Goal: Information Seeking & Learning: Learn about a topic

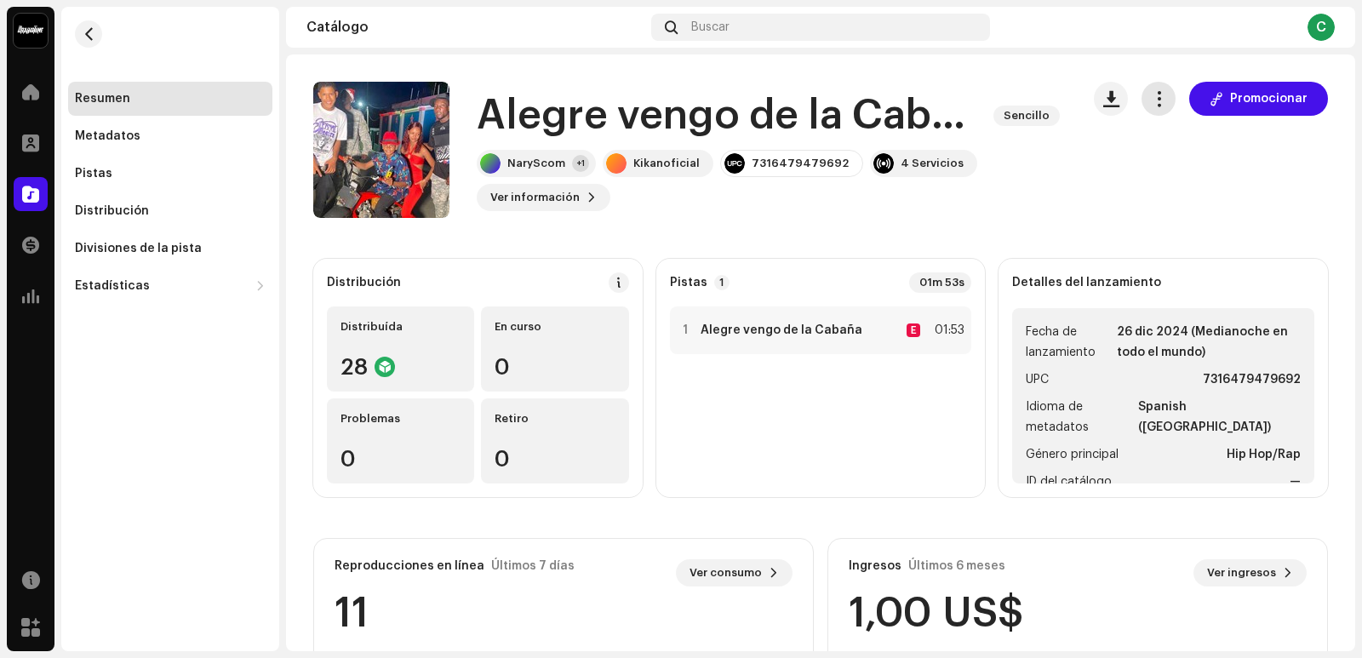
click at [1141, 106] on button "button" at bounding box center [1158, 99] width 34 height 34
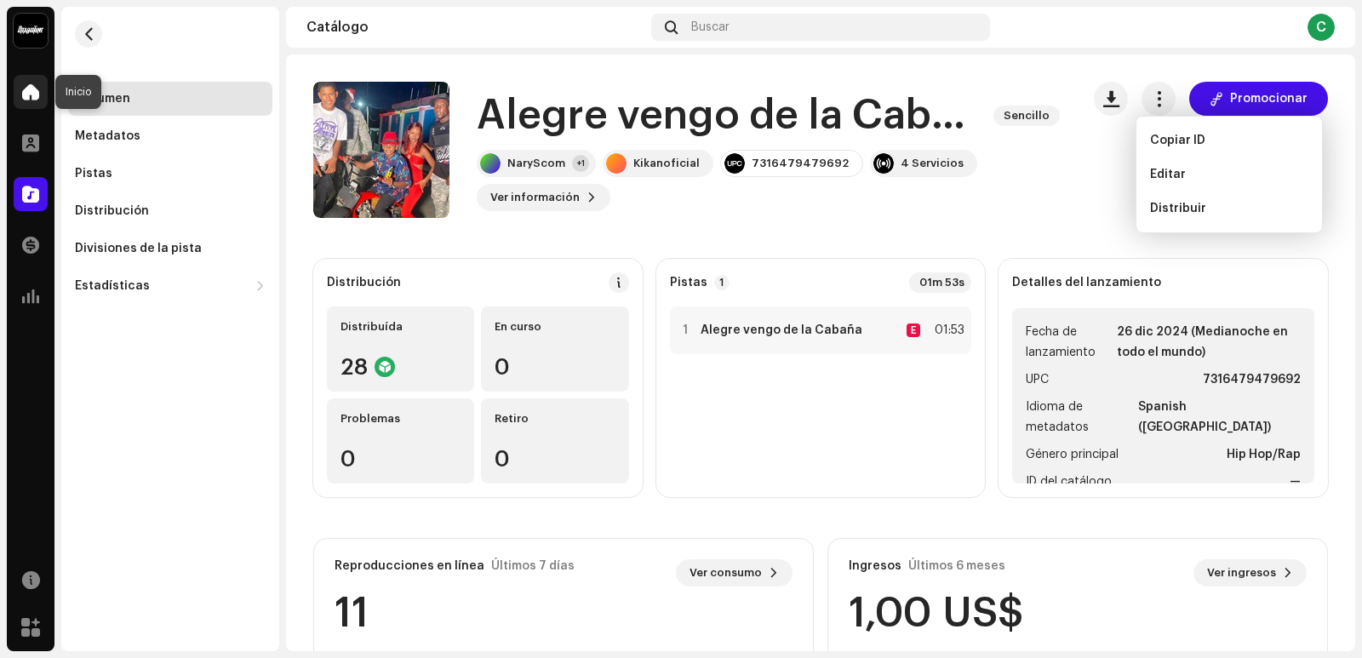
click at [21, 91] on div at bounding box center [31, 92] width 34 height 34
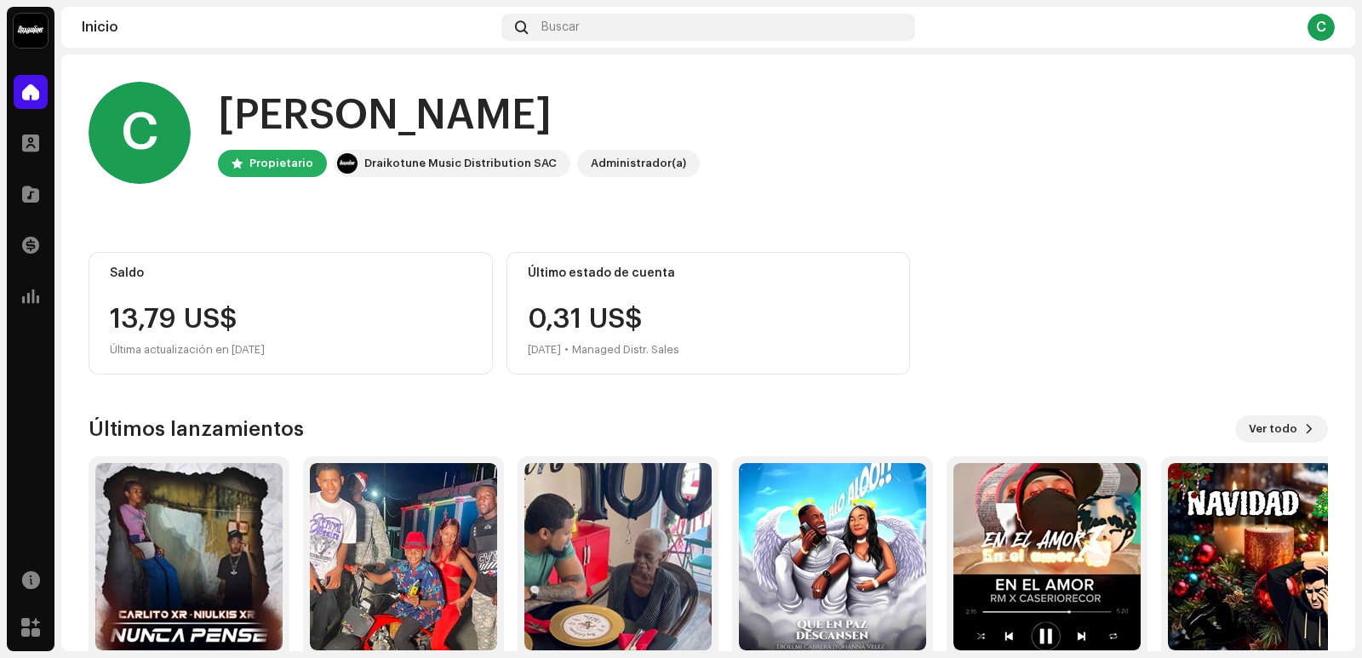
scroll to position [77, 0]
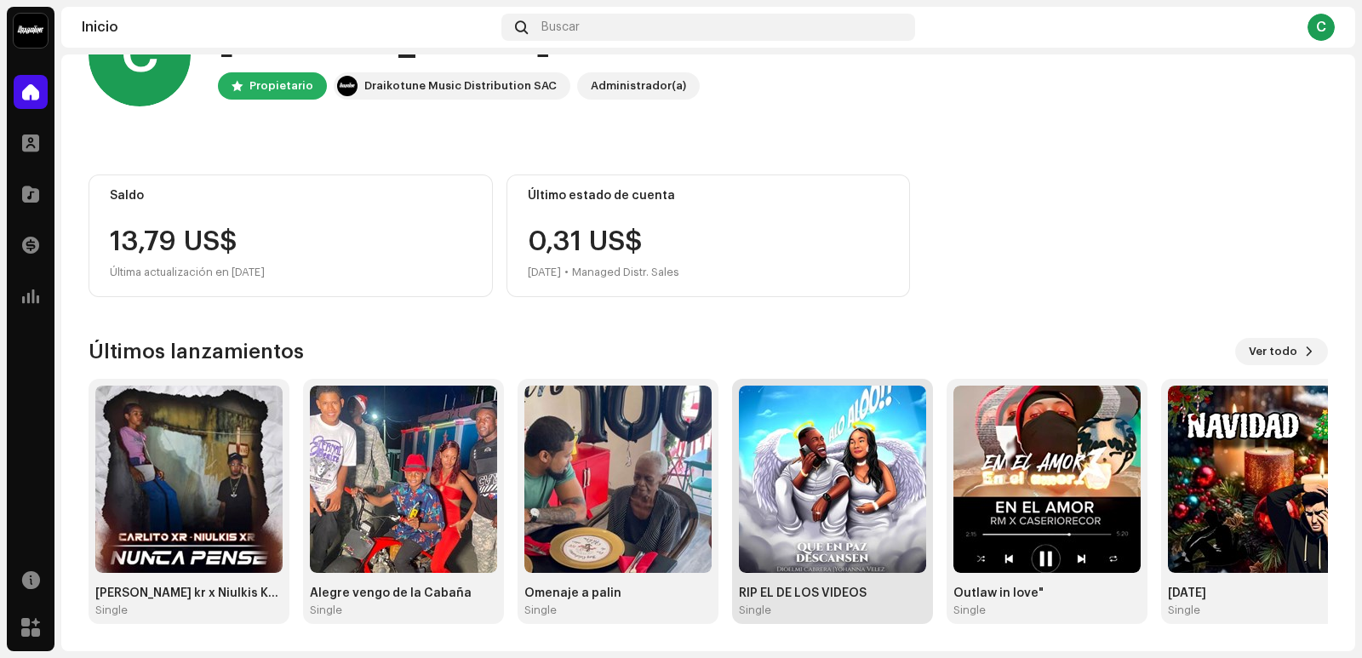
click at [873, 555] on img at bounding box center [832, 479] width 187 height 187
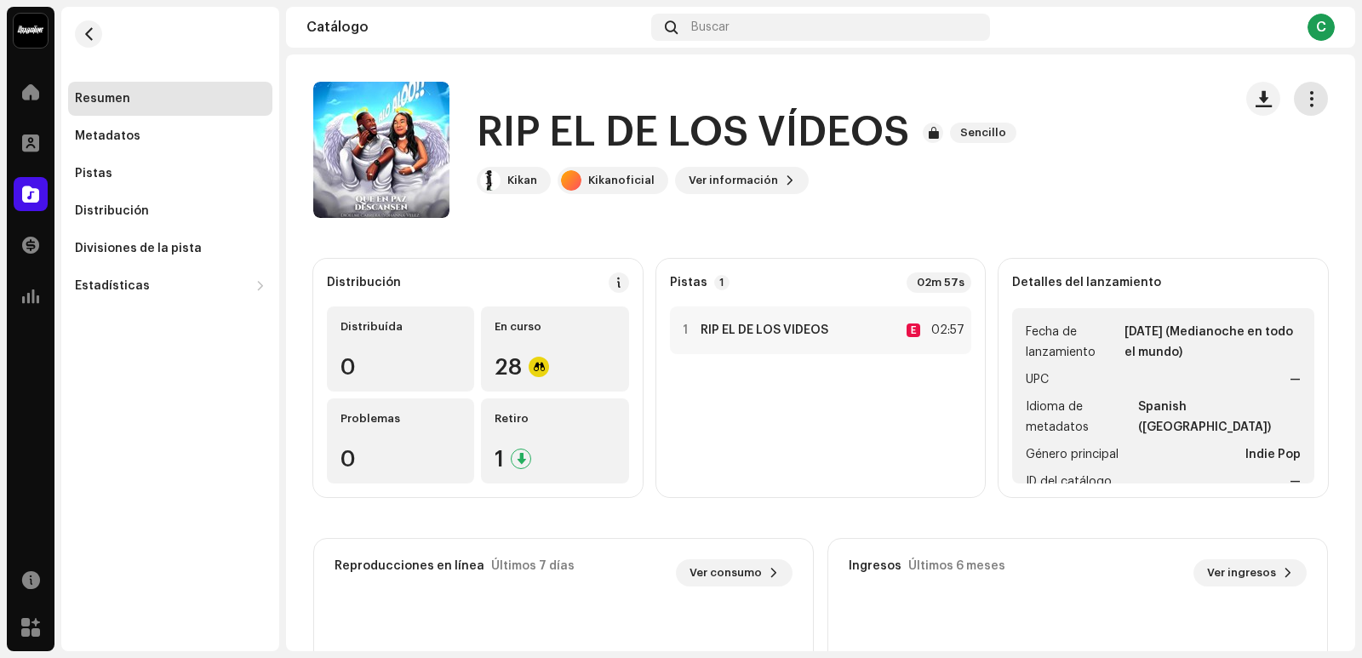
click at [1303, 95] on span "button" at bounding box center [1311, 99] width 16 height 14
click at [1057, 166] on div "RIP EL DE LOS VÍDEOS Sencillo Kikan Kikanoficial Ver información" at bounding box center [766, 150] width 906 height 136
click at [89, 34] on span "button" at bounding box center [89, 34] width 13 height 14
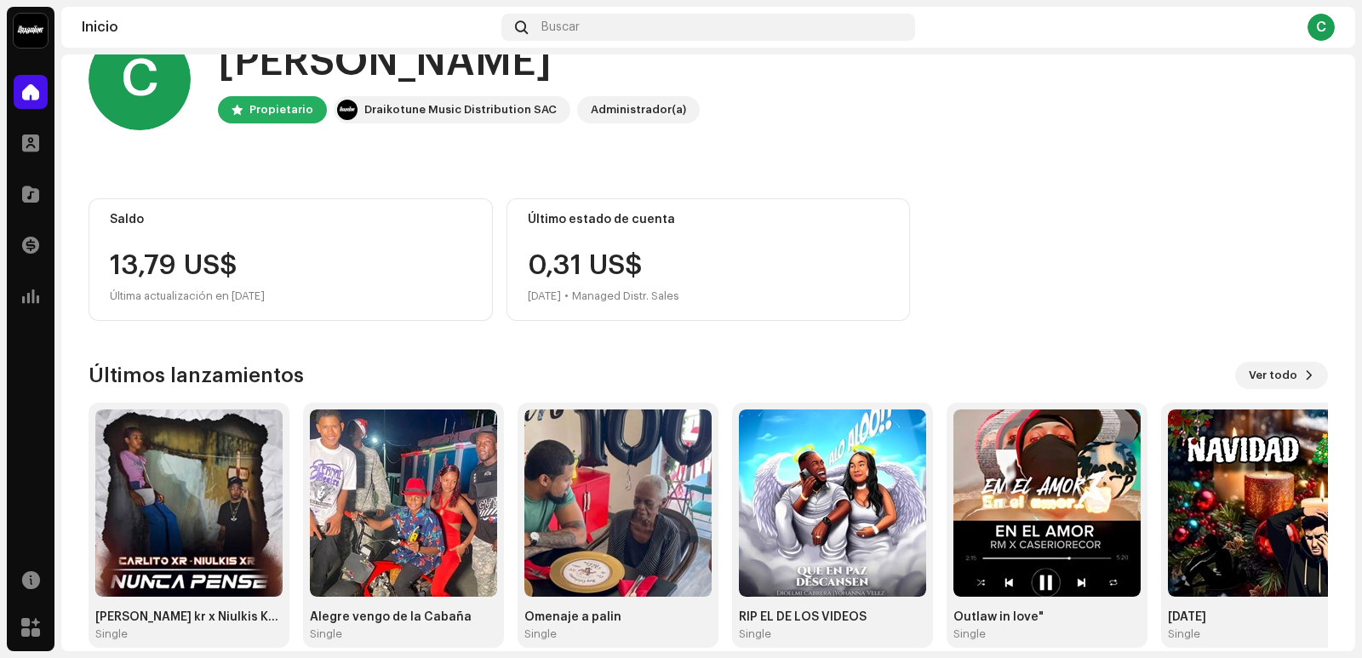
scroll to position [77, 0]
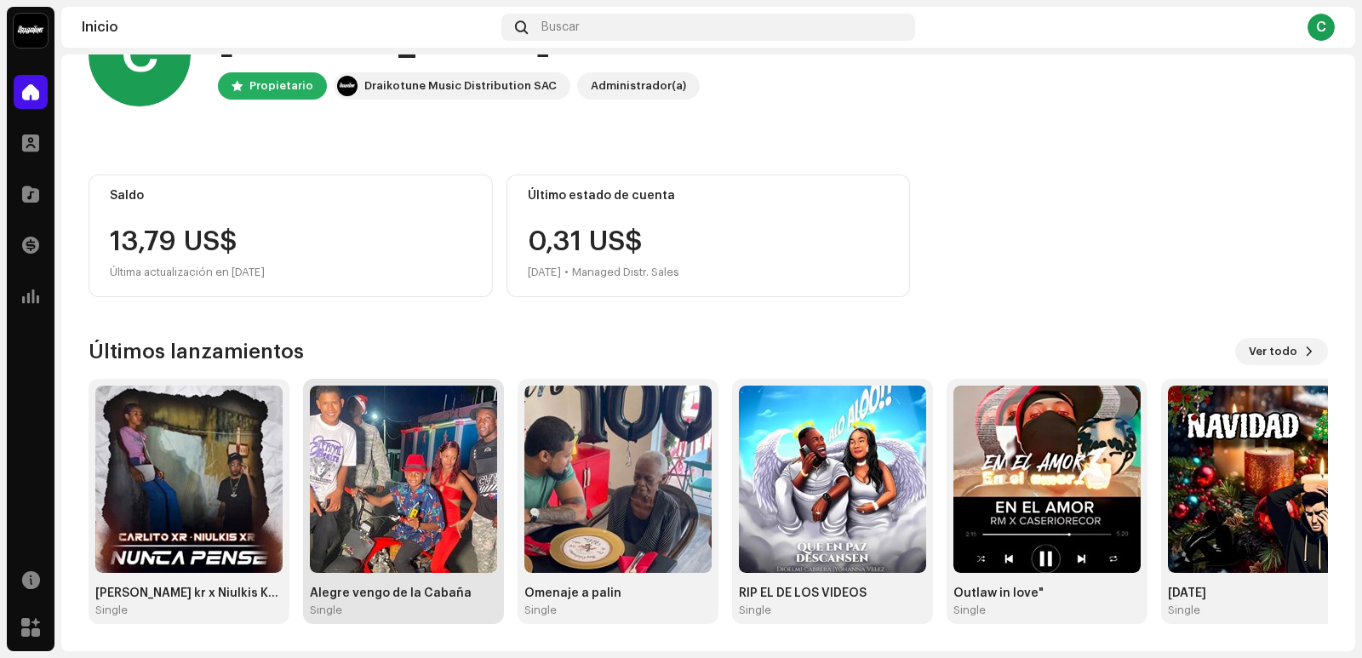
click at [458, 477] on img at bounding box center [403, 479] width 187 height 187
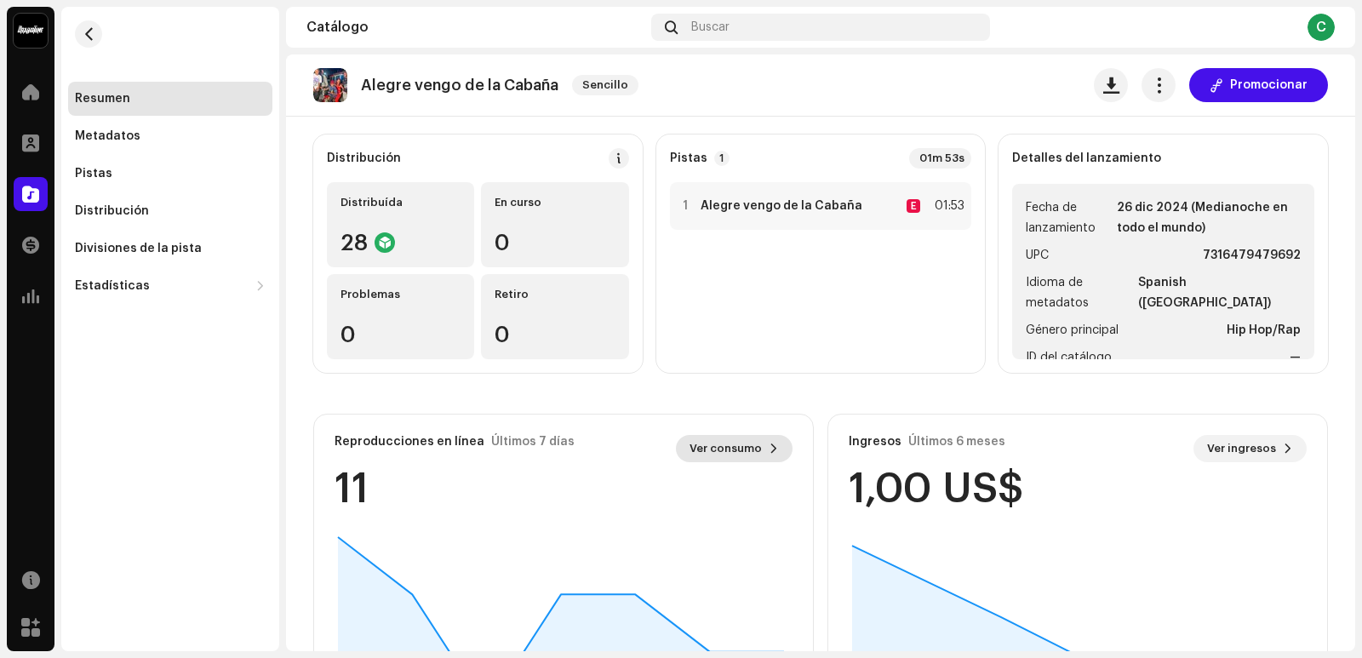
scroll to position [255, 0]
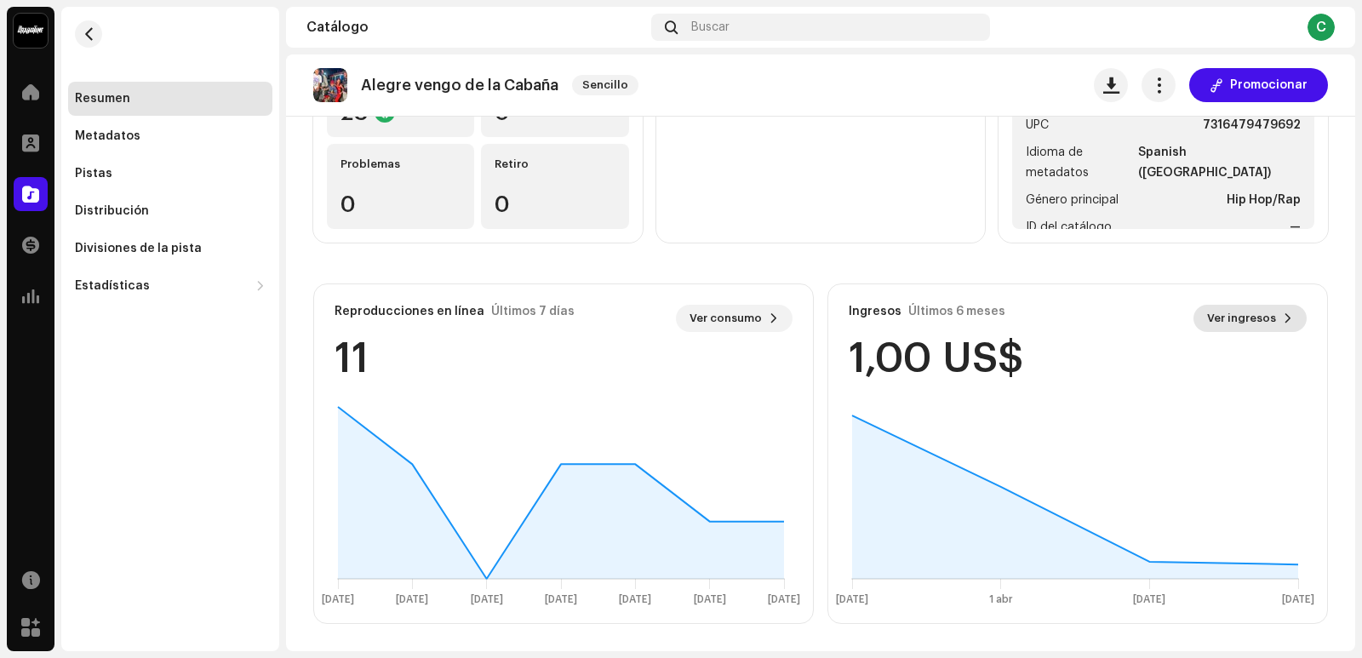
click at [1283, 318] on span at bounding box center [1288, 319] width 10 height 14
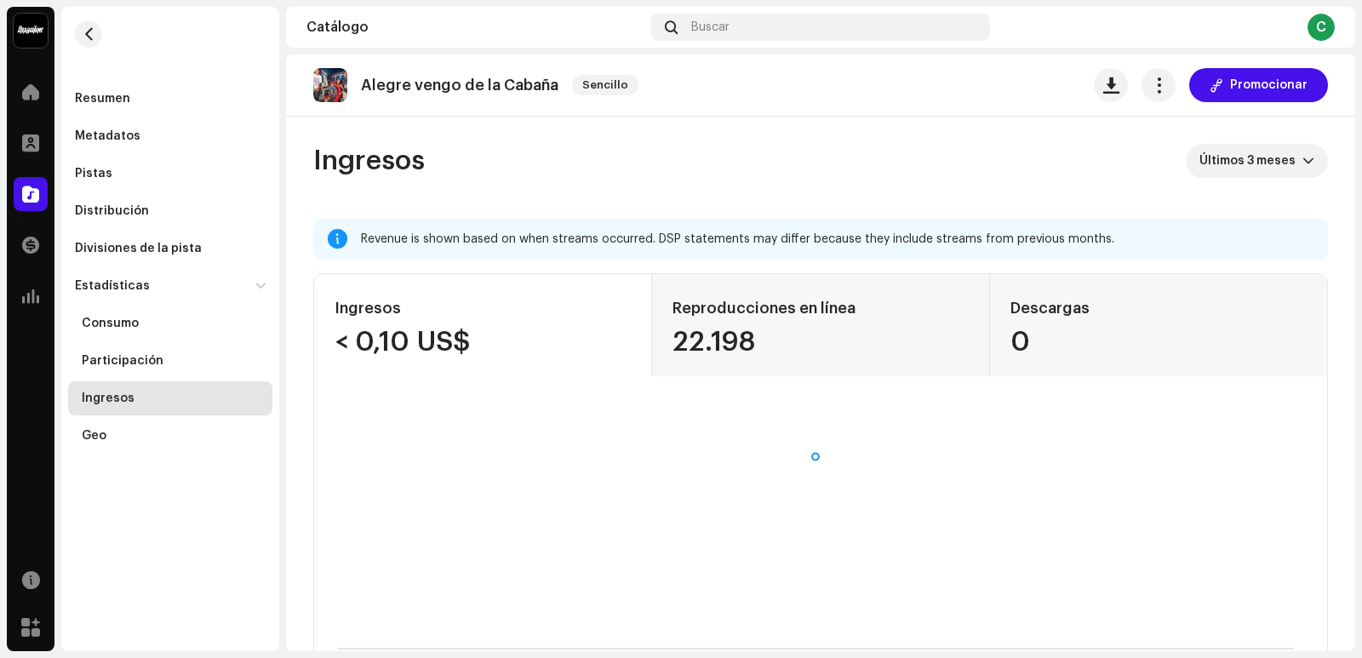
click at [337, 345] on div "< 0,10 US$" at bounding box center [483, 342] width 296 height 27
click at [86, 30] on span "button" at bounding box center [89, 34] width 13 height 14
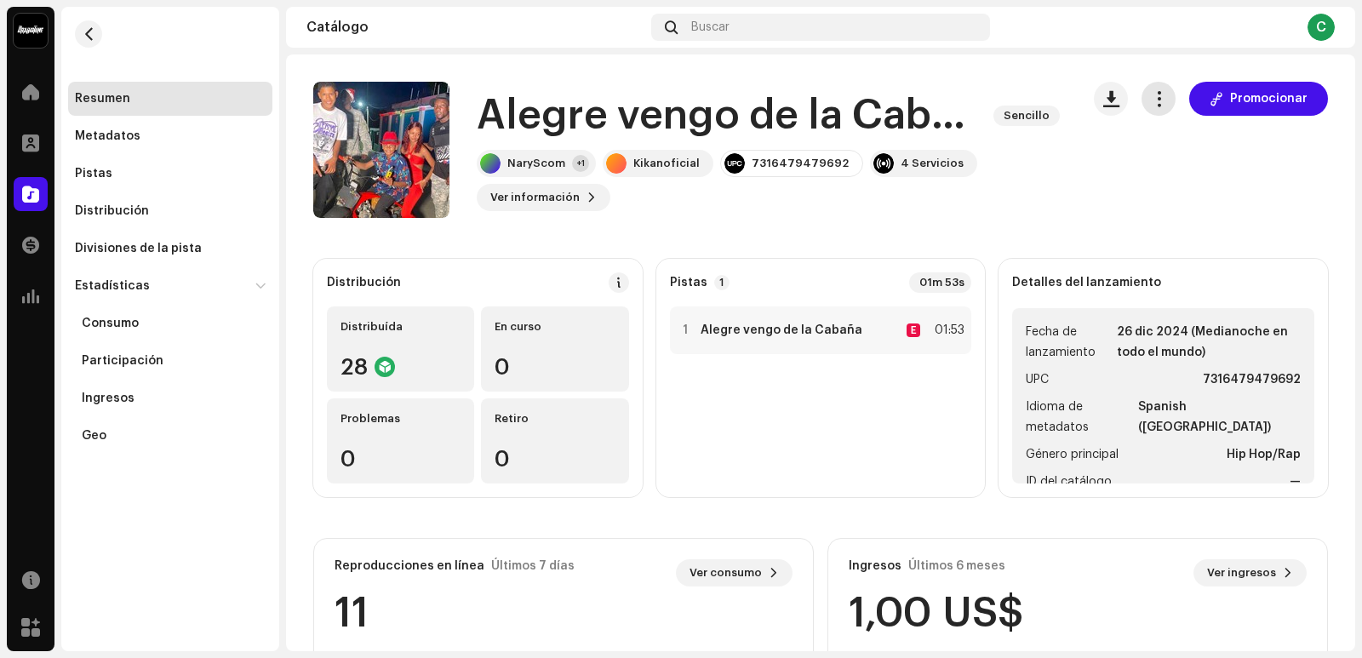
click at [1141, 104] on button "button" at bounding box center [1158, 99] width 34 height 34
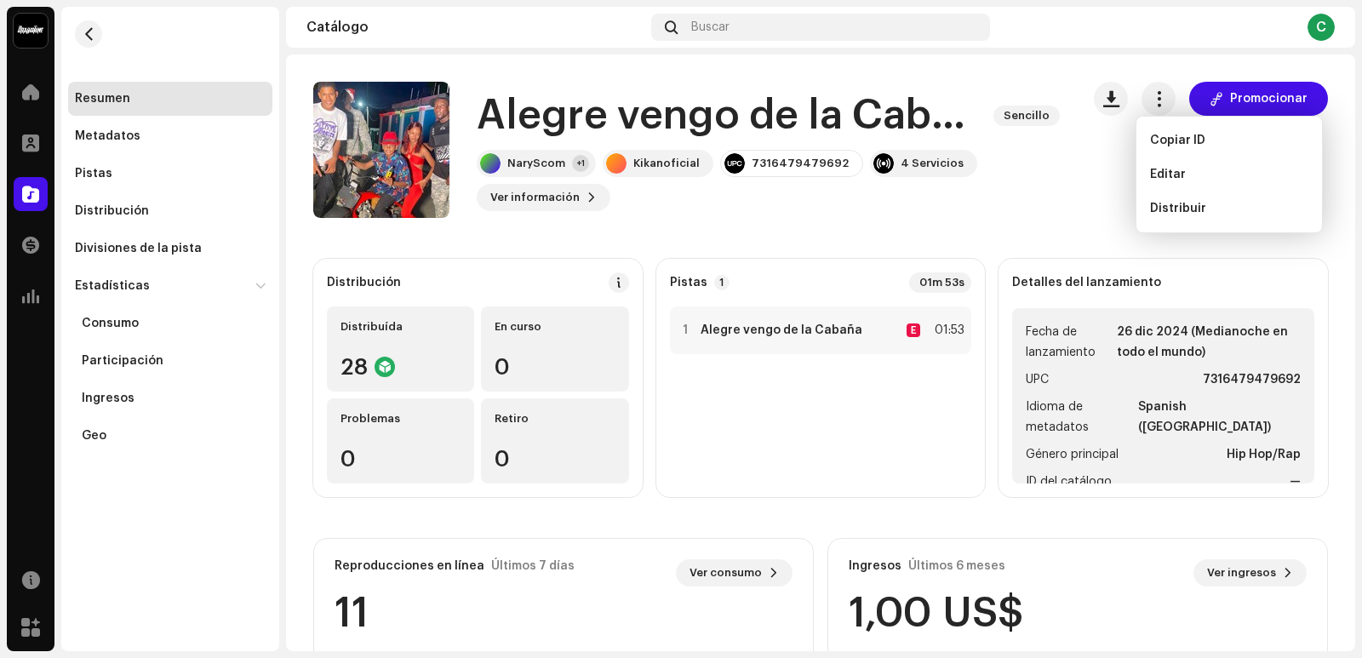
click at [1313, 18] on div "C" at bounding box center [1320, 27] width 27 height 27
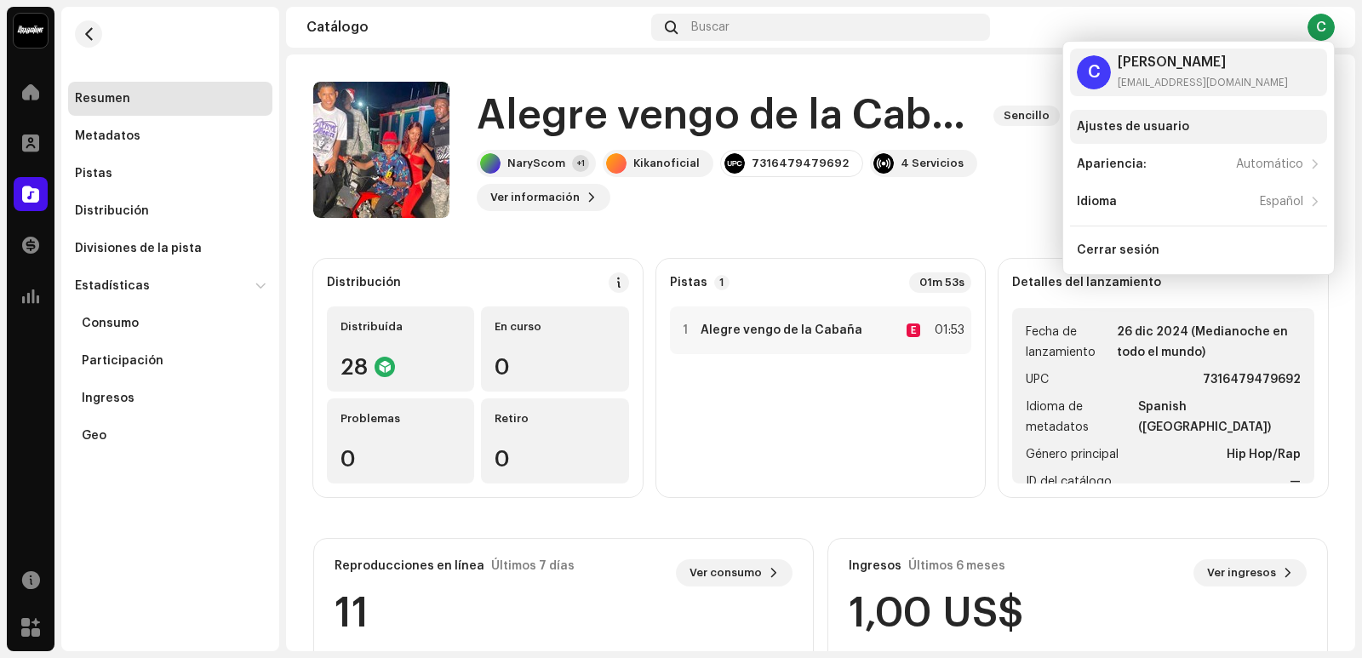
click at [1141, 128] on div "Ajustes de usuario" at bounding box center [1133, 127] width 112 height 14
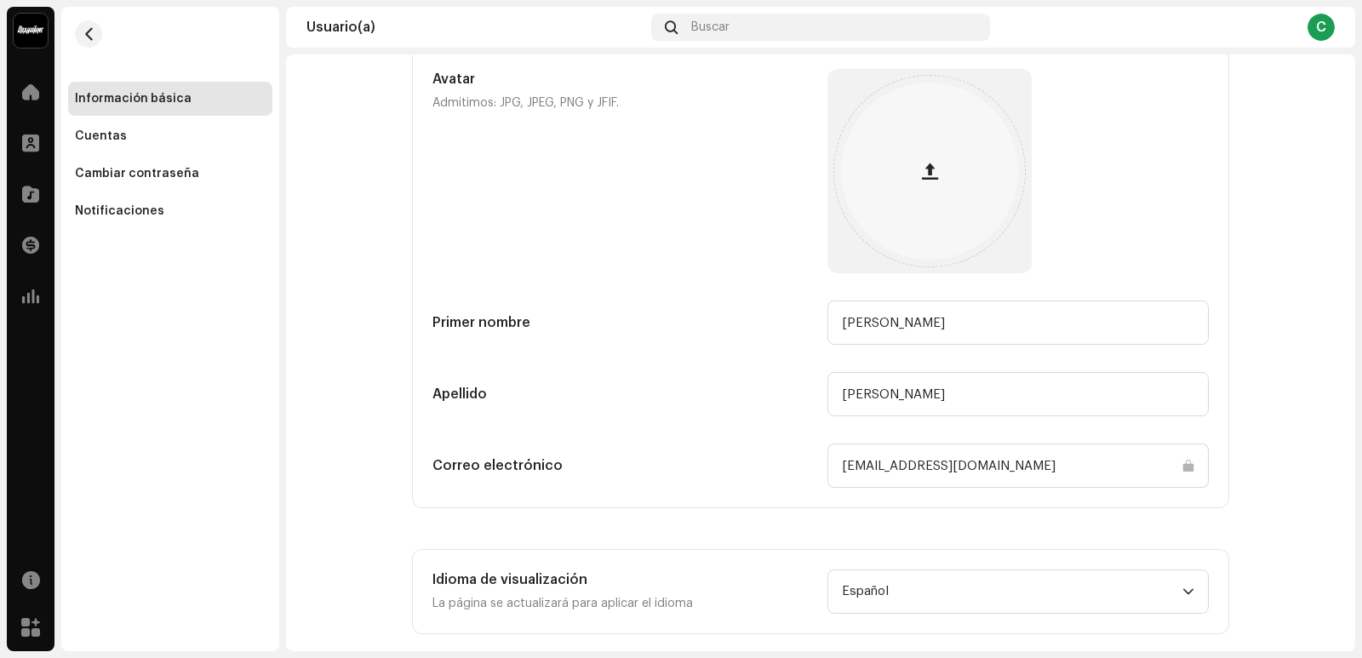
scroll to position [132, 0]
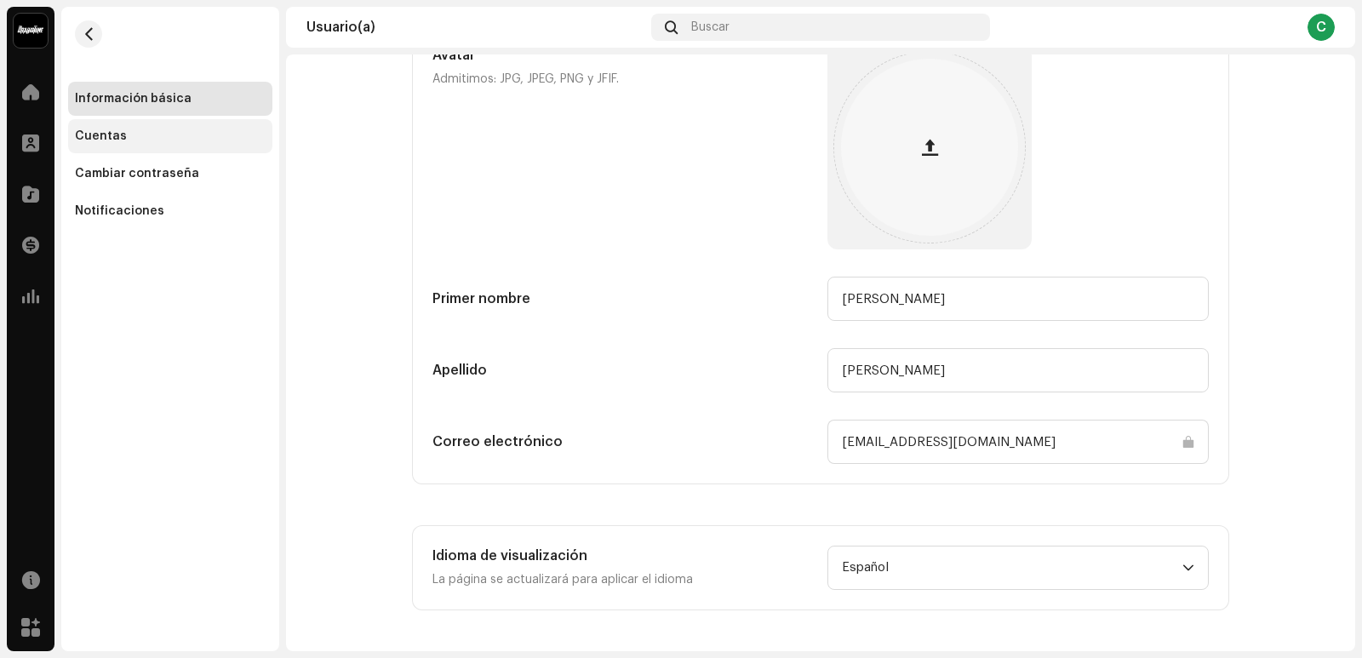
click at [158, 137] on div "Cuentas" at bounding box center [170, 136] width 191 height 14
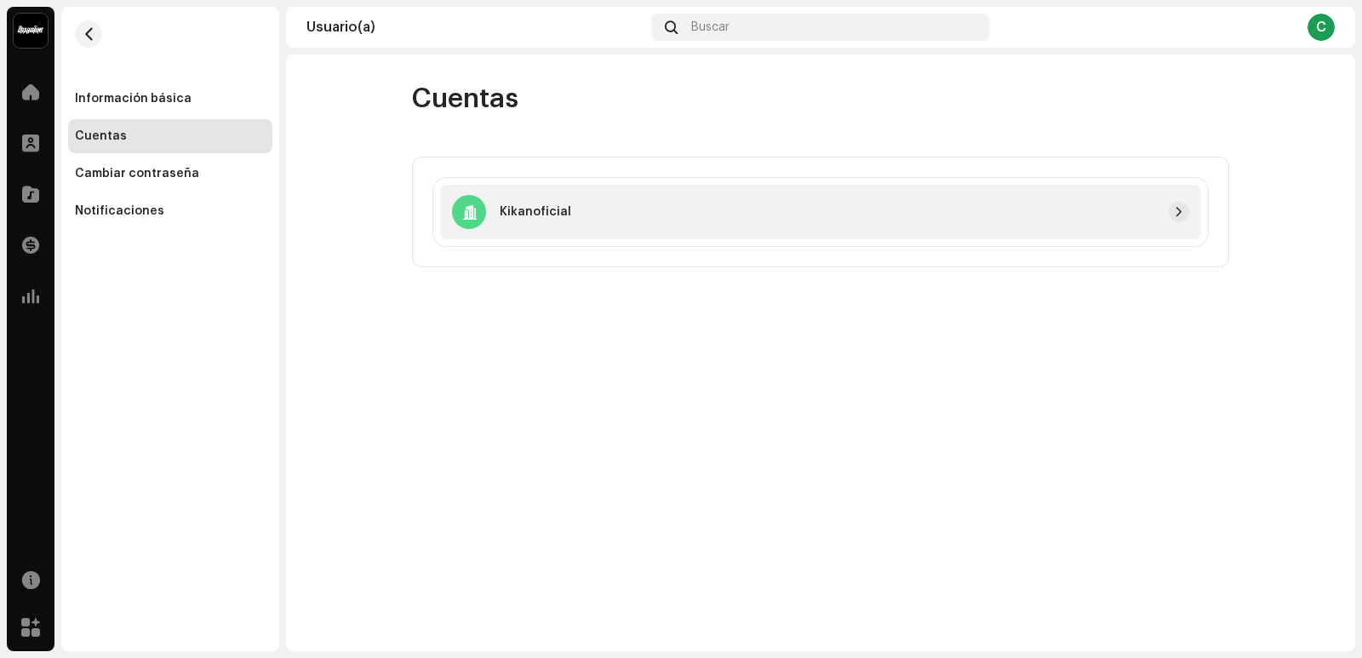
click at [857, 197] on div "Kikanoficial" at bounding box center [820, 212] width 761 height 54
click at [1179, 207] on span "button" at bounding box center [1179, 212] width 10 height 14
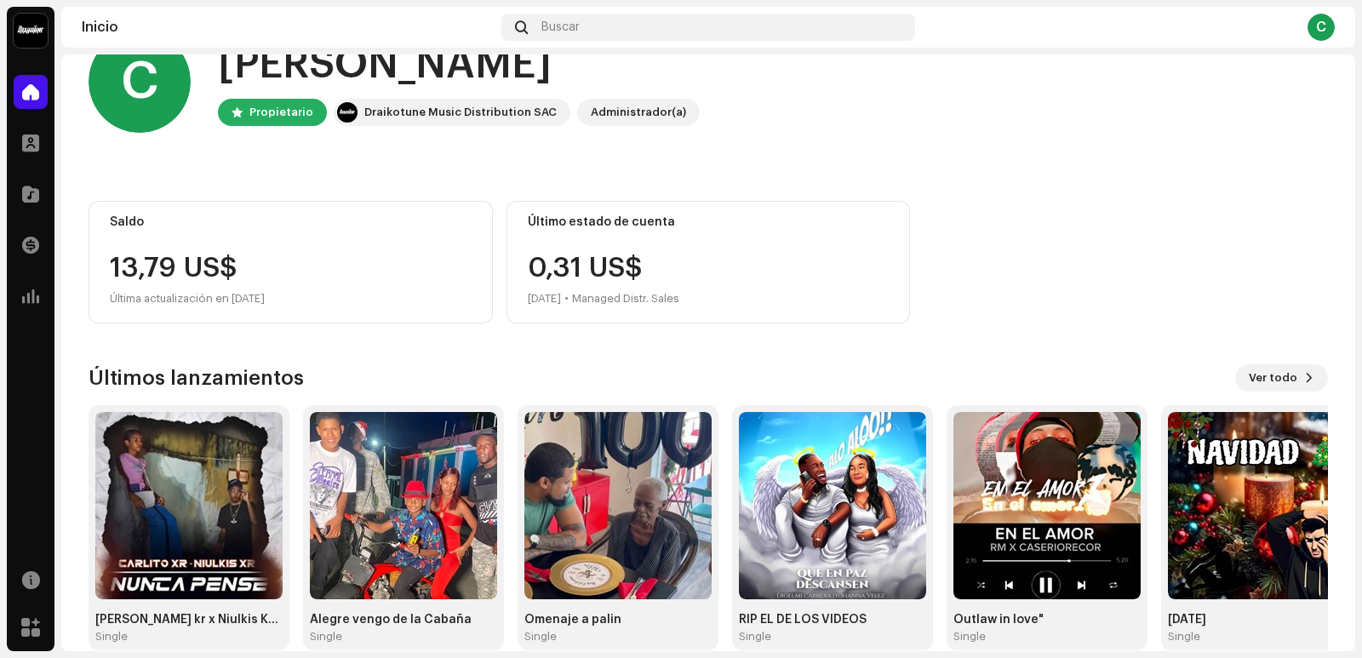
scroll to position [77, 0]
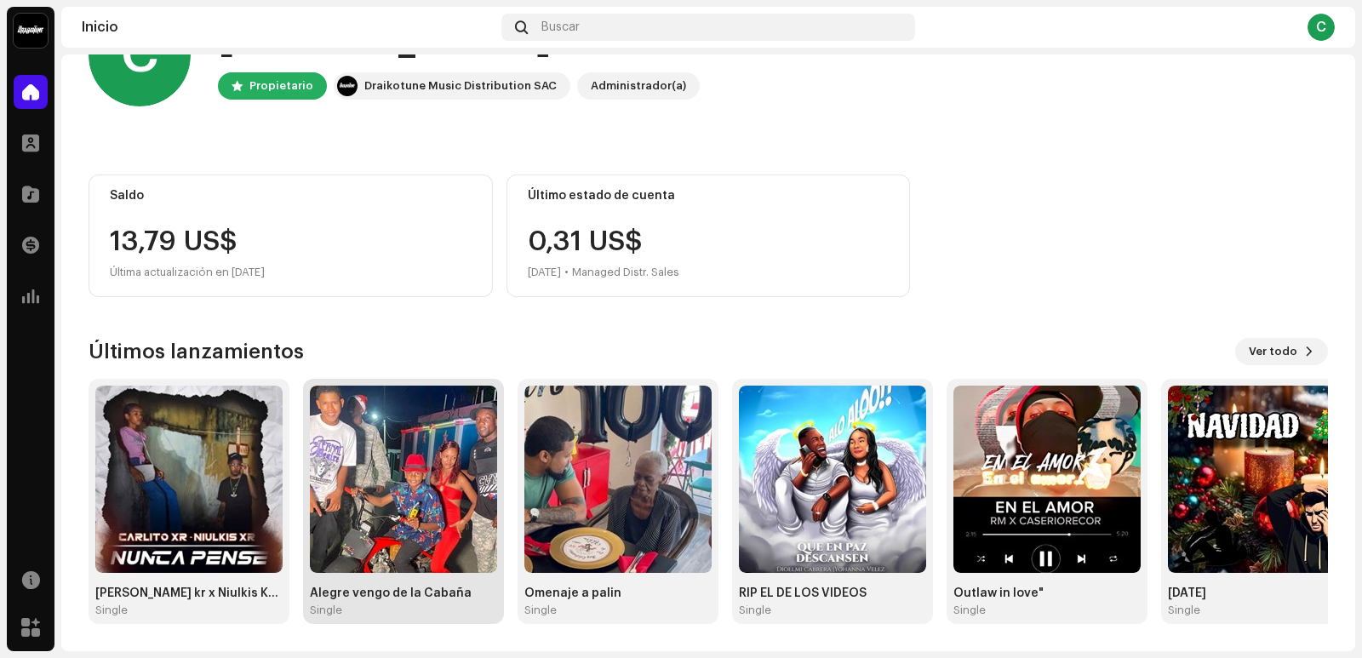
click at [401, 447] on img at bounding box center [403, 479] width 187 height 187
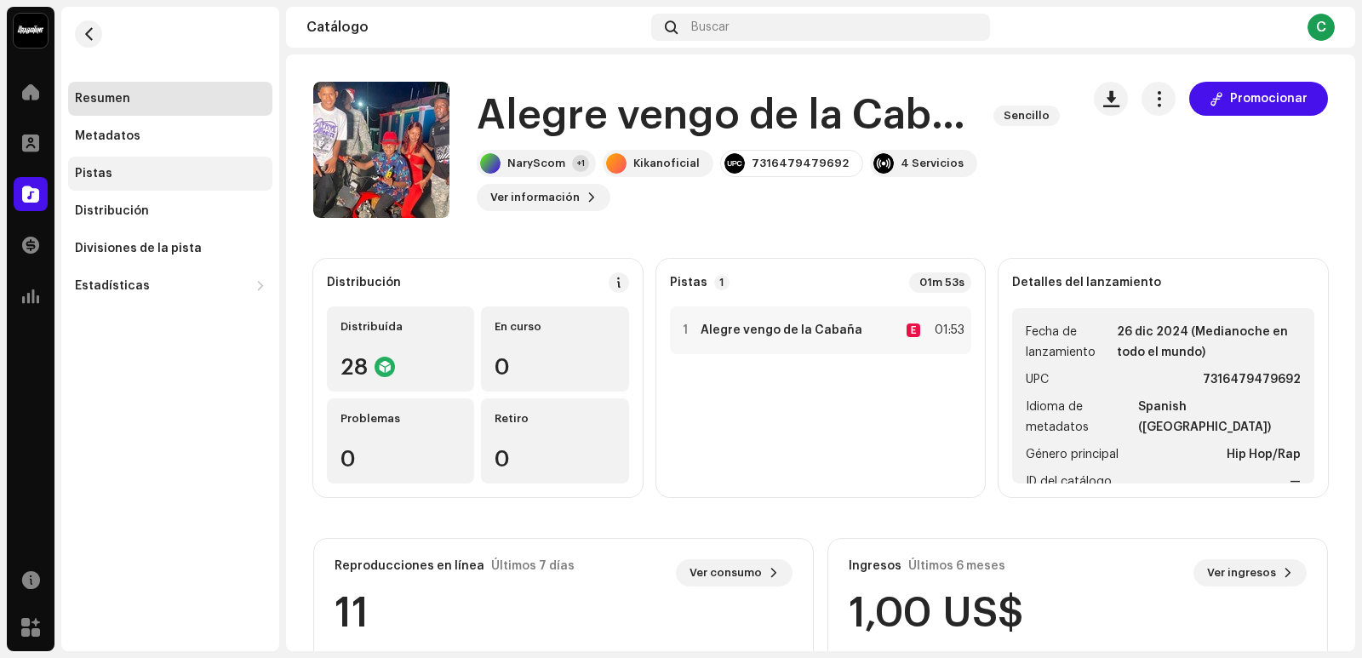
click at [136, 173] on div "Pistas" at bounding box center [170, 174] width 191 height 14
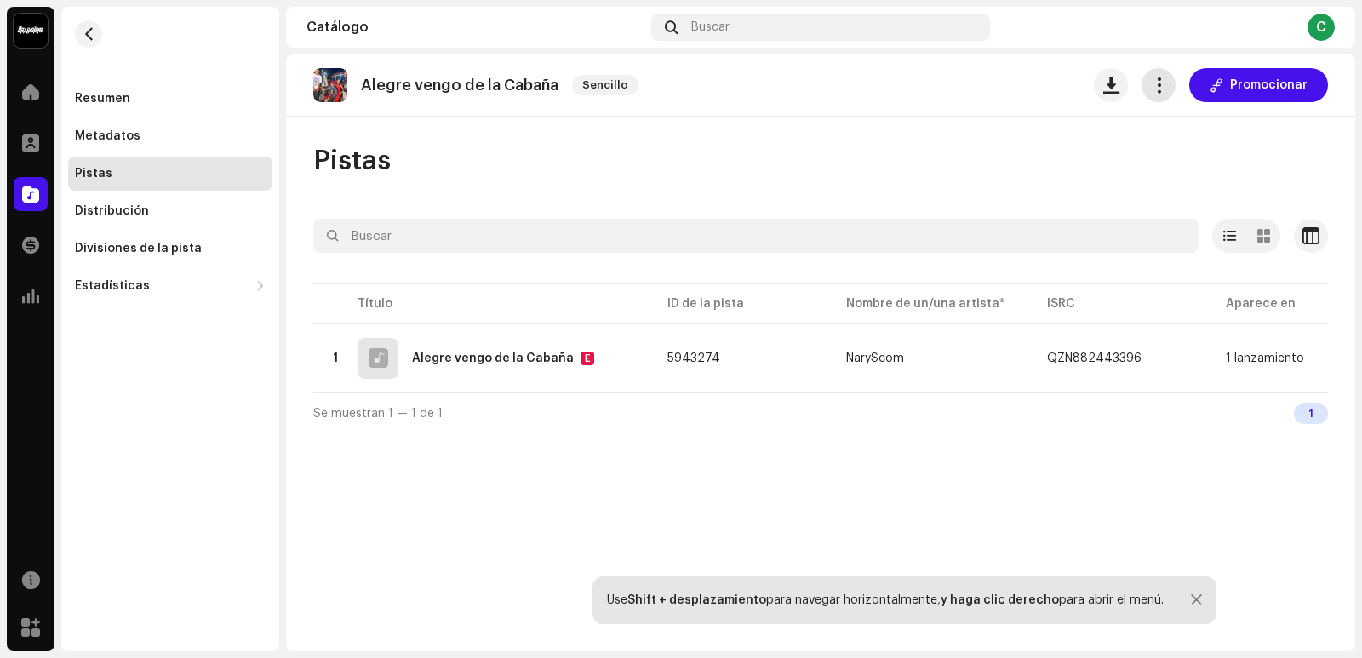
click at [1152, 87] on button "button" at bounding box center [1158, 85] width 34 height 34
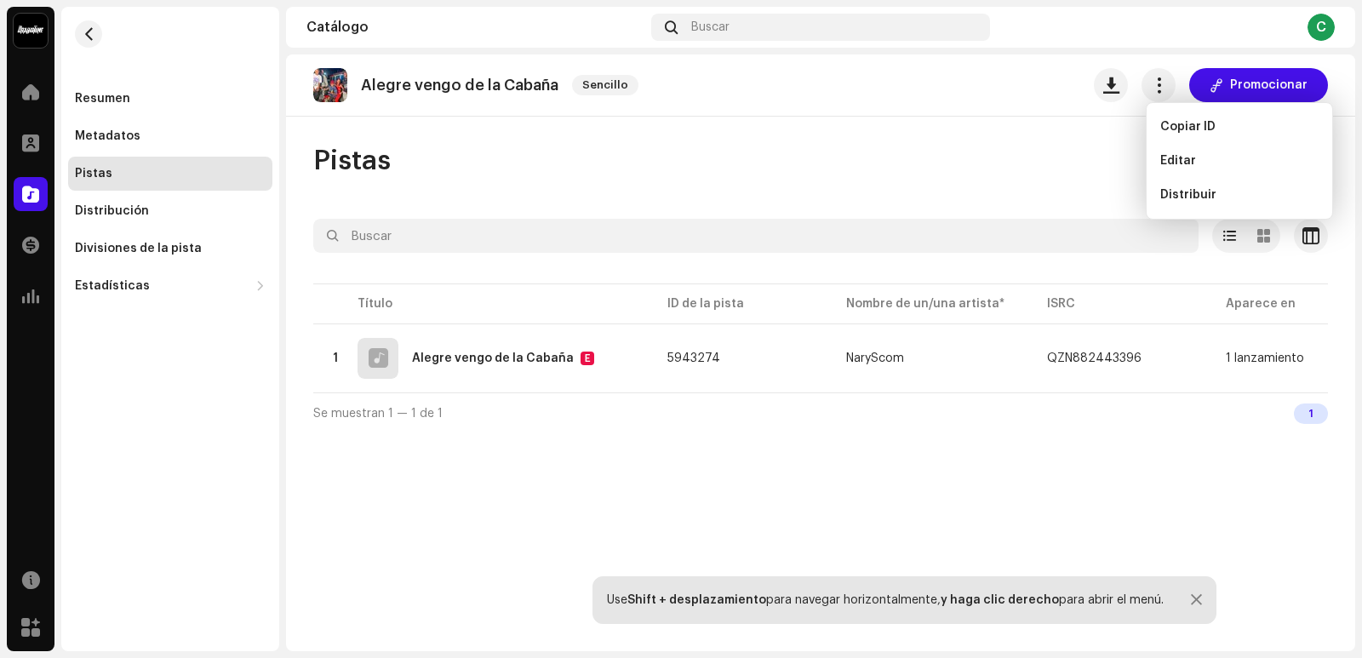
click at [1084, 162] on div "Pistas" at bounding box center [820, 161] width 1015 height 34
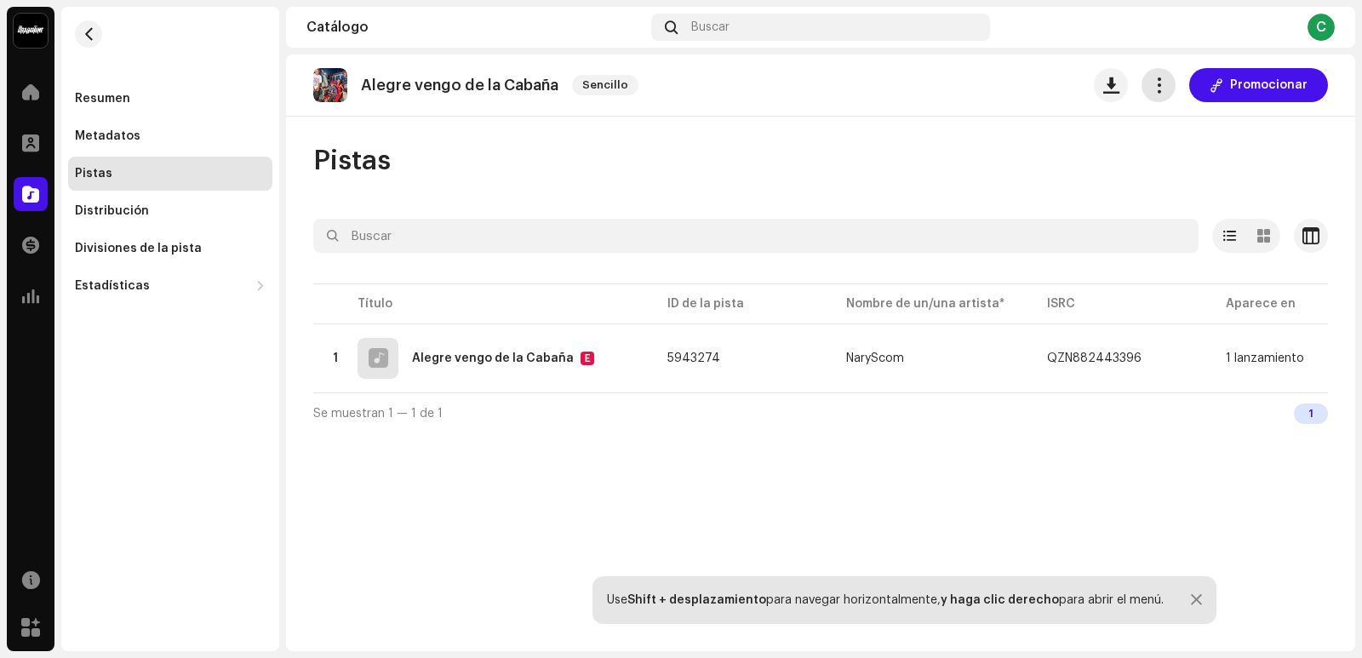
click at [1154, 79] on span "button" at bounding box center [1159, 85] width 16 height 14
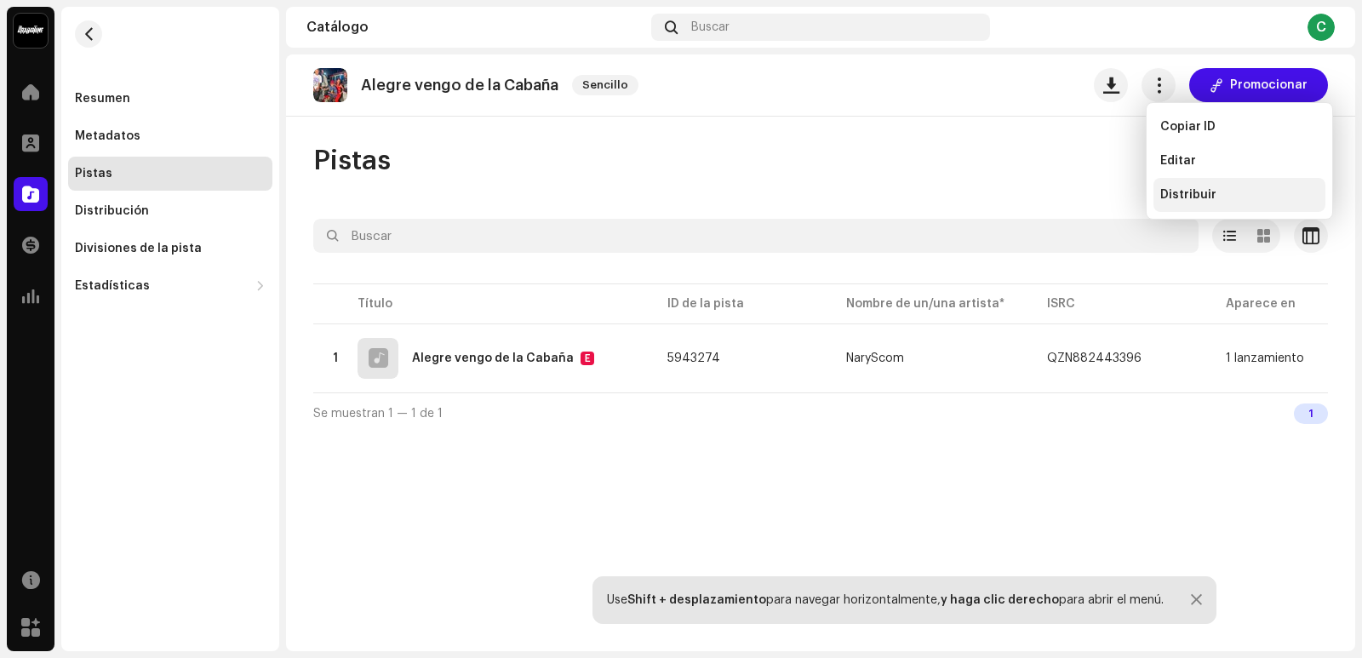
click at [1189, 192] on span "Distribuir" at bounding box center [1188, 195] width 56 height 14
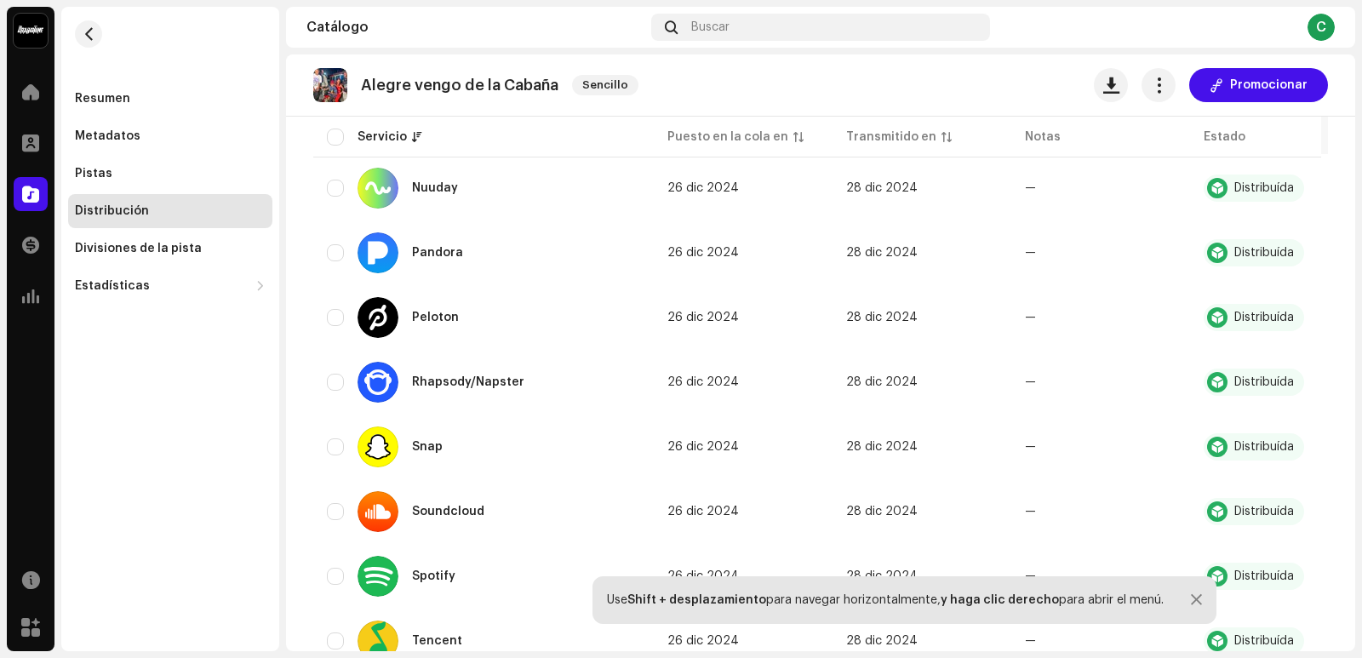
scroll to position [1617, 0]
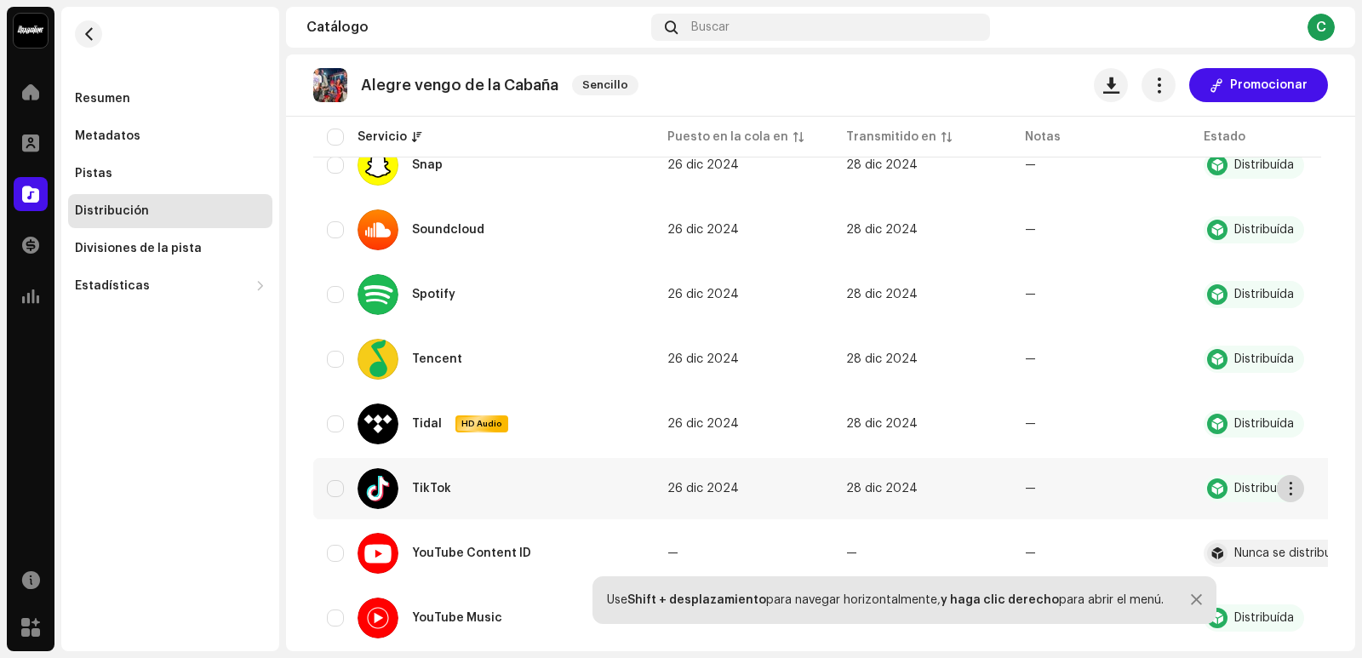
click at [1295, 491] on span "button" at bounding box center [1290, 489] width 13 height 14
click at [1205, 519] on div "Distribuir" at bounding box center [1210, 527] width 172 height 34
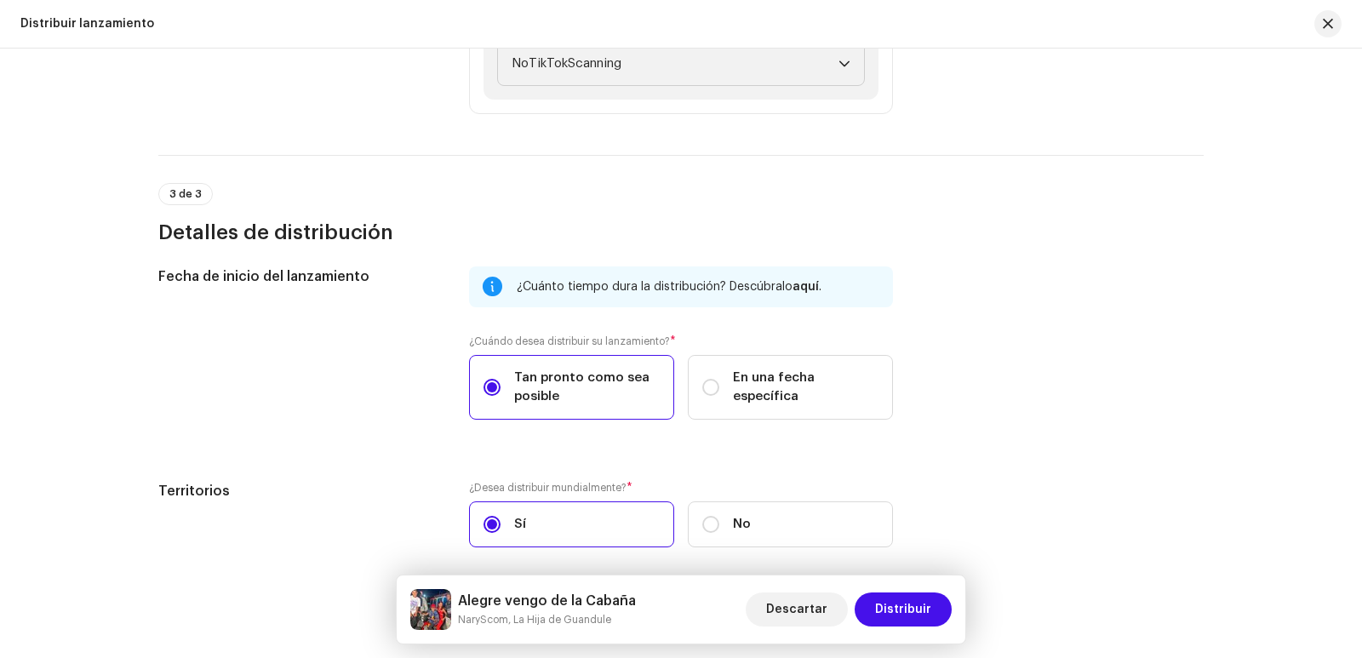
scroll to position [658, 0]
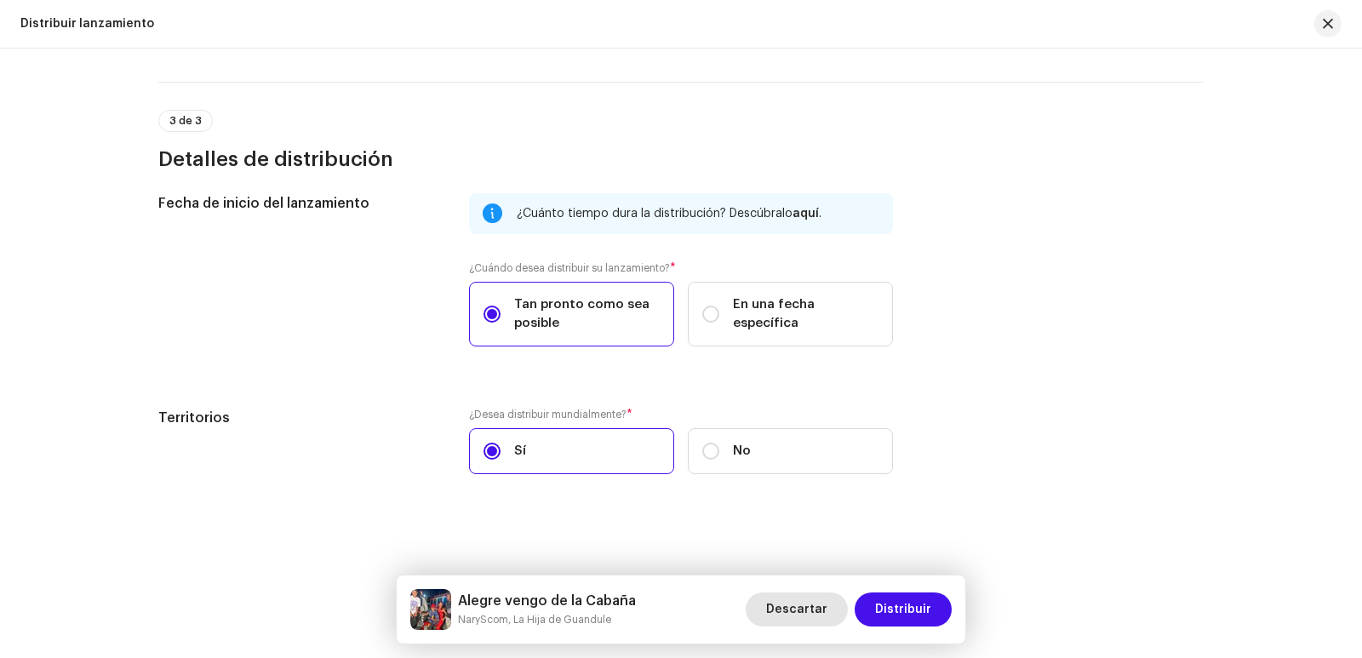
click at [832, 601] on button "Descartar" at bounding box center [797, 609] width 102 height 34
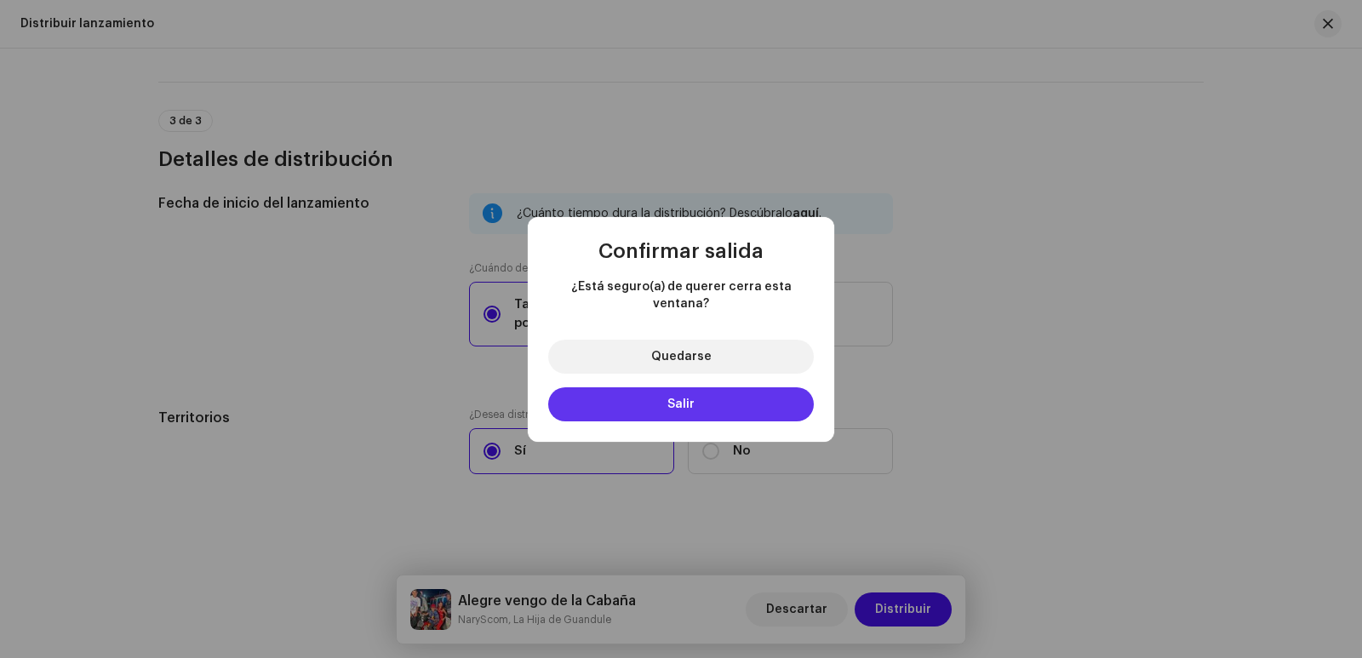
click at [723, 400] on button "Salir" at bounding box center [681, 404] width 266 height 34
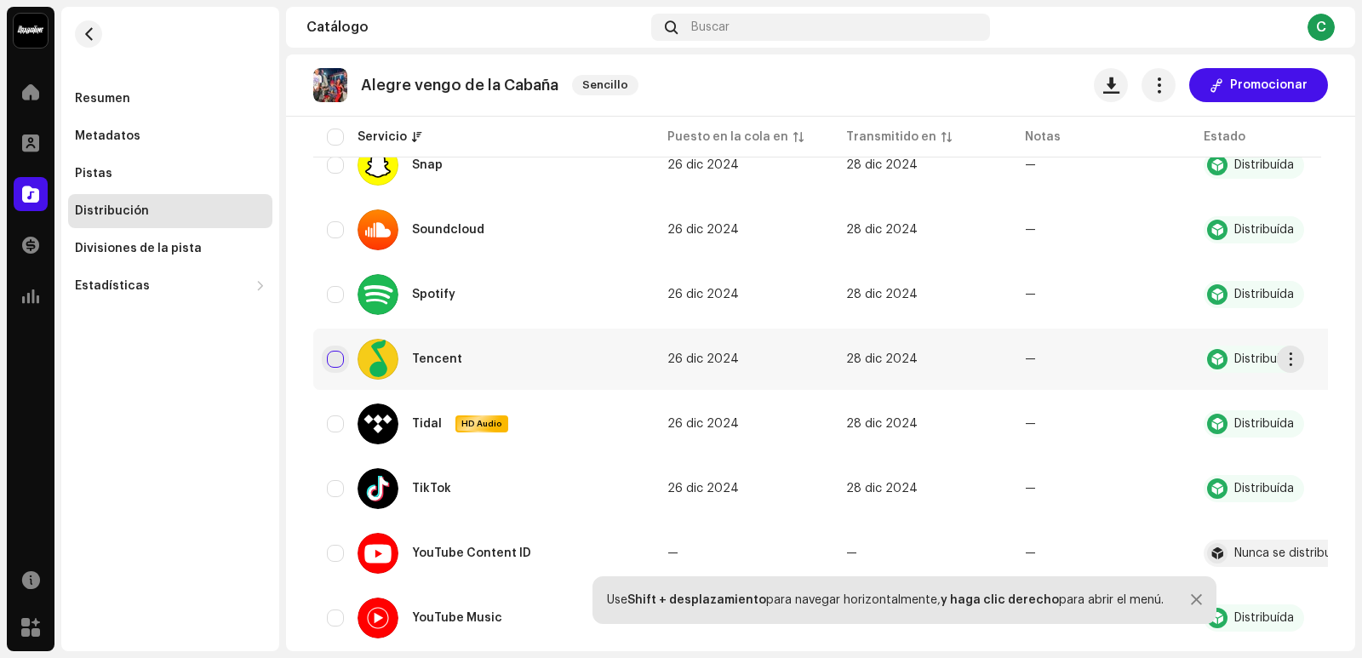
click at [340, 360] on input "checkbox" at bounding box center [335, 359] width 17 height 17
checkbox input "true"
click at [368, 136] on div "Servicio" at bounding box center [382, 137] width 49 height 17
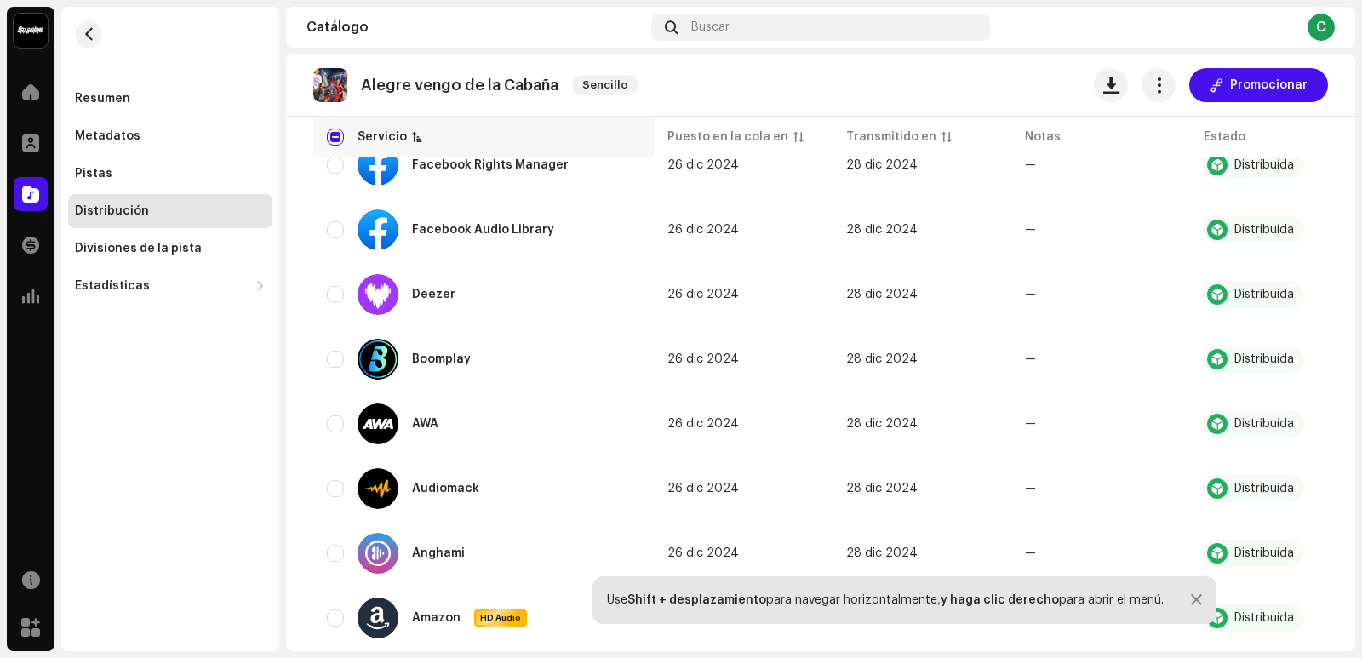
click at [368, 136] on div "Servicio" at bounding box center [382, 137] width 49 height 17
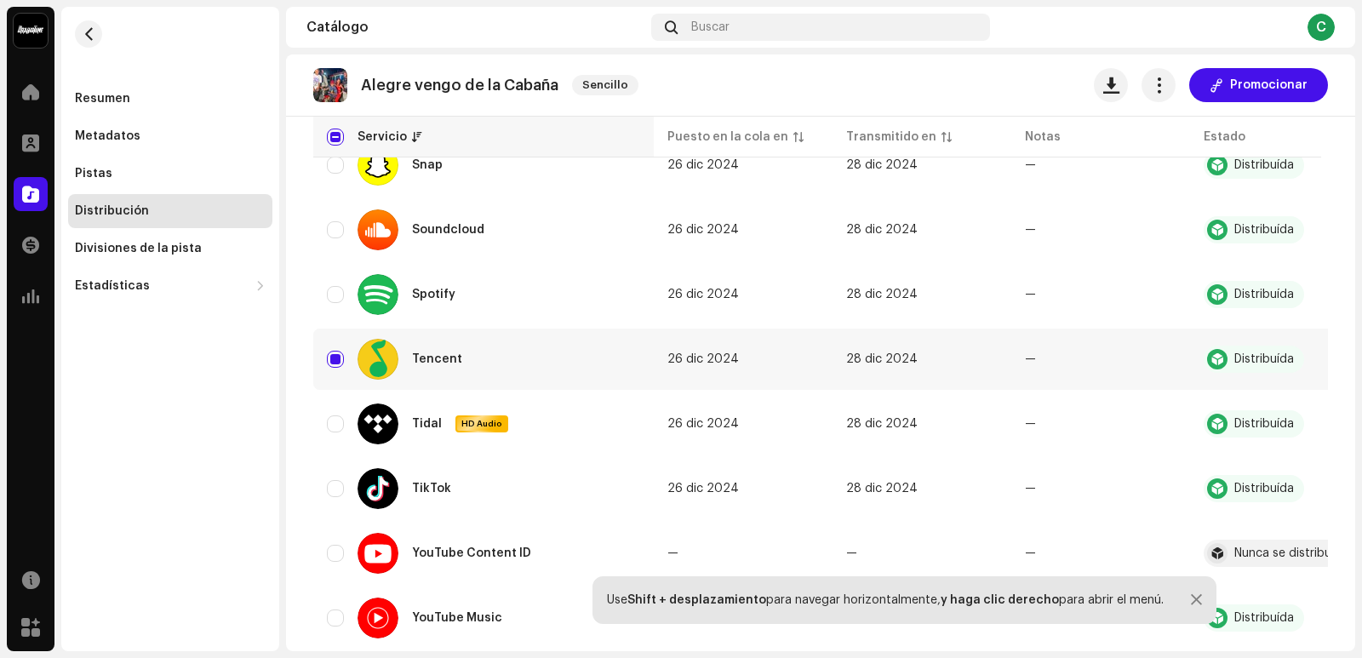
click at [368, 136] on div "Servicio" at bounding box center [382, 137] width 49 height 17
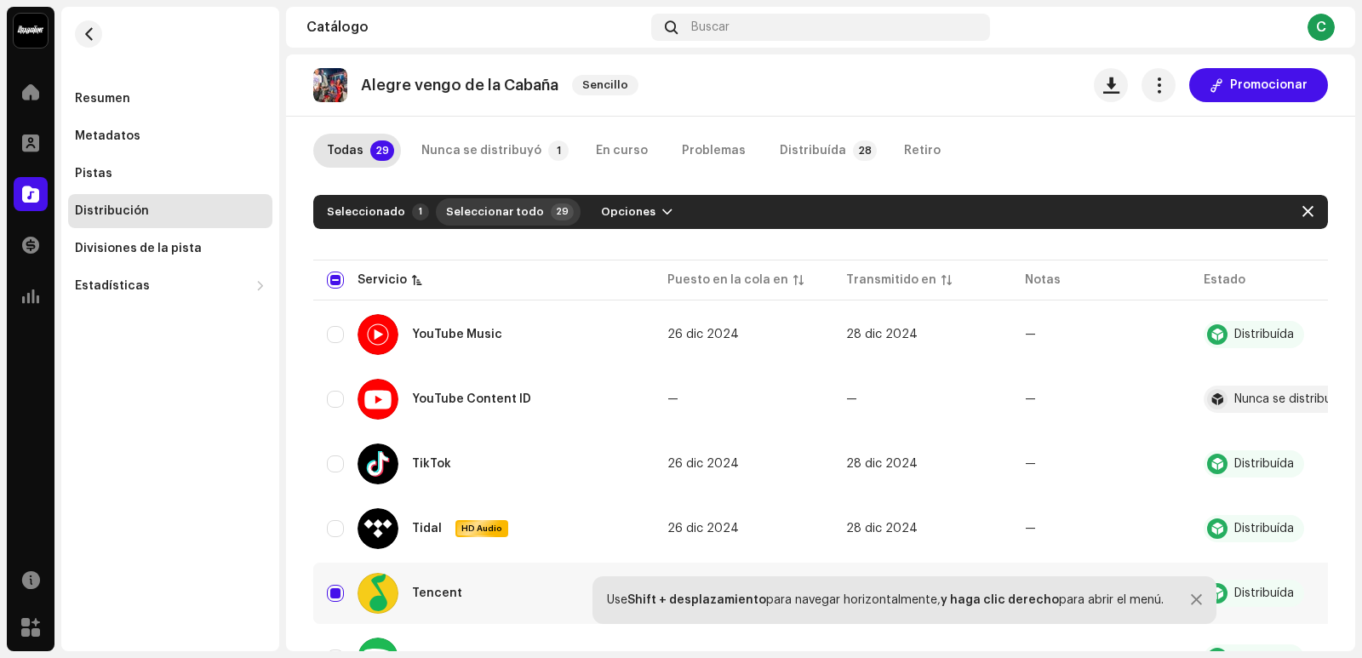
scroll to position [0, 0]
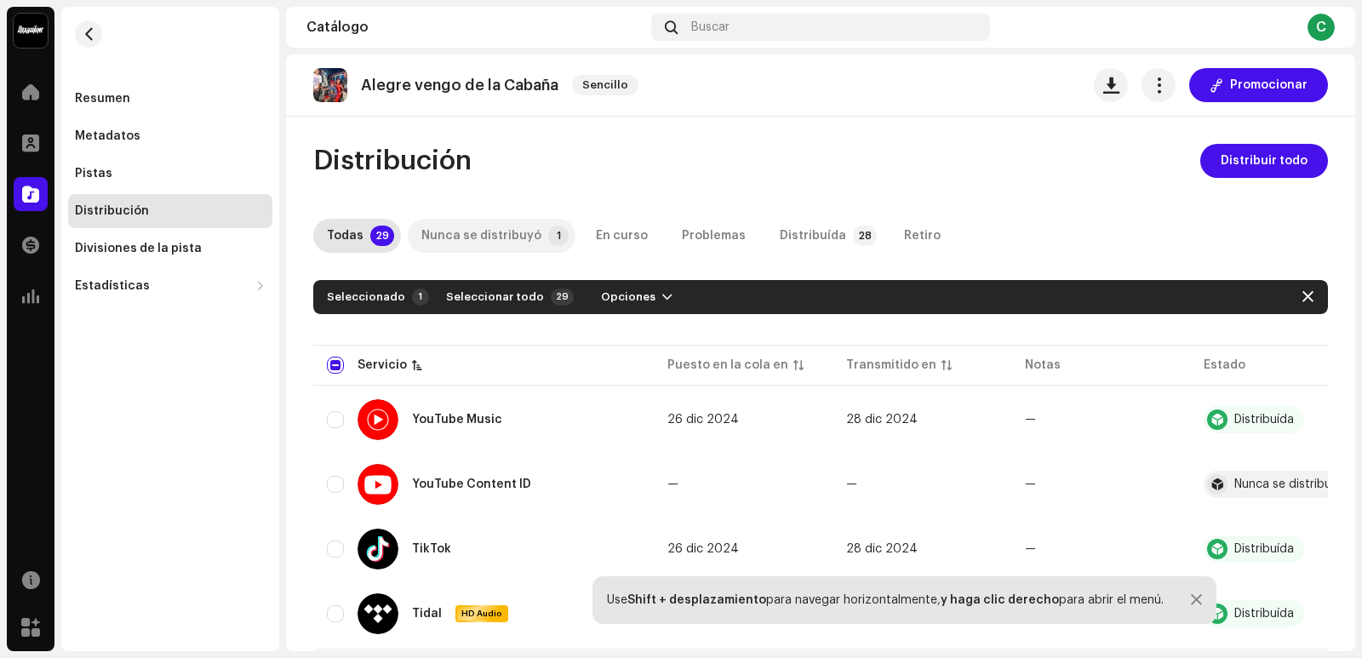
click at [493, 232] on div "Nunca se distribuyó" at bounding box center [481, 236] width 120 height 34
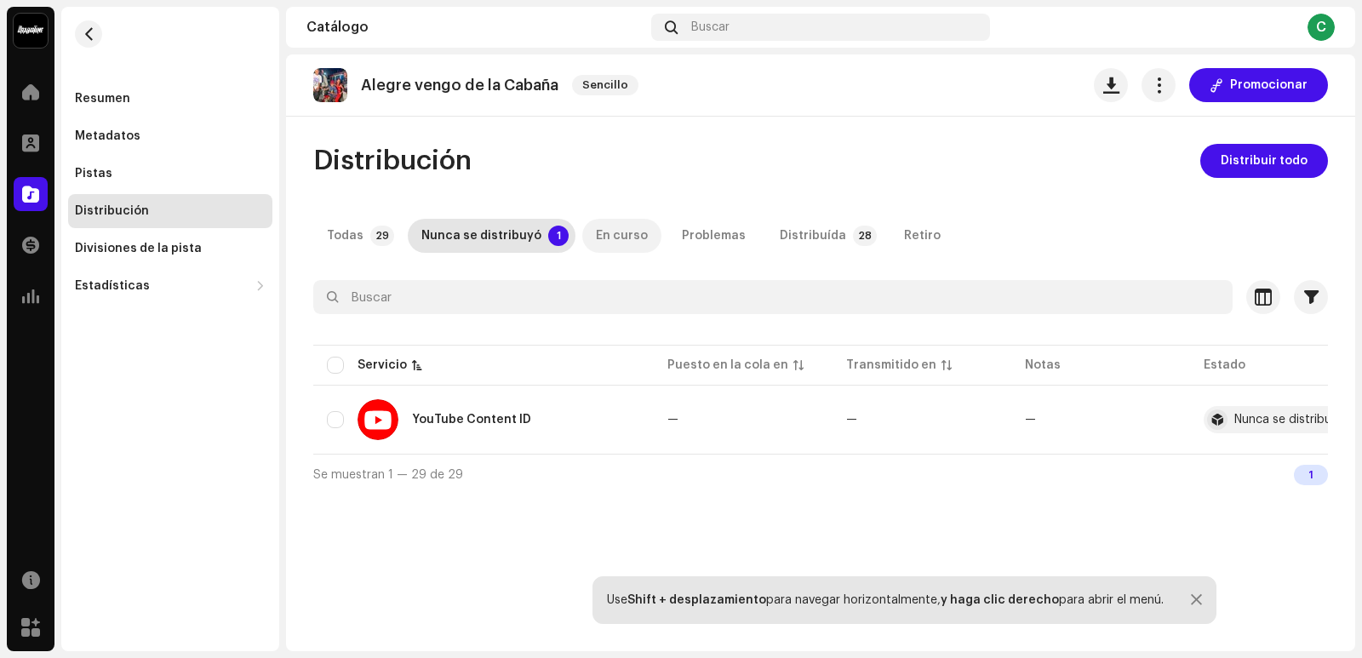
click at [625, 230] on div "En curso" at bounding box center [622, 236] width 52 height 34
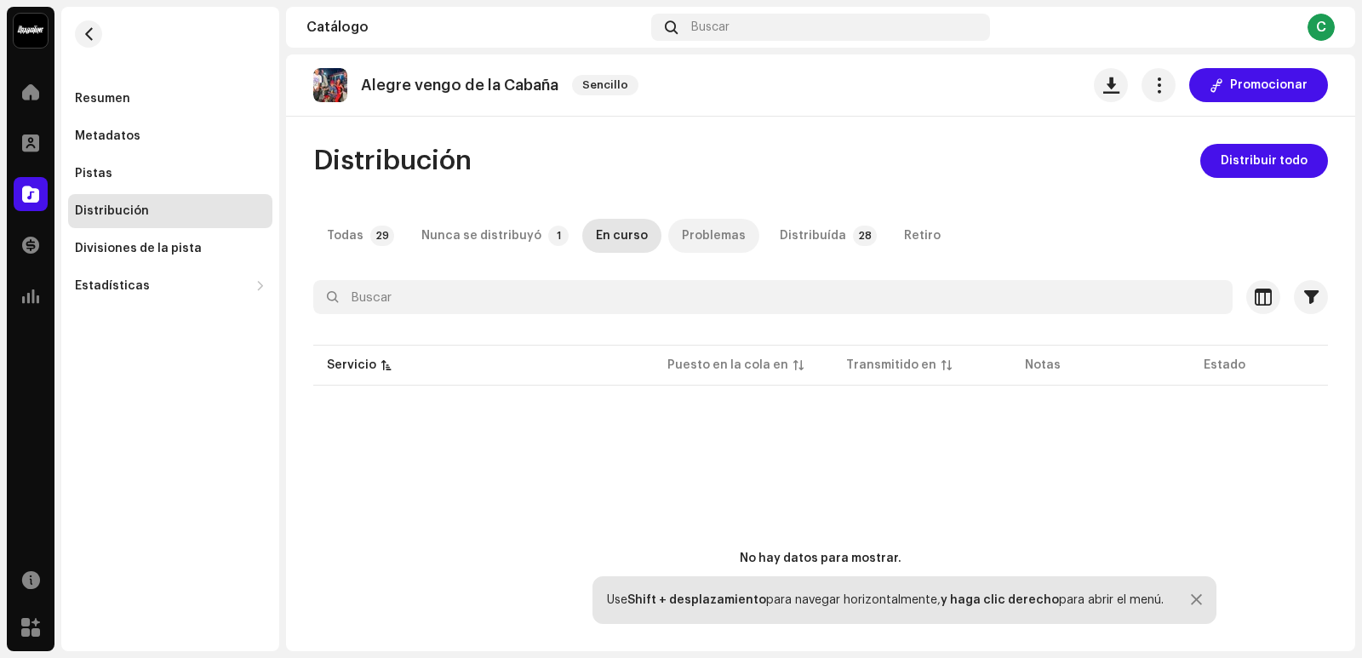
click at [682, 228] on div "Problemas" at bounding box center [714, 236] width 64 height 34
click at [795, 231] on div "Distribuída" at bounding box center [813, 236] width 66 height 34
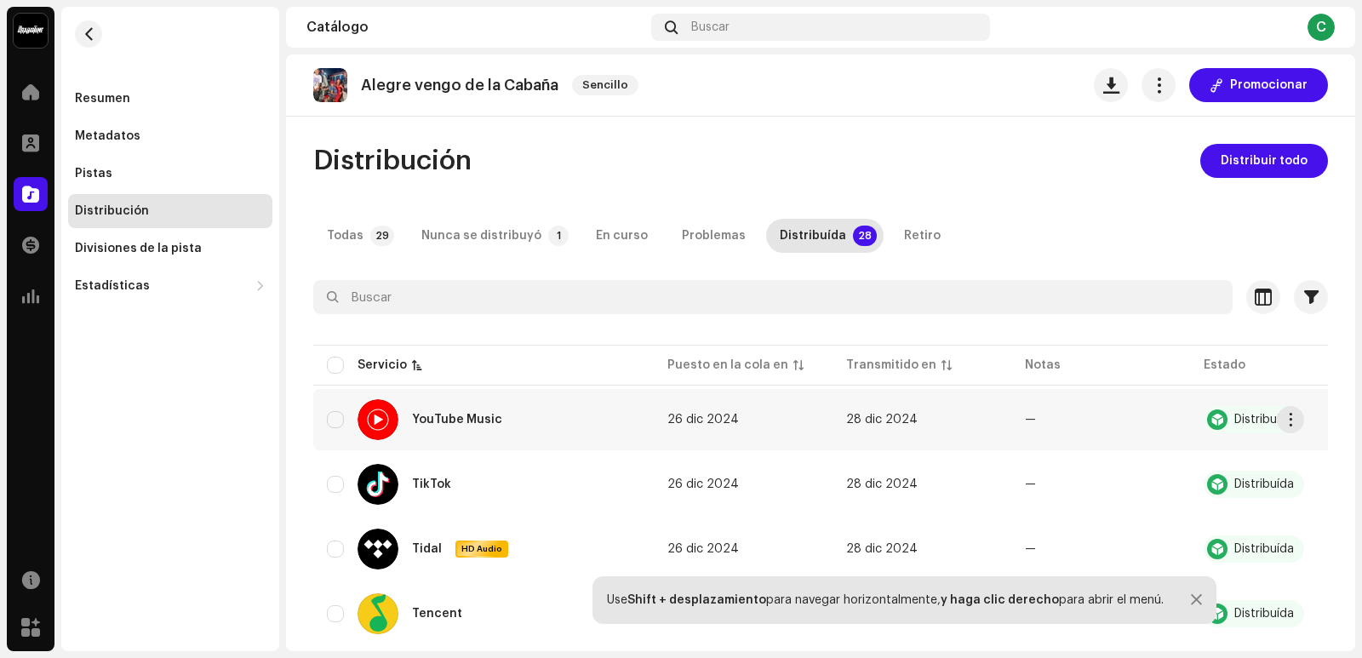
click at [1242, 417] on div "Distribuída" at bounding box center [1264, 420] width 60 height 12
click at [1288, 419] on span "button" at bounding box center [1290, 420] width 13 height 14
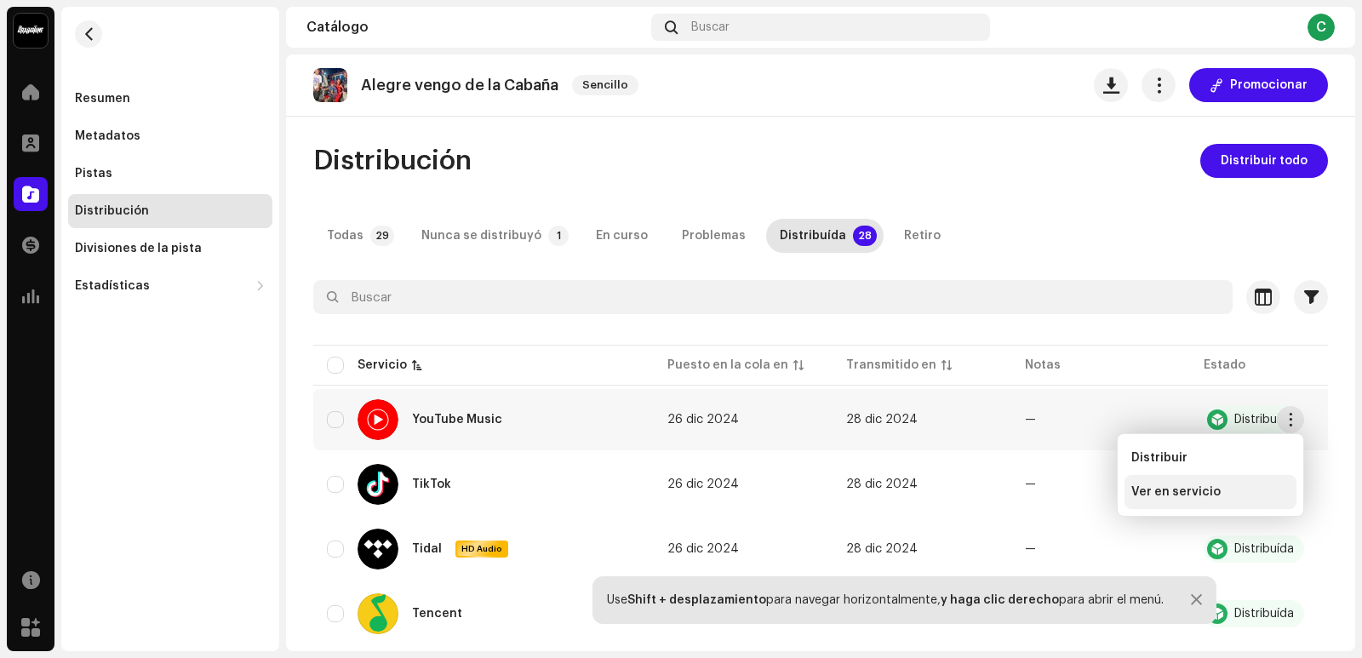
click at [1190, 497] on span "Ver en servicio" at bounding box center [1175, 492] width 89 height 14
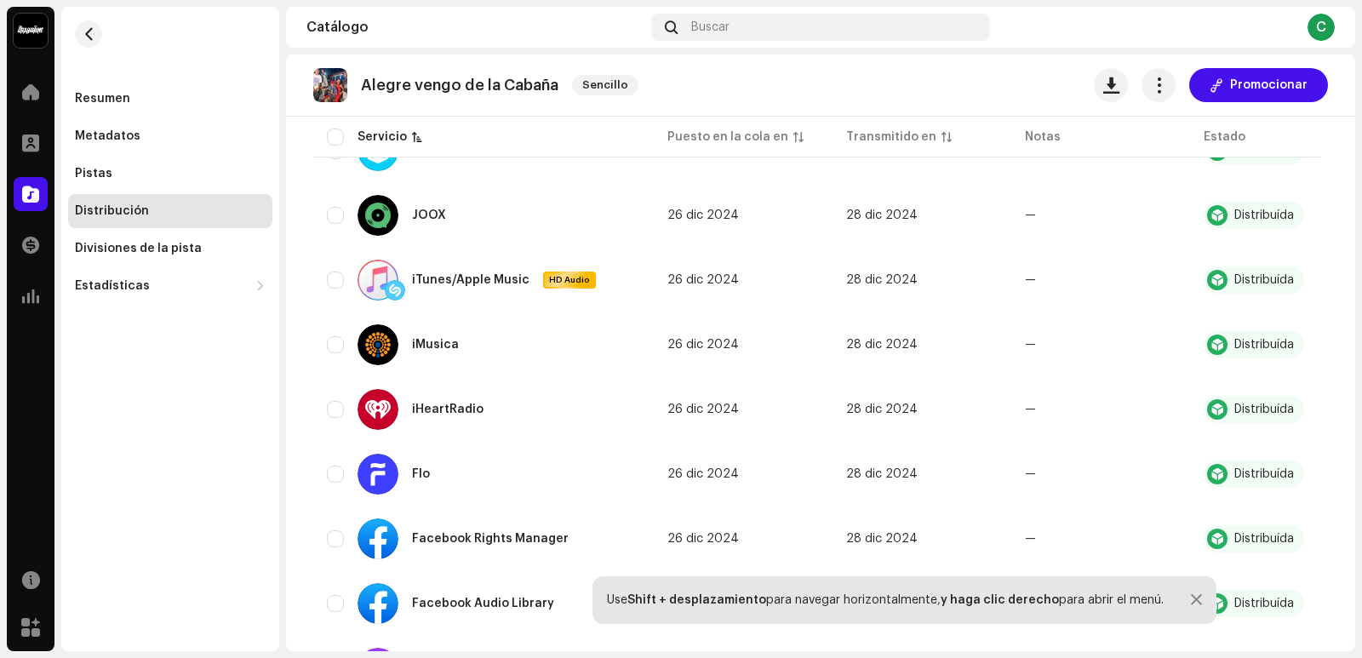
scroll to position [1192, 0]
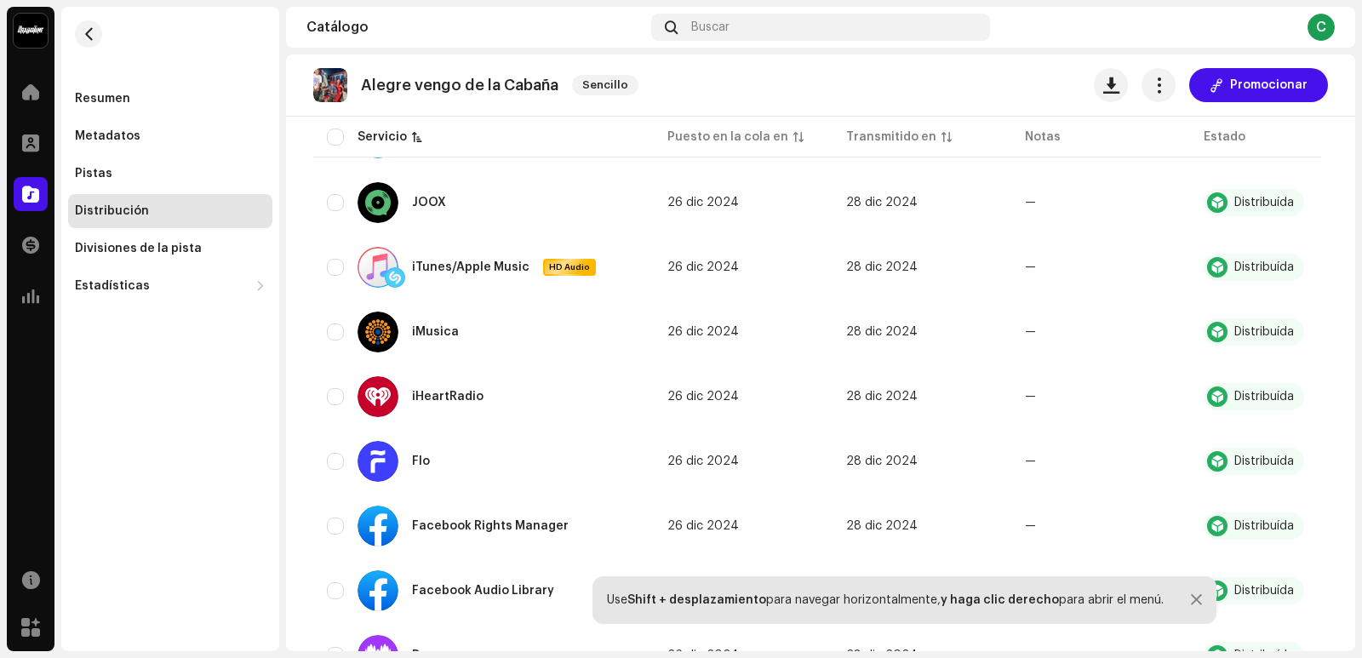
click at [1234, 129] on thead "Servicio Puesto en la cola en Transmitido en Notas Estado" at bounding box center [817, 137] width 1008 height 41
click at [1210, 140] on thead "Servicio Puesto en la cola en Transmitido en Notas Estado" at bounding box center [817, 137] width 1008 height 41
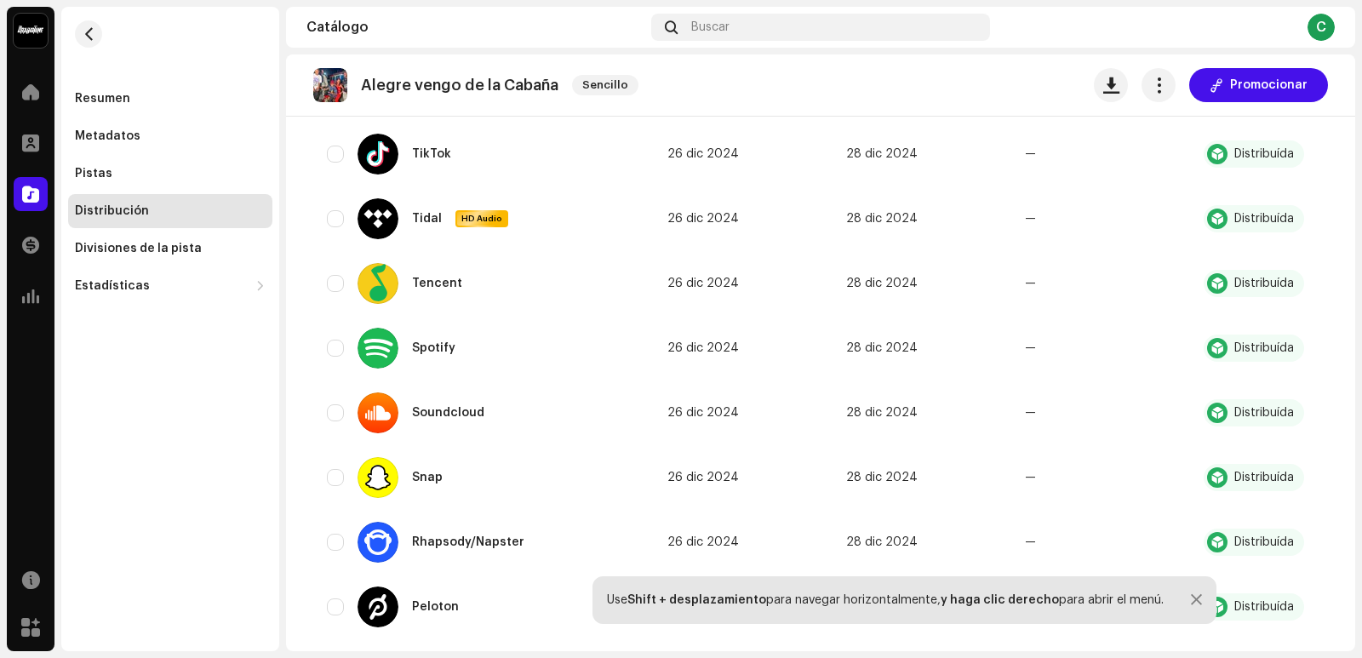
scroll to position [69, 0]
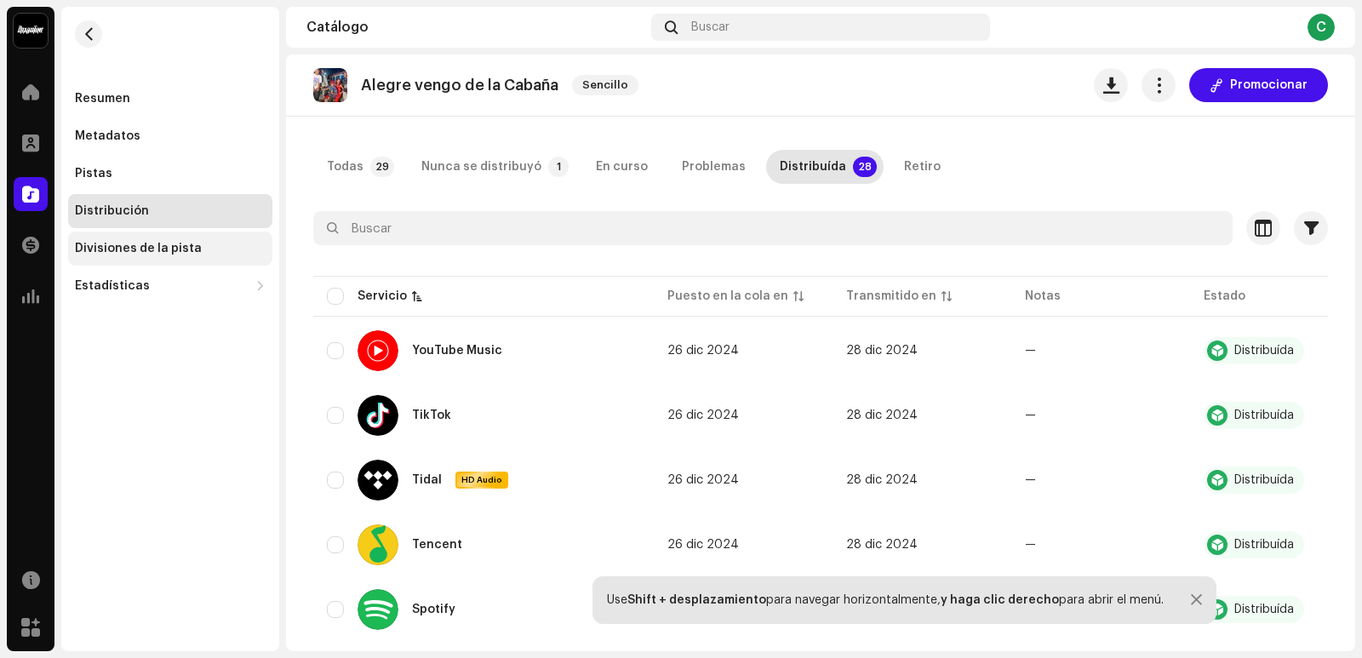
click at [179, 240] on div "Divisiones de la pista" at bounding box center [170, 249] width 204 height 34
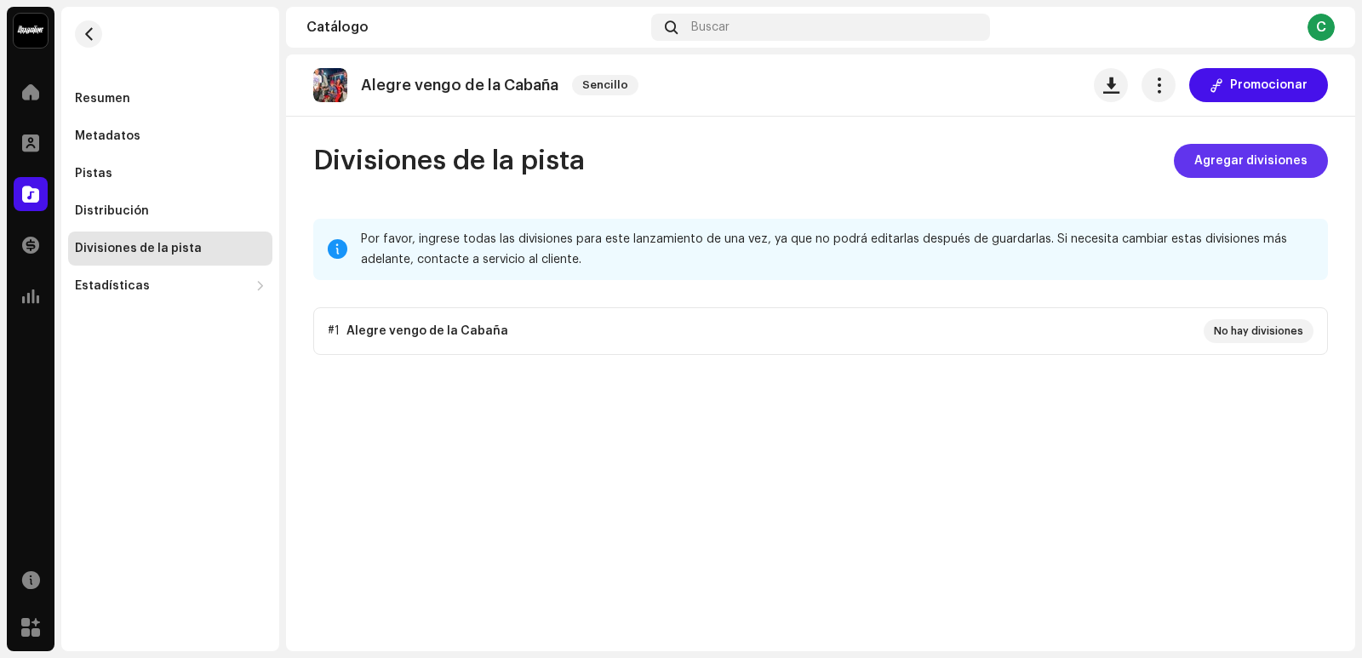
click at [1202, 156] on span "Agregar divisiones" at bounding box center [1250, 161] width 113 height 34
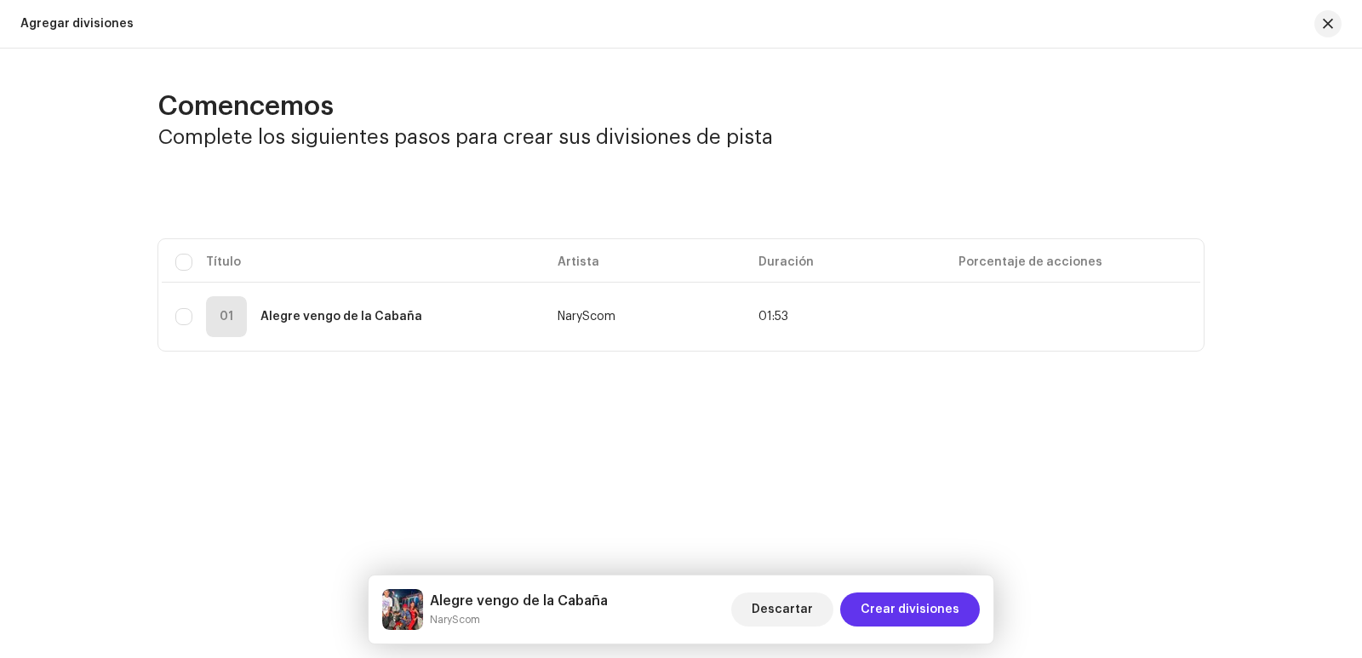
click at [898, 604] on span "Crear divisiones" at bounding box center [910, 609] width 99 height 34
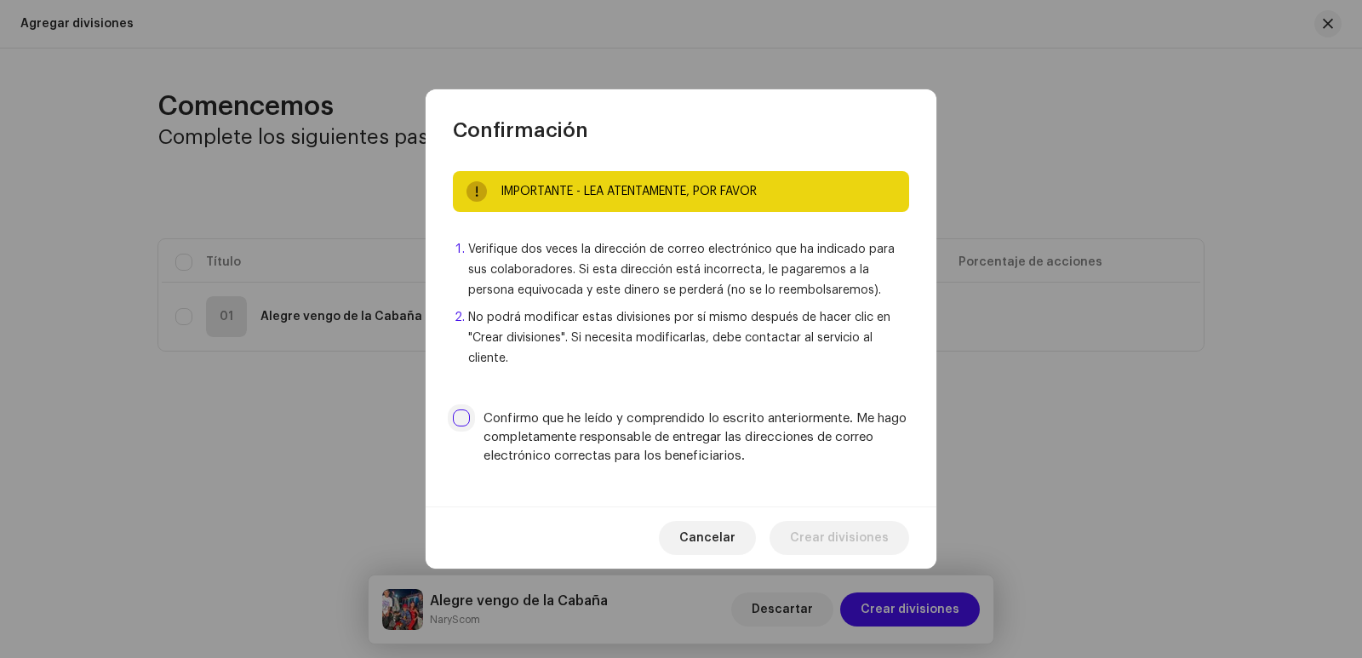
click at [464, 410] on input "Confirmo que he leído y comprendido lo escrito anteriormente. Me hago completam…" at bounding box center [461, 417] width 17 height 17
checkbox input "true"
click at [838, 546] on span "Crear divisiones" at bounding box center [839, 538] width 99 height 34
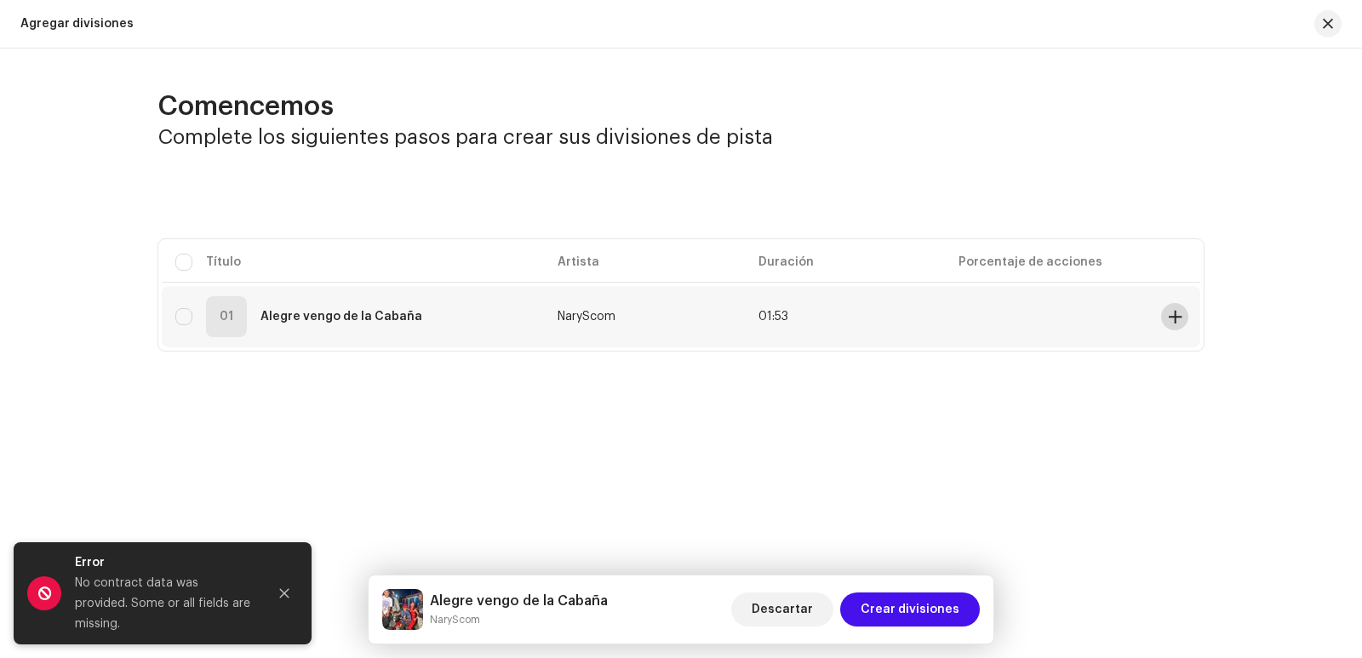
click at [1166, 316] on button at bounding box center [1174, 316] width 27 height 27
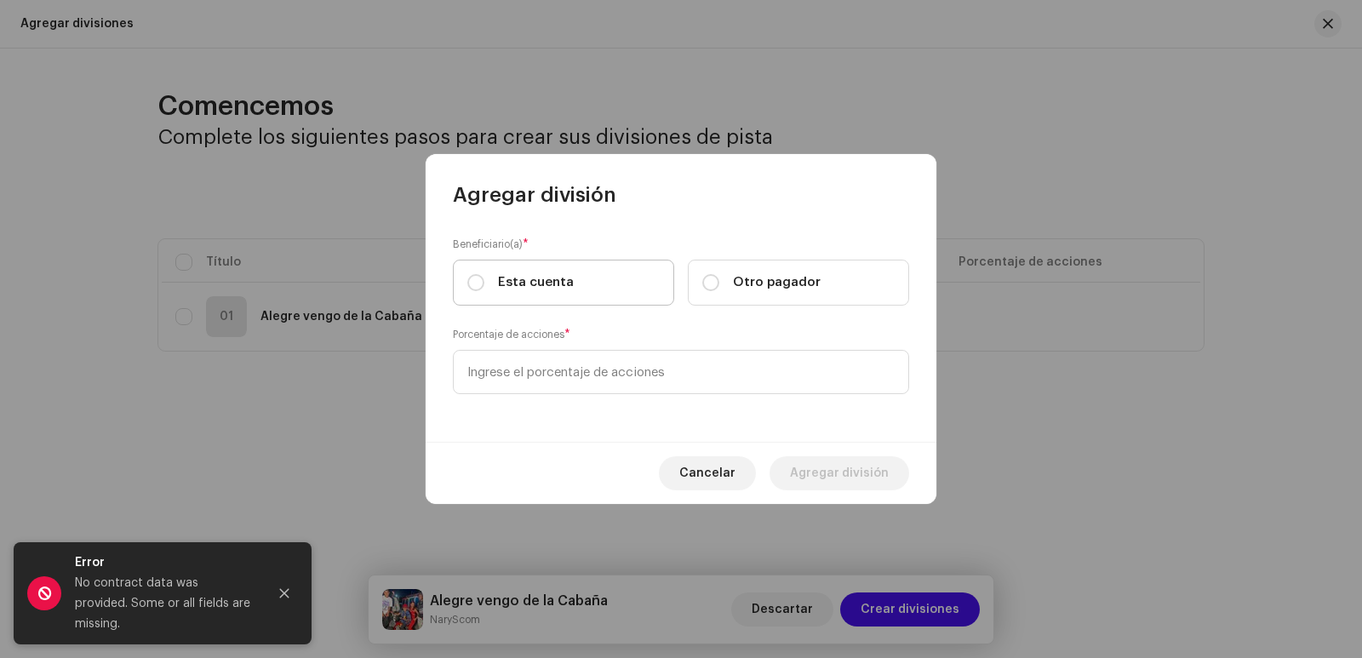
click at [610, 289] on label "Esta cuenta" at bounding box center [563, 283] width 221 height 46
click at [484, 289] on input "Esta cuenta" at bounding box center [475, 282] width 17 height 17
radio input "true"
click at [711, 281] on input "Otro pagador" at bounding box center [710, 282] width 17 height 17
radio input "true"
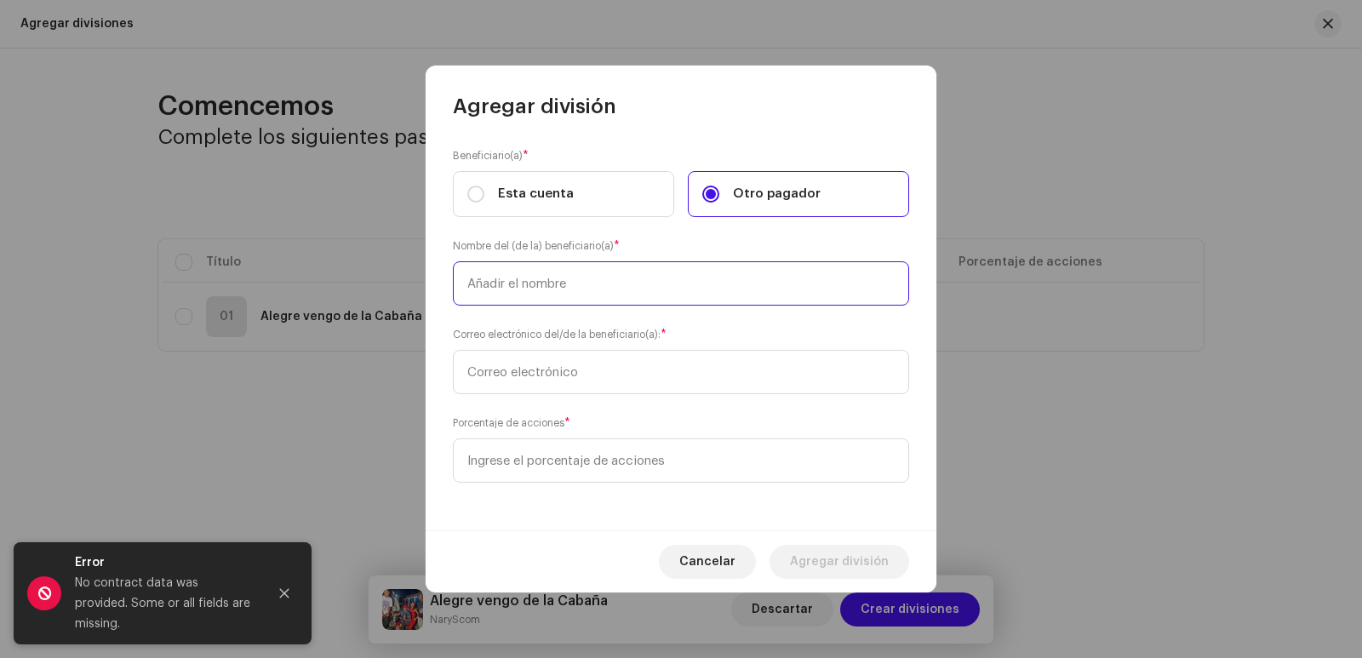
click at [607, 286] on input "text" at bounding box center [681, 283] width 456 height 44
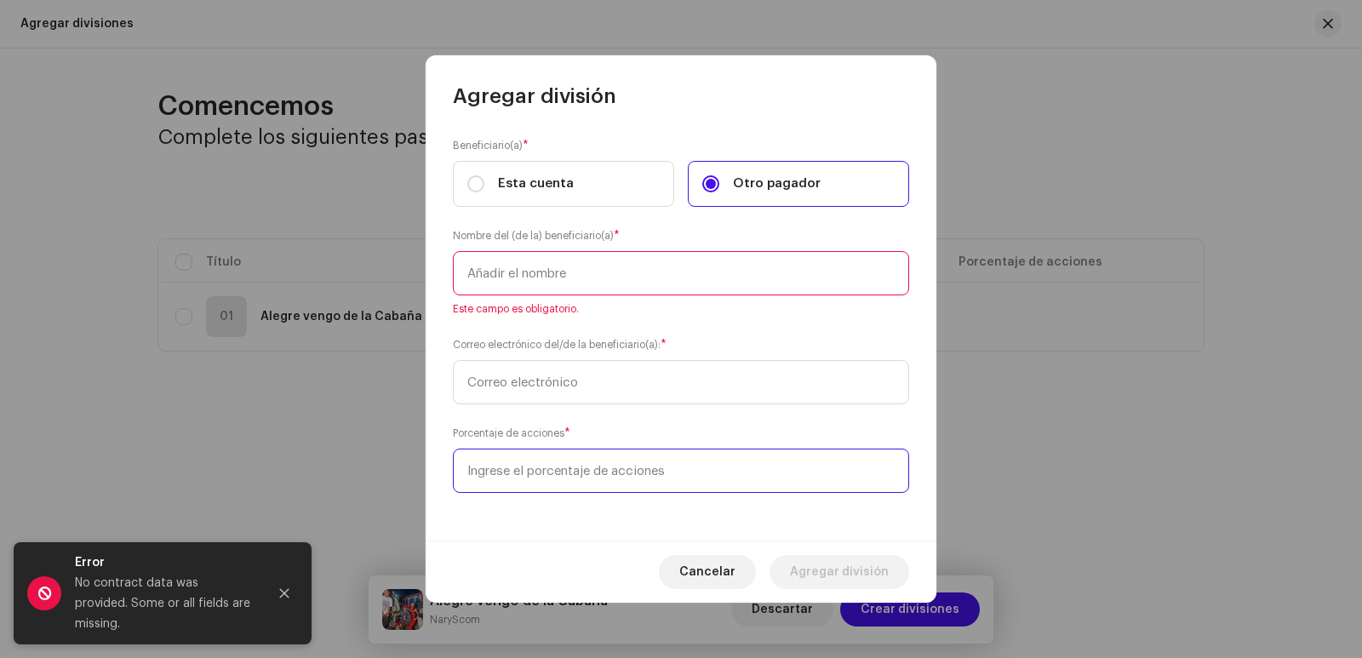
click at [612, 458] on input at bounding box center [681, 471] width 456 height 44
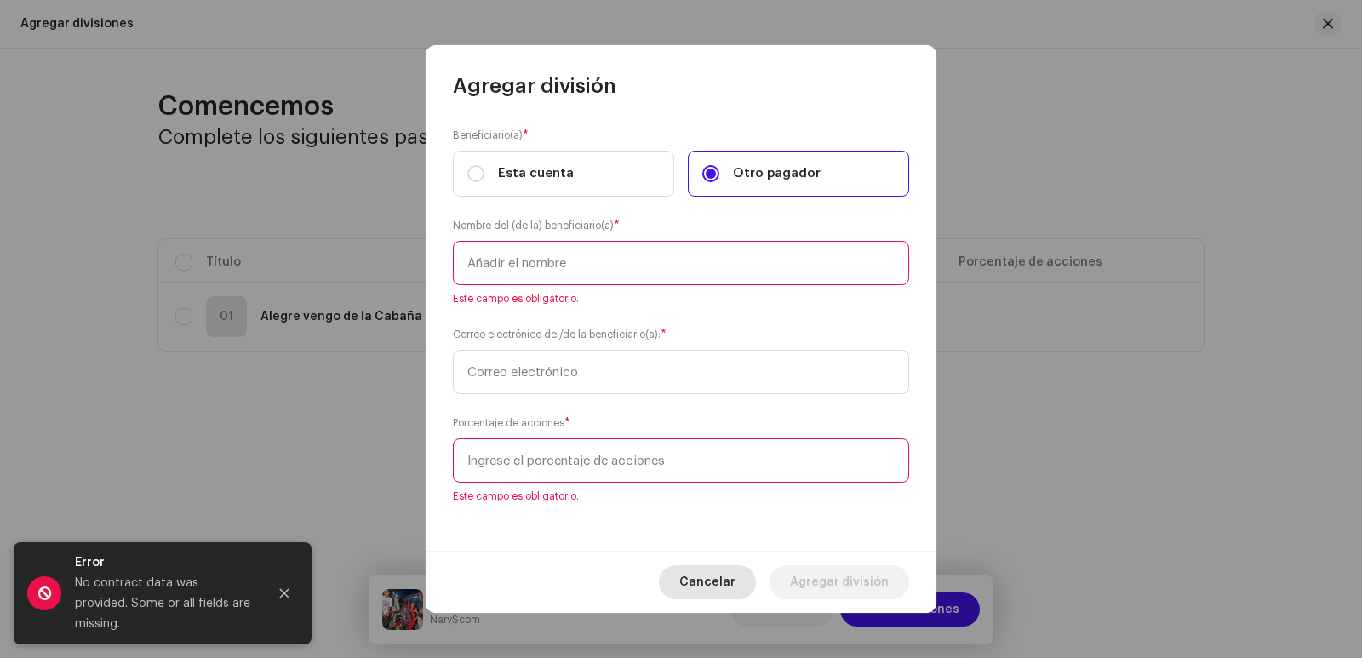
click at [744, 577] on button "Cancelar" at bounding box center [707, 582] width 97 height 34
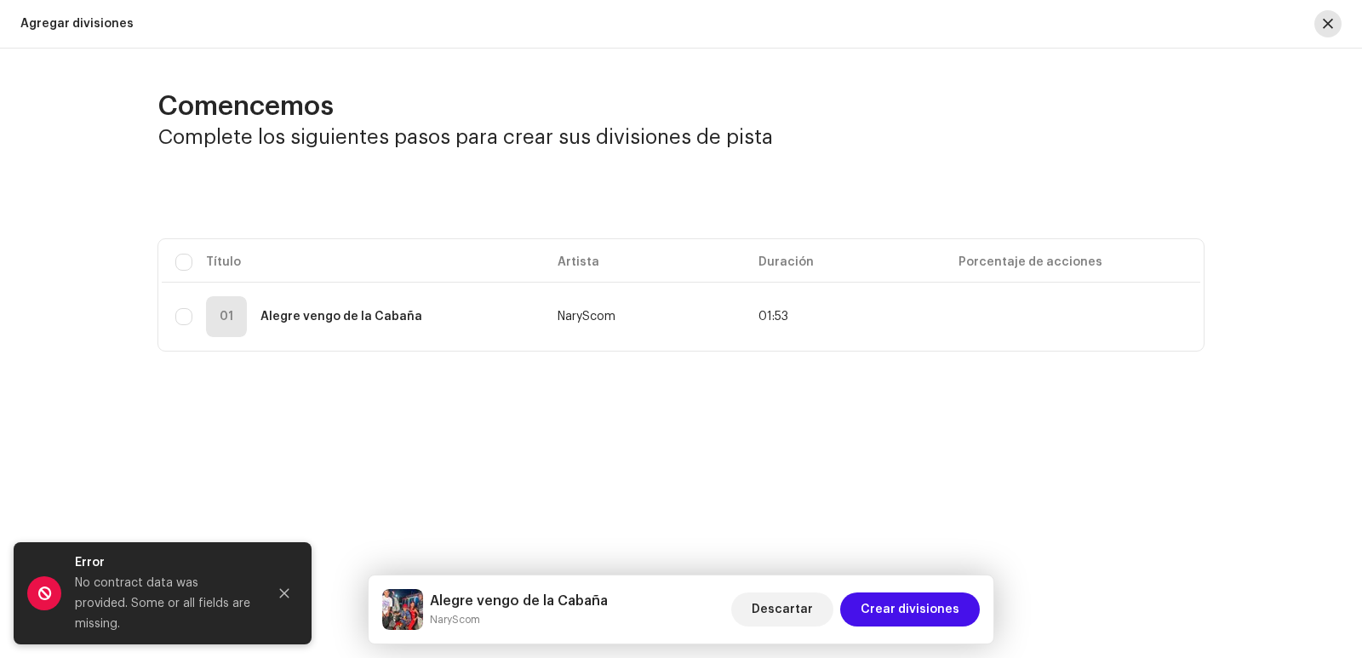
click at [1328, 14] on button "button" at bounding box center [1327, 23] width 27 height 27
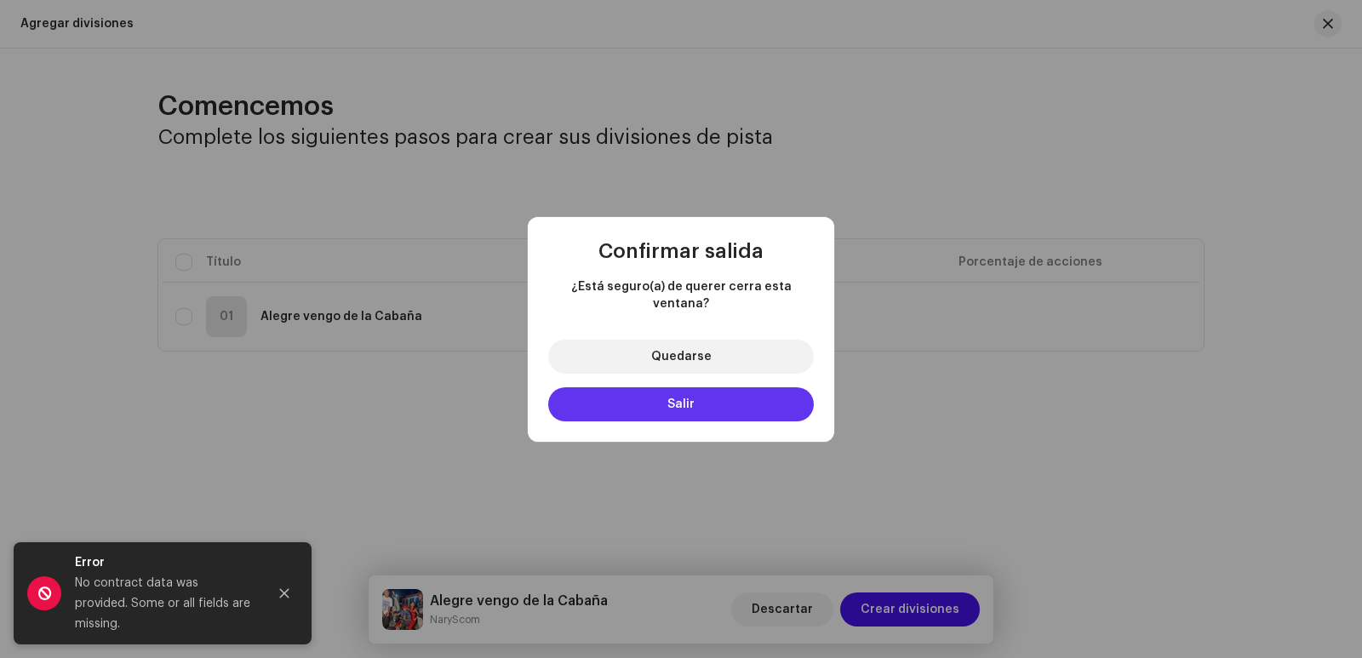
click at [752, 387] on button "Salir" at bounding box center [681, 404] width 266 height 34
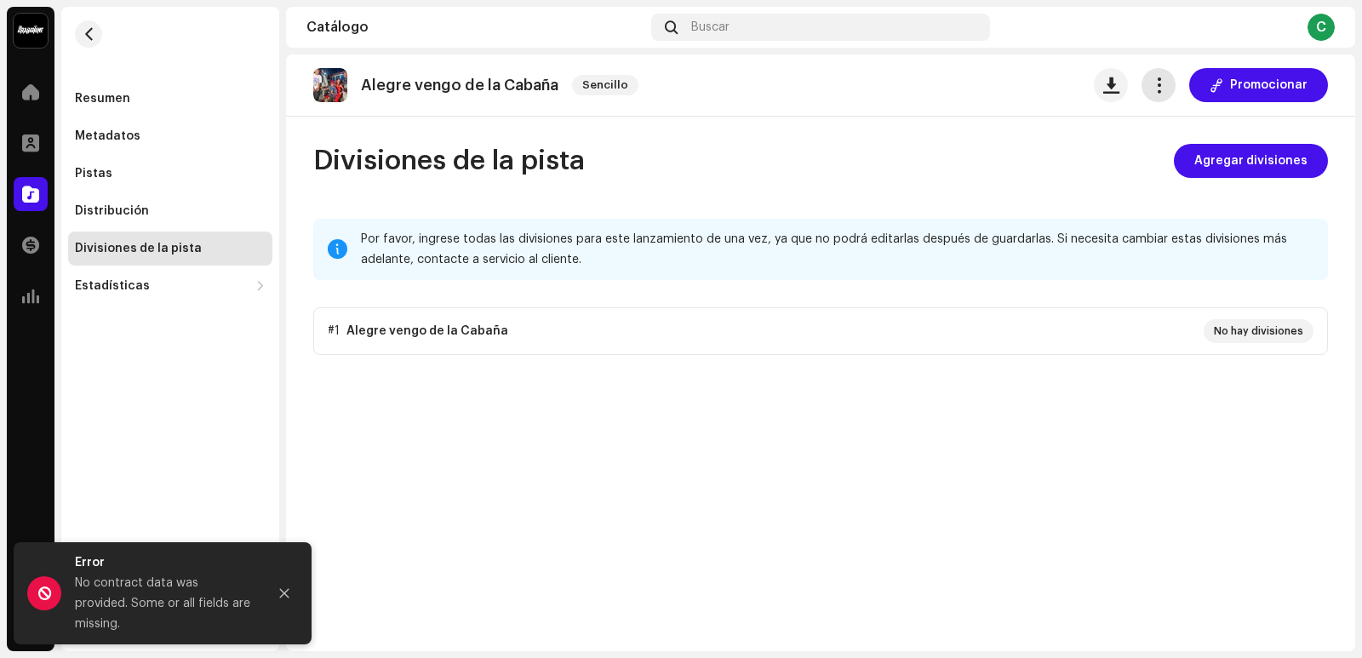
click at [1159, 78] on span "button" at bounding box center [1159, 85] width 16 height 14
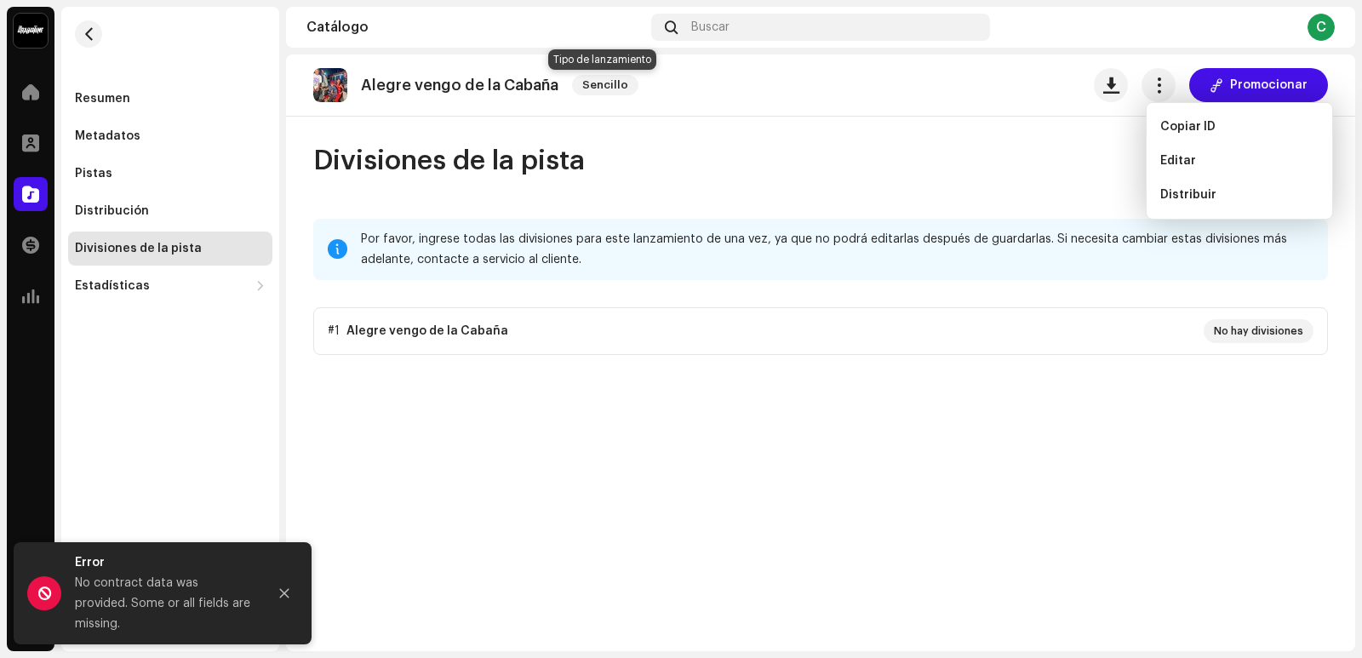
click at [597, 89] on span "Sencillo" at bounding box center [605, 85] width 66 height 20
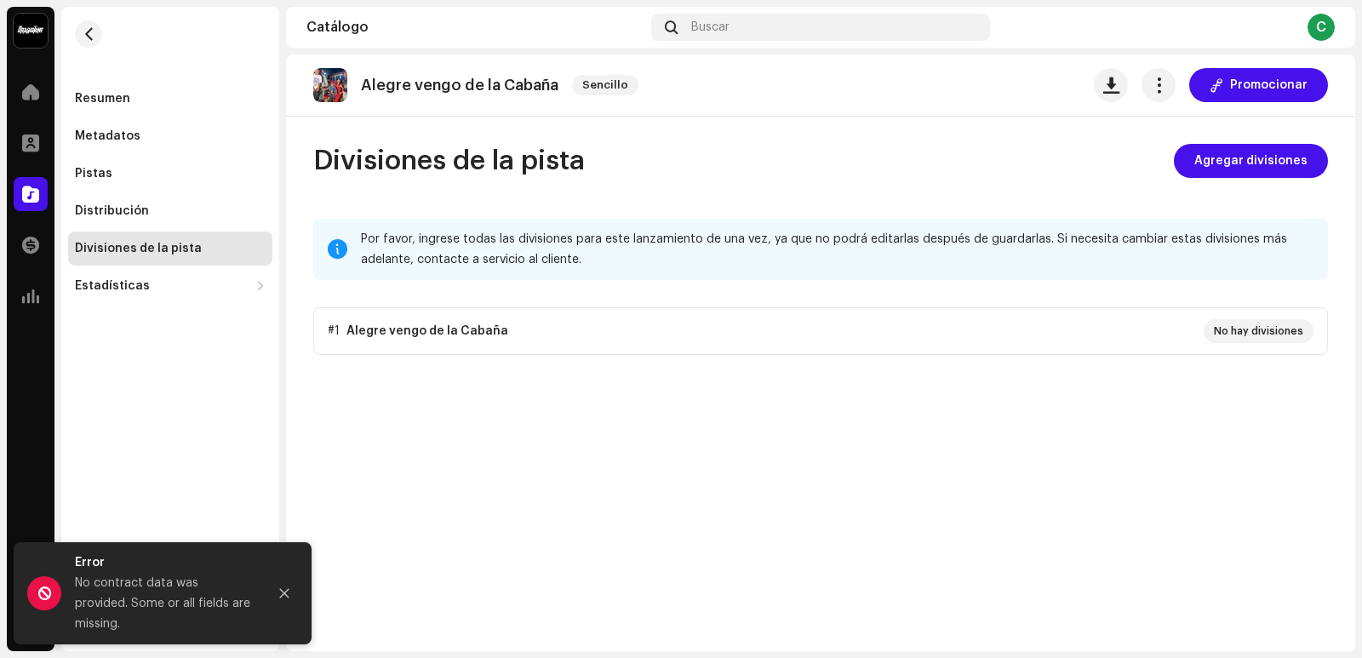
click at [422, 83] on p "Alegre vengo de la Cabaña" at bounding box center [459, 86] width 197 height 18
click at [84, 37] on span "button" at bounding box center [89, 34] width 13 height 14
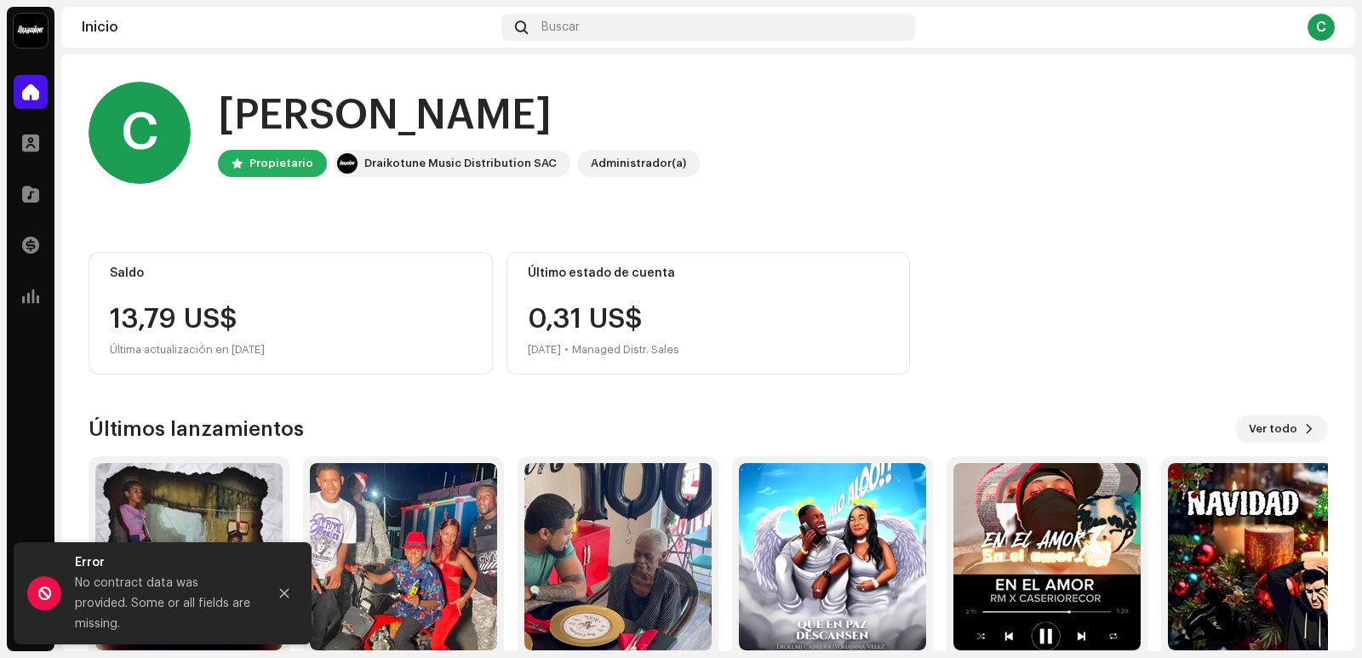
click at [591, 167] on div "Administrador(a)" at bounding box center [638, 163] width 95 height 20
click at [628, 163] on div "Administrador(a)" at bounding box center [638, 163] width 95 height 20
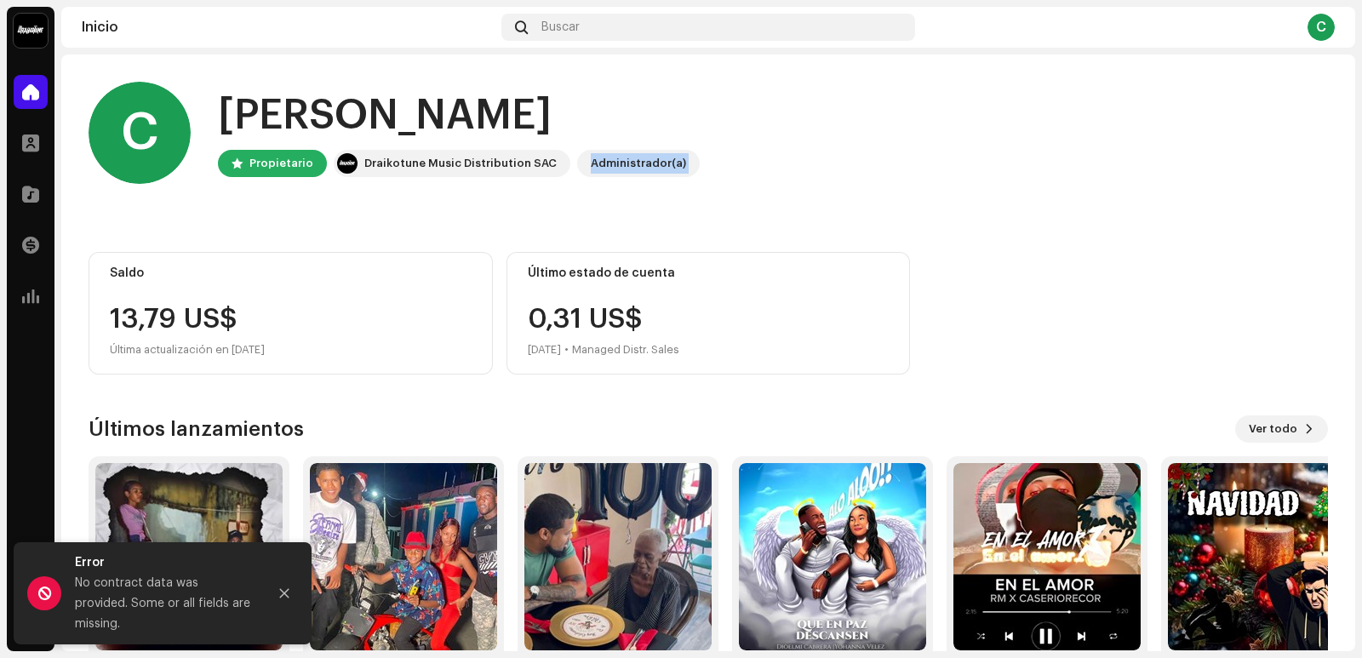
click at [628, 163] on div "Administrador(a)" at bounding box center [638, 163] width 95 height 20
click at [519, 183] on div "C Hola, , Cristian Propietario Draikotune Music Distribution SAC Administrador(…" at bounding box center [708, 133] width 1239 height 102
click at [43, 290] on div at bounding box center [31, 296] width 34 height 34
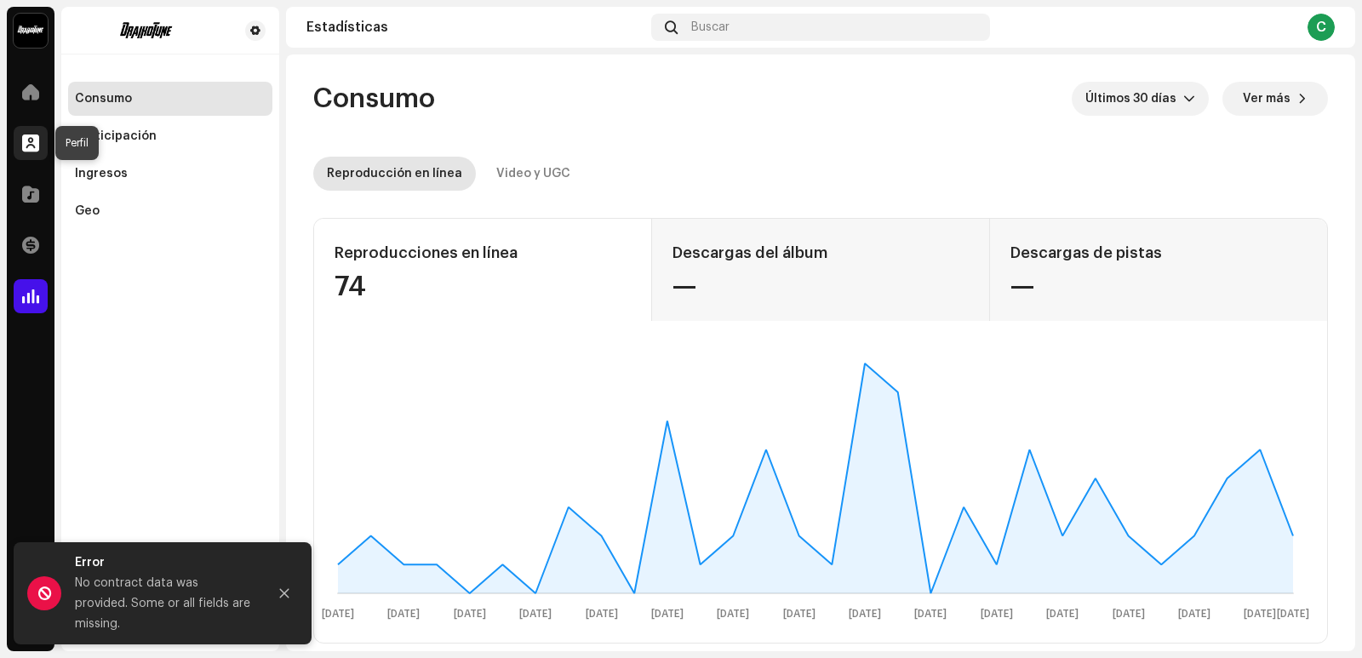
click at [35, 137] on span at bounding box center [30, 143] width 17 height 14
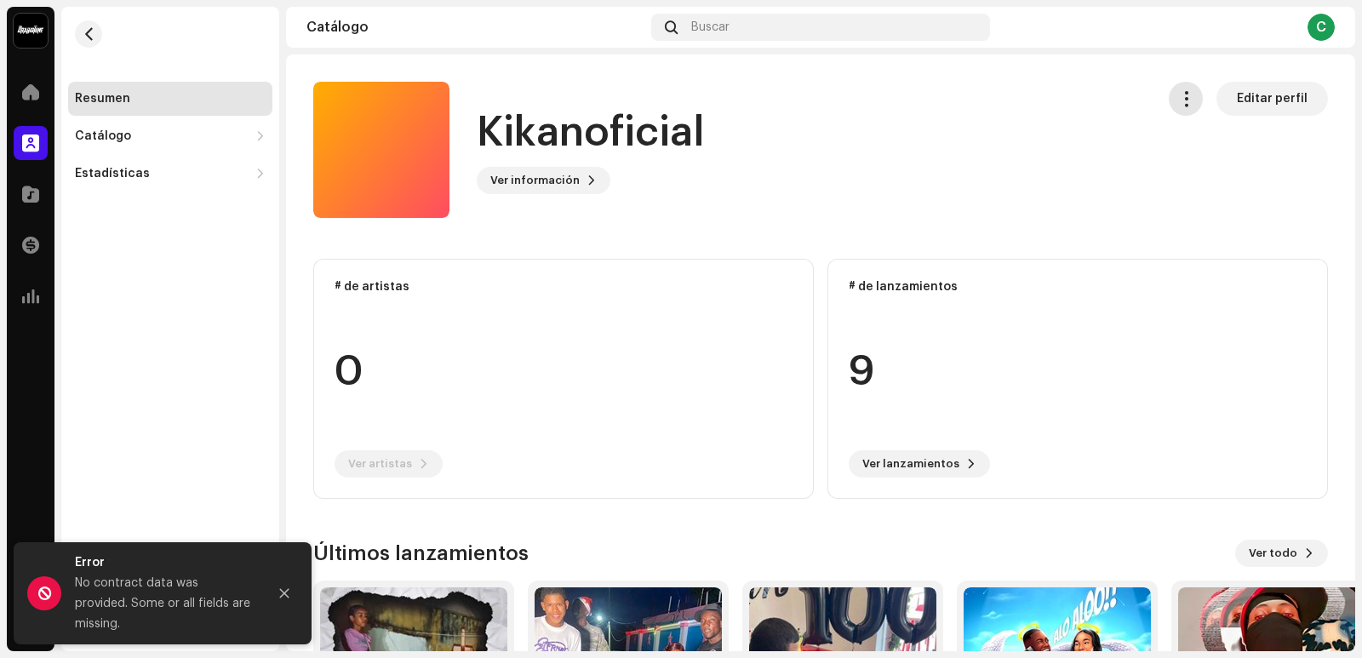
click at [1178, 104] on span "button" at bounding box center [1186, 99] width 16 height 14
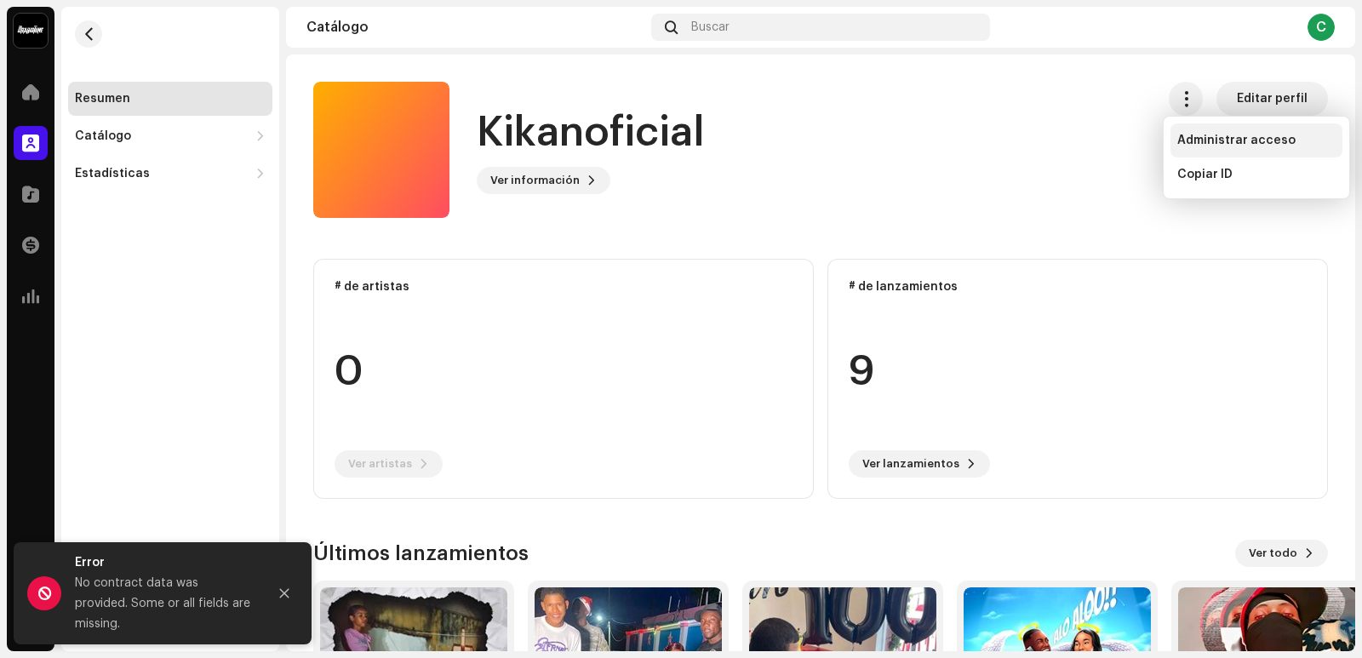
click at [1237, 134] on span "Administrar acceso" at bounding box center [1236, 141] width 118 height 14
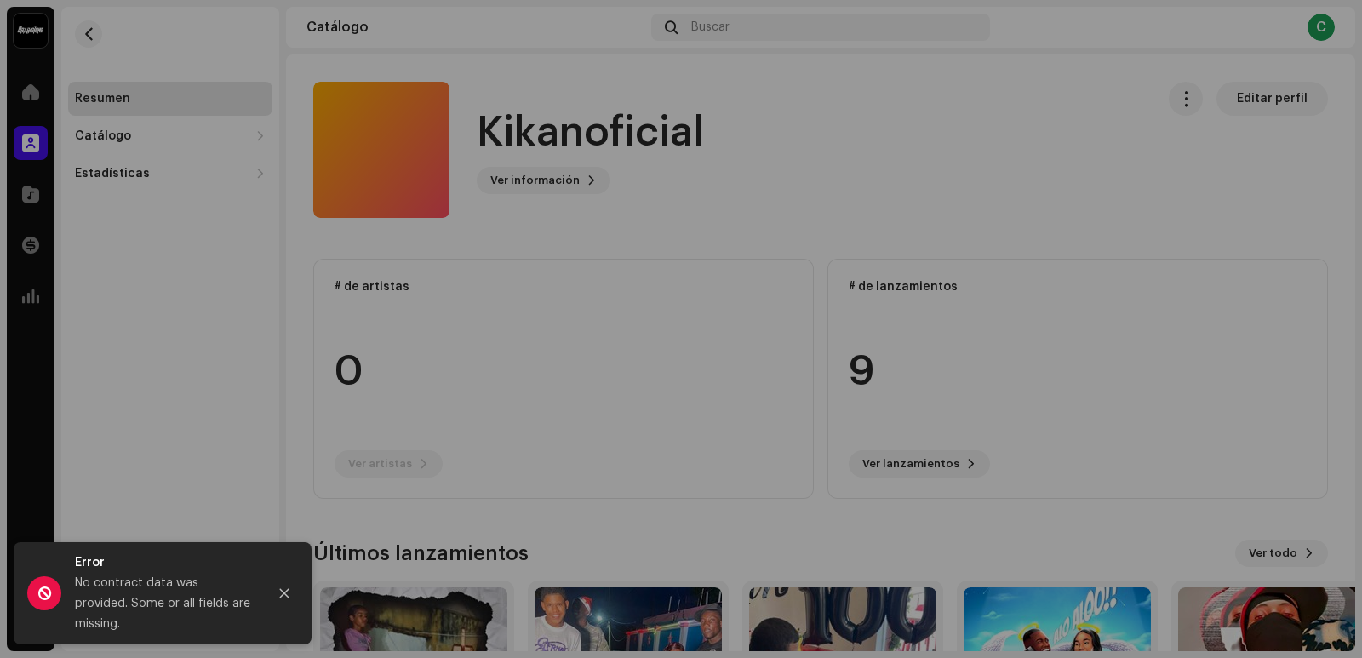
click at [1163, 184] on div "Kikanoficial Portal de la disquera Invitar a un miembro Miembro Email Última co…" at bounding box center [681, 329] width 1362 height 658
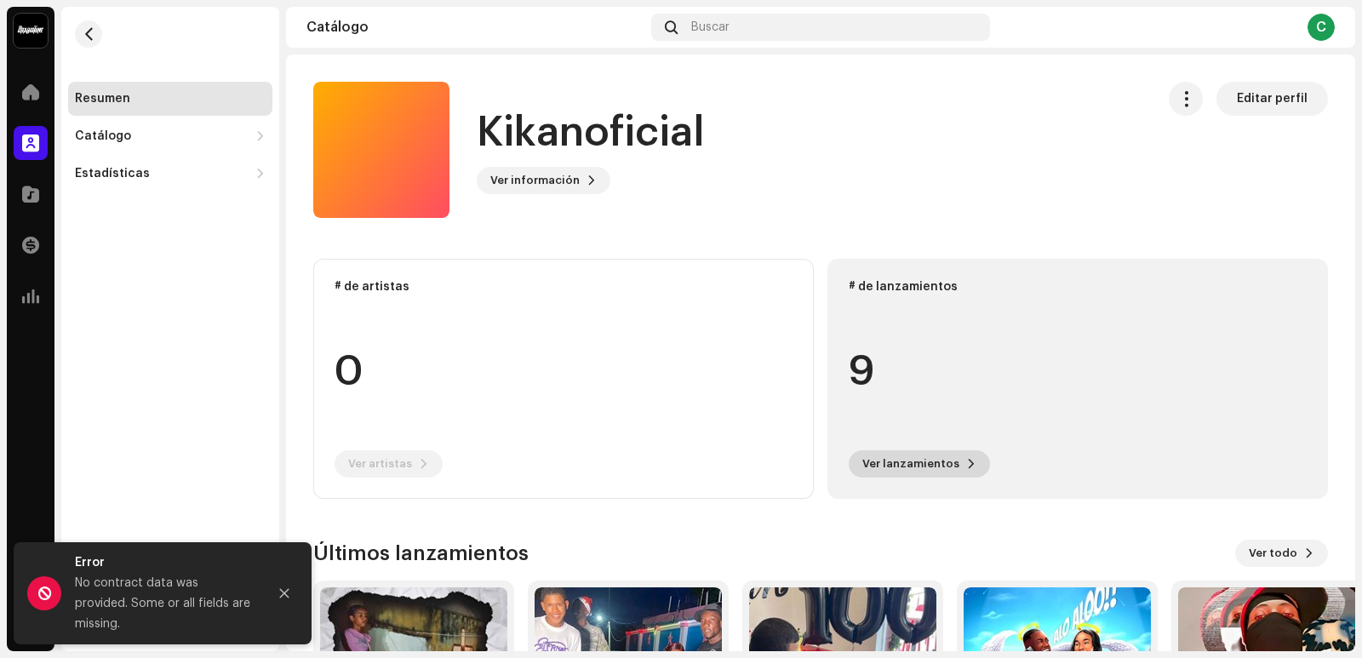
click at [953, 466] on button "Ver lanzamientos" at bounding box center [919, 463] width 141 height 27
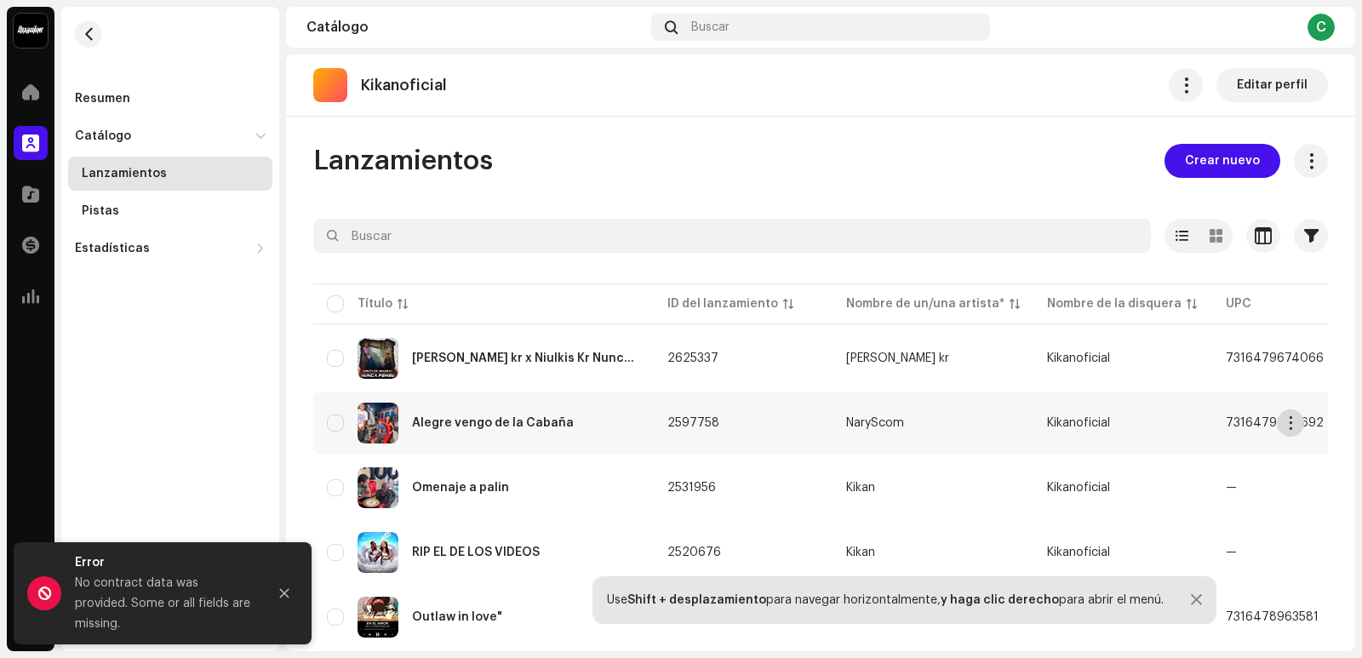
click at [1281, 430] on button "button" at bounding box center [1290, 422] width 27 height 27
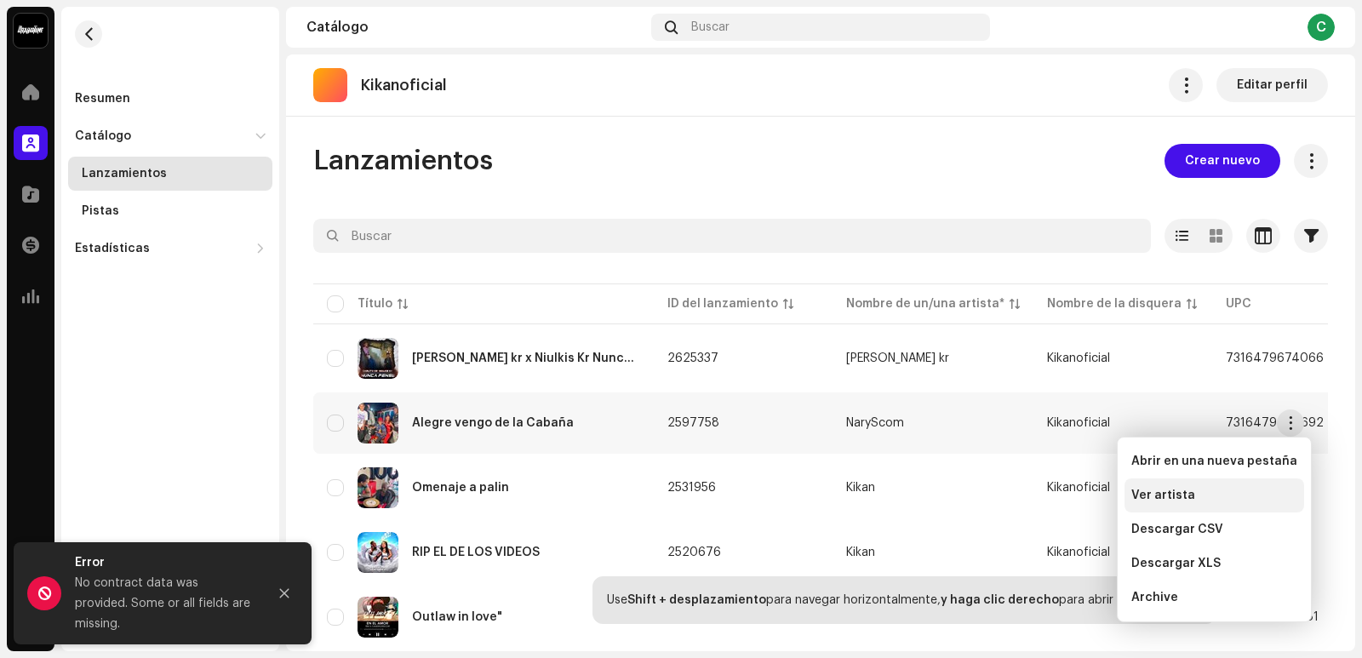
click at [1193, 486] on div "Ver artista" at bounding box center [1214, 495] width 180 height 34
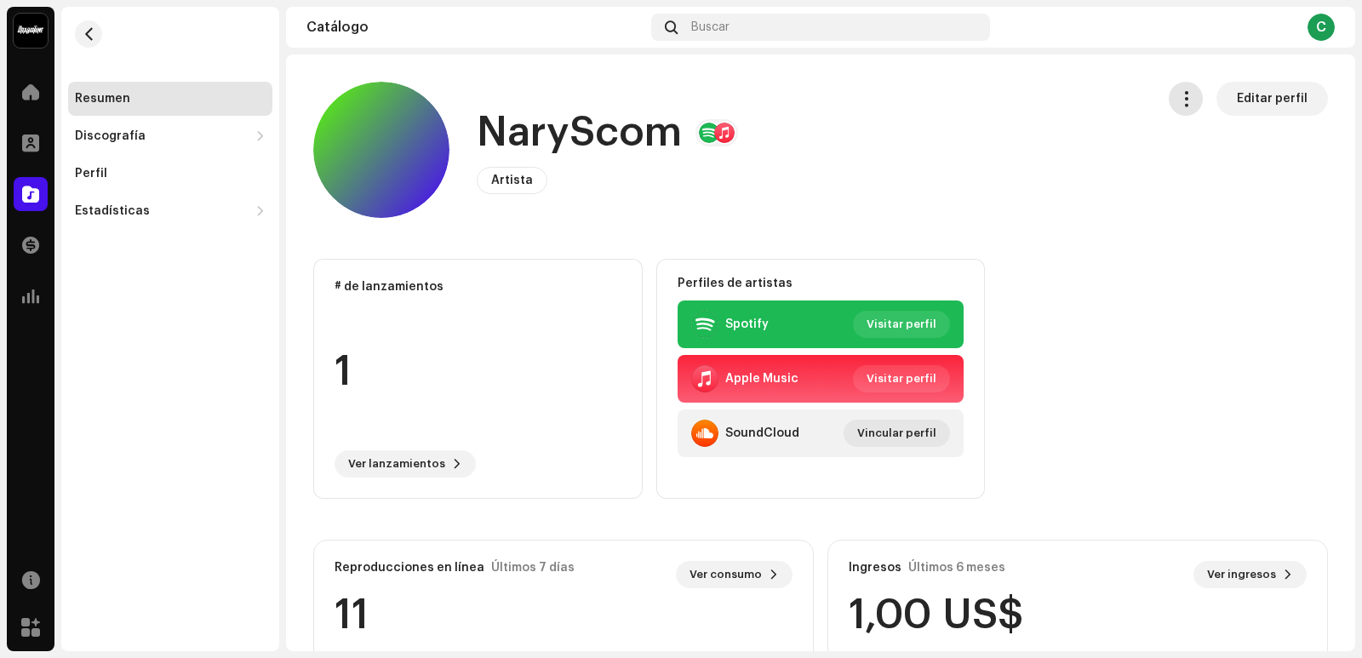
click at [1194, 105] on button "button" at bounding box center [1186, 99] width 34 height 34
click at [1131, 169] on div "NaryScom Artista Editar perfil" at bounding box center [727, 150] width 828 height 136
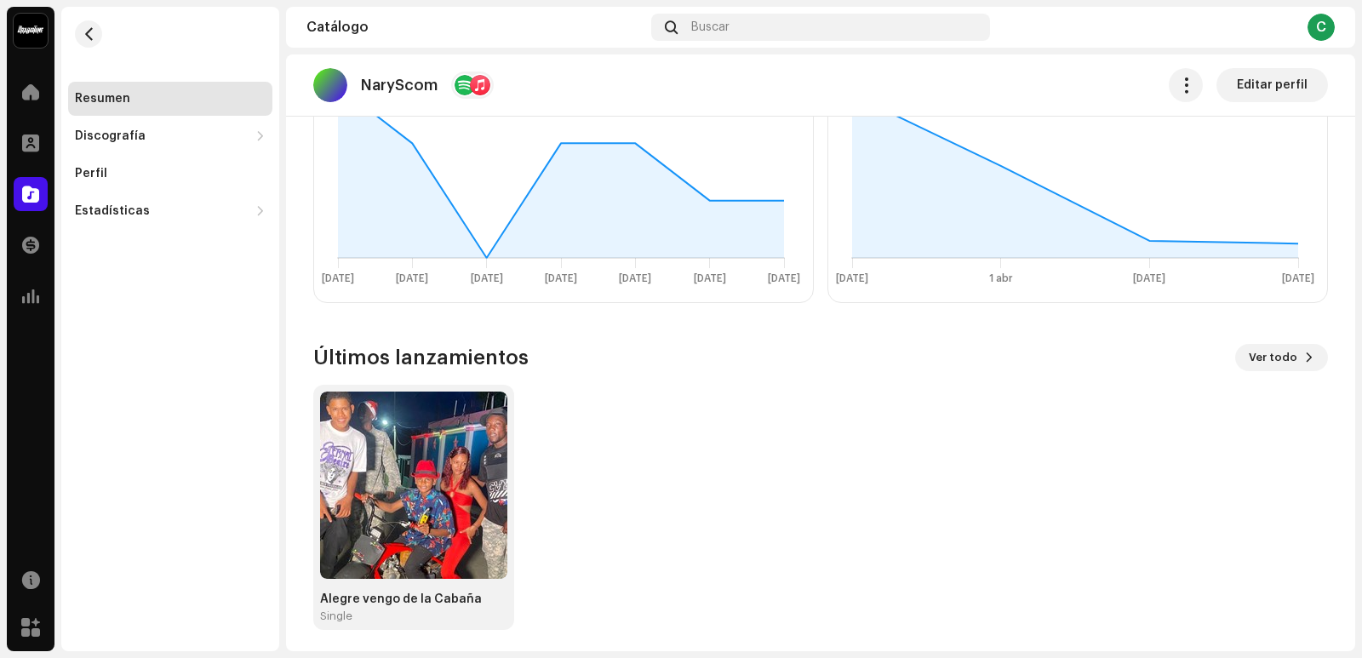
scroll to position [583, 0]
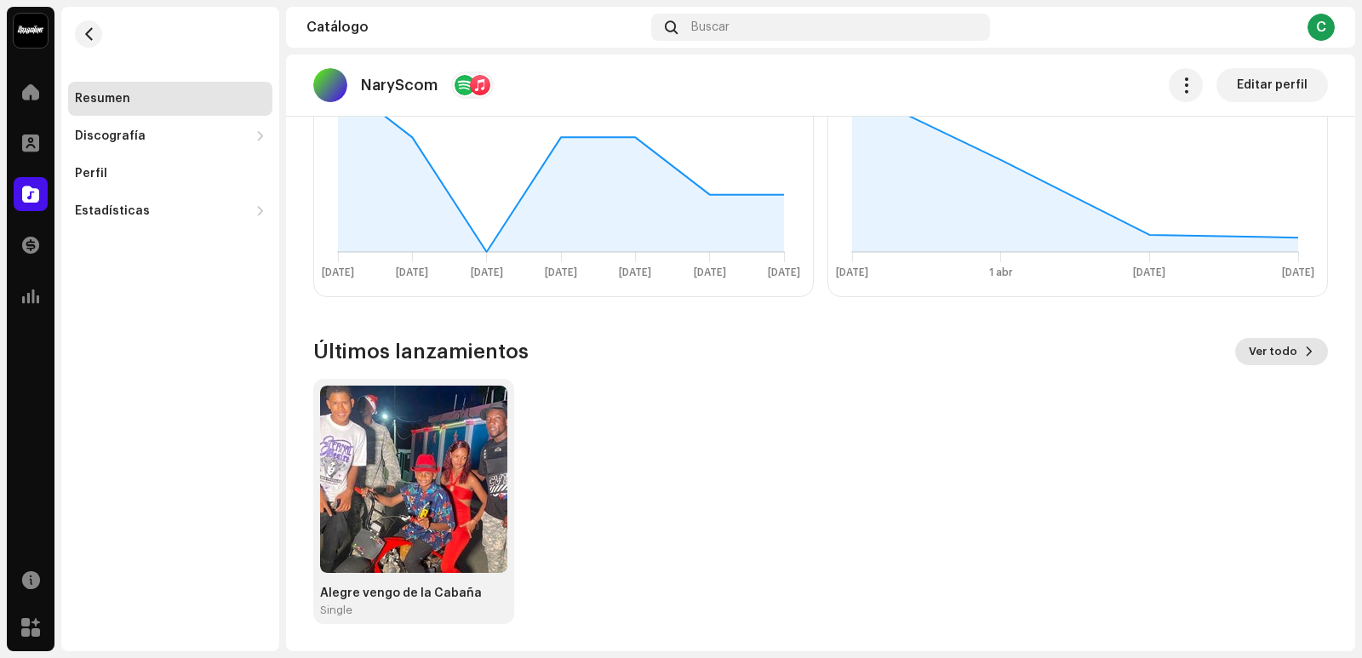
click at [1277, 358] on span "Ver todo" at bounding box center [1273, 352] width 49 height 34
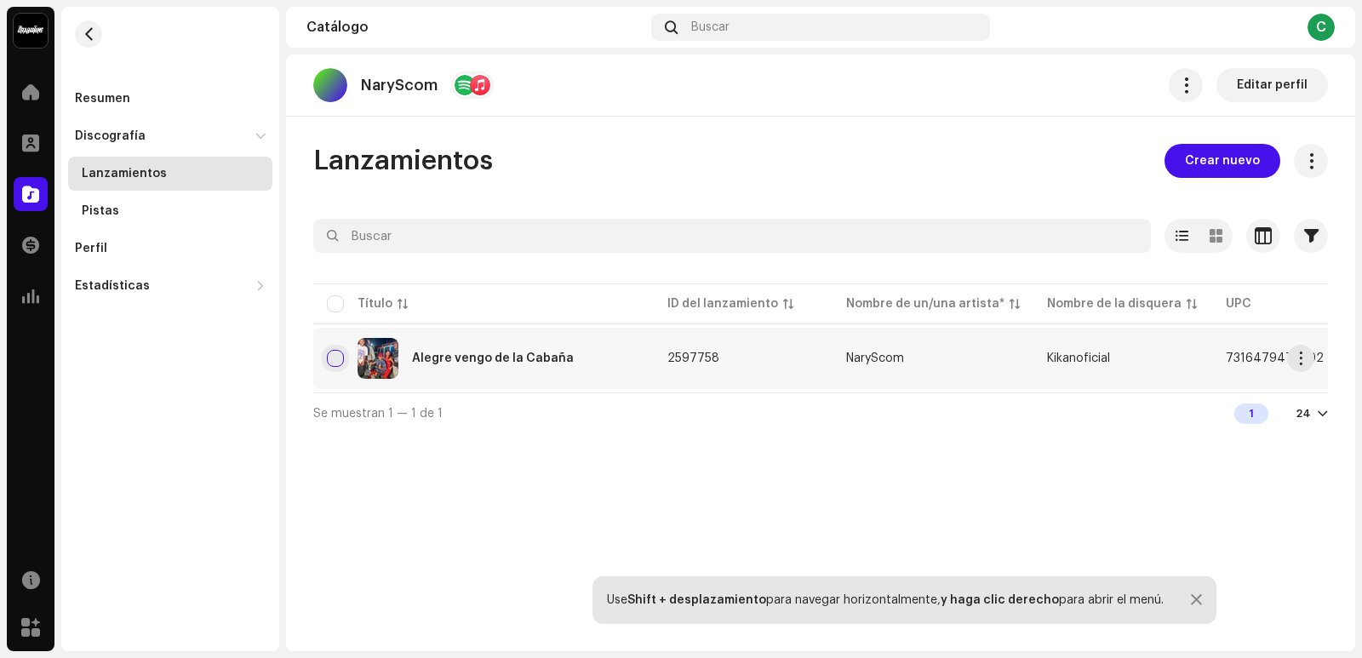
click at [329, 361] on input "checkbox" at bounding box center [335, 358] width 17 height 17
checkbox input "true"
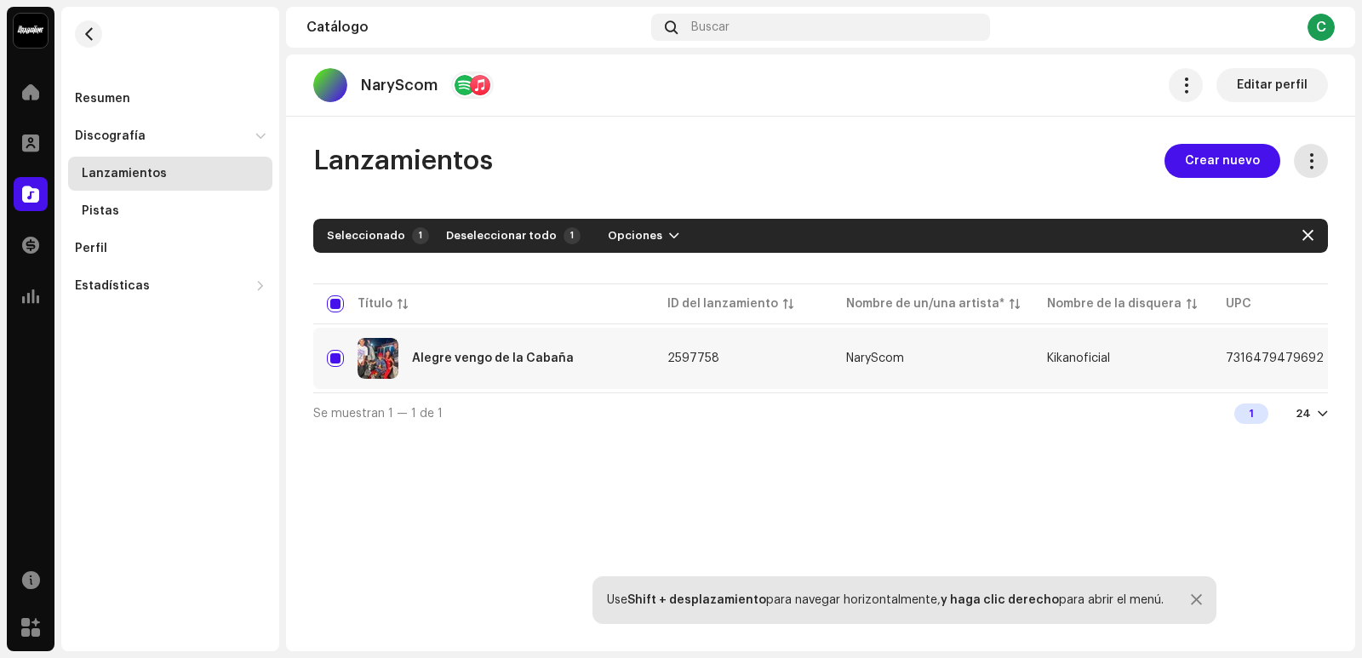
click at [1305, 168] on span at bounding box center [1311, 161] width 16 height 14
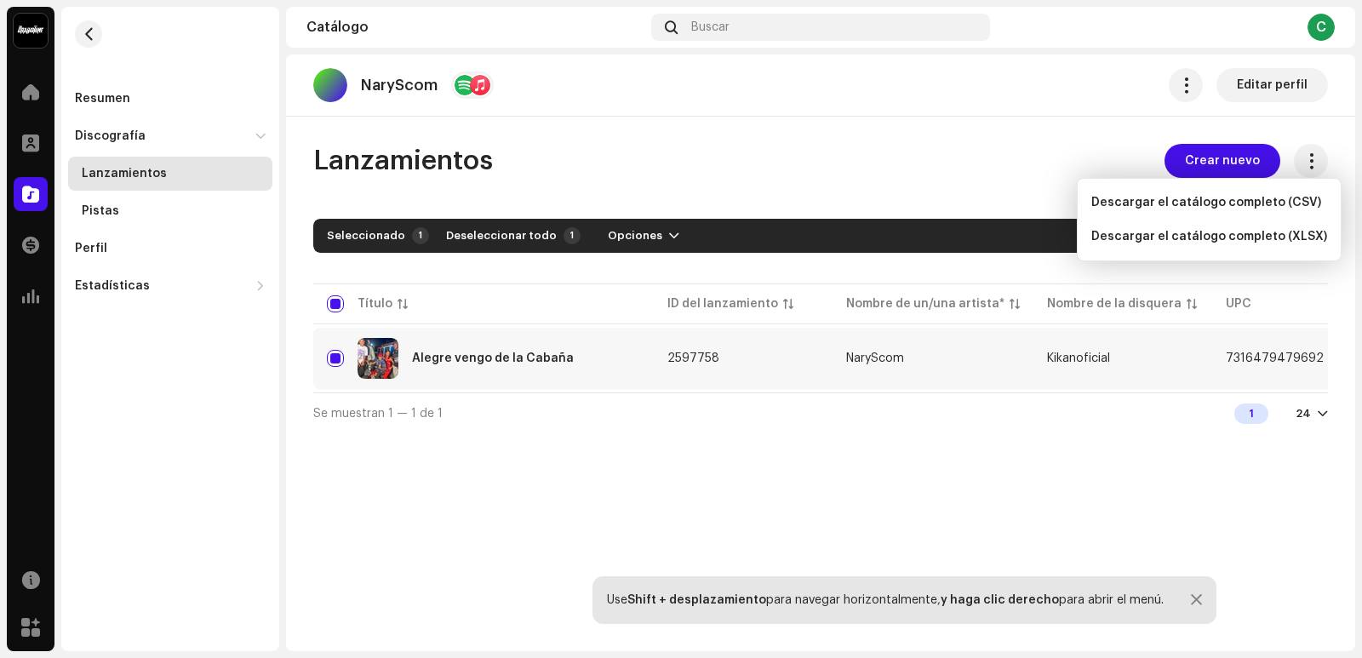
click at [1150, 129] on div "NaryScom Editar perfil Lanzamientos Crear nuevo Seleccionado 1 Deseleccionar to…" at bounding box center [820, 352] width 1069 height 597
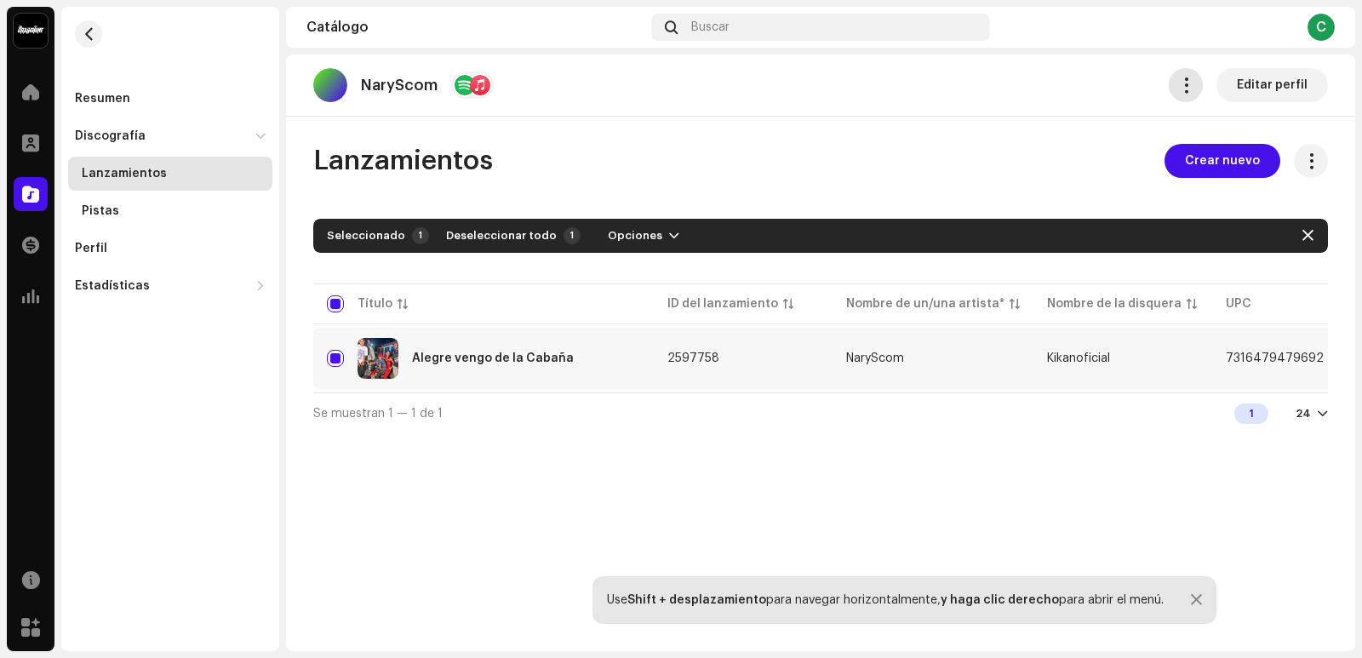
click at [1177, 81] on button "button" at bounding box center [1186, 85] width 34 height 34
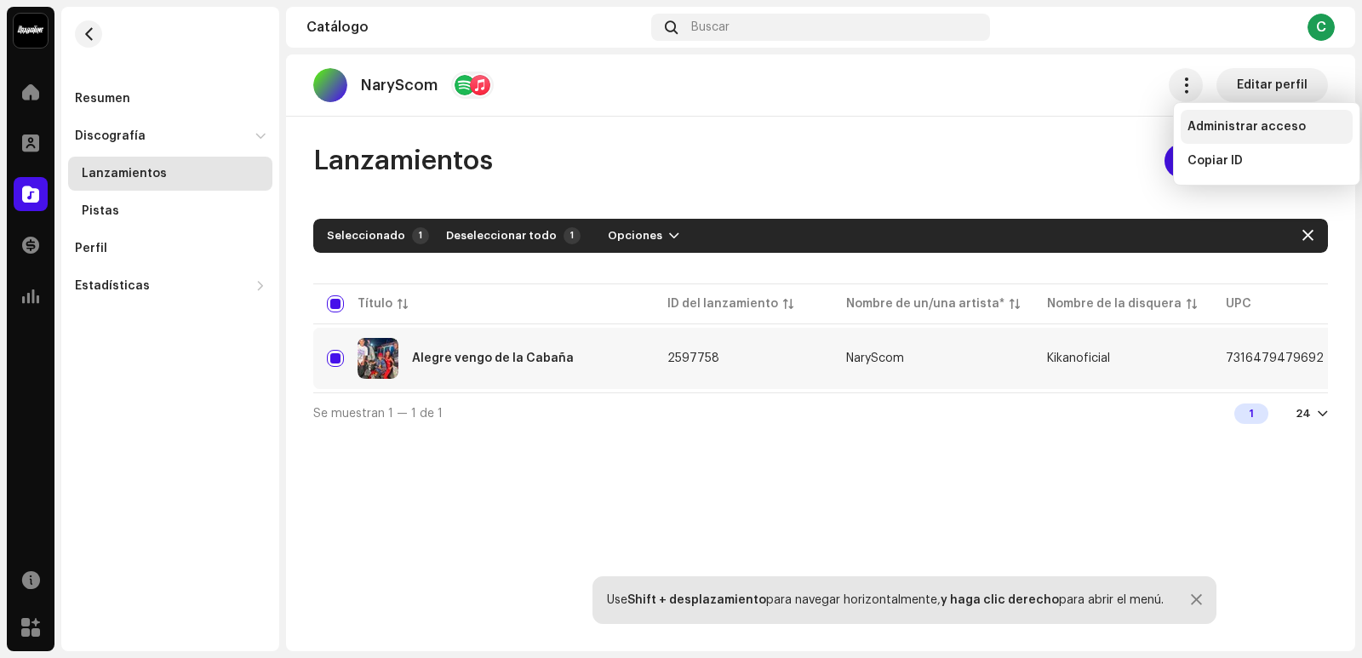
click at [1284, 130] on span "Administrar acceso" at bounding box center [1246, 127] width 118 height 14
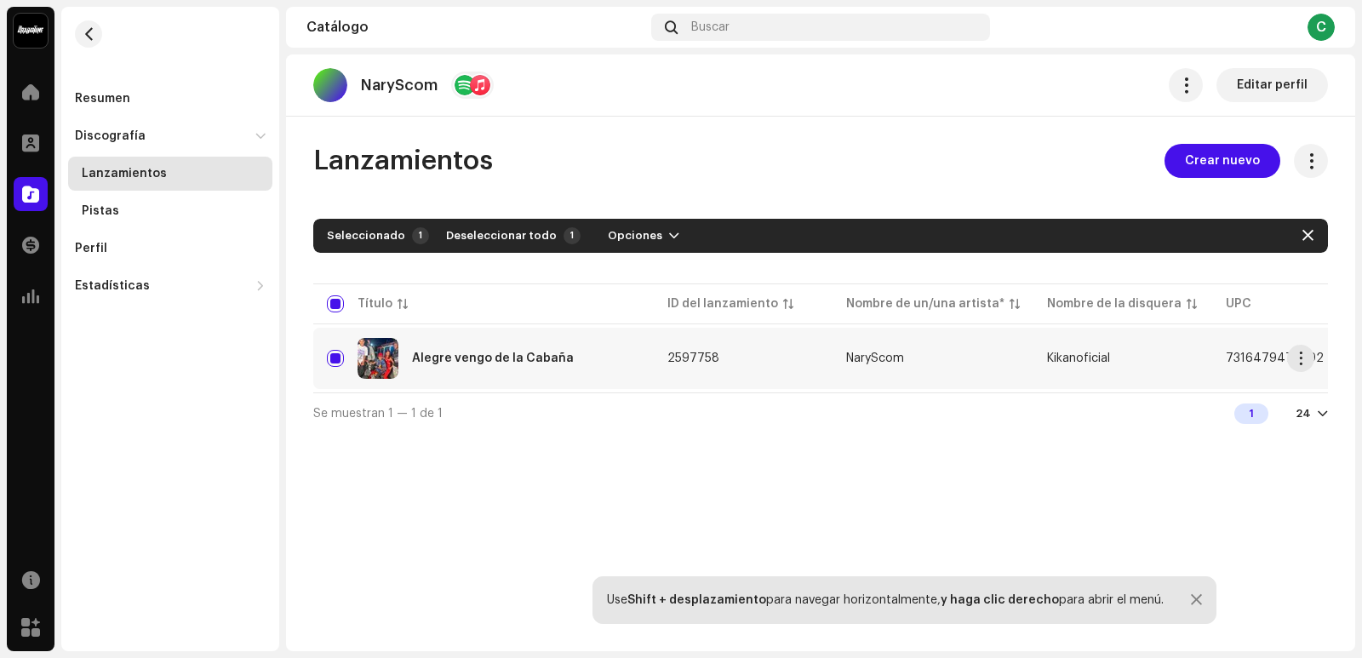
click at [623, 352] on div "Alegre vengo de la Cabaña" at bounding box center [483, 358] width 313 height 41
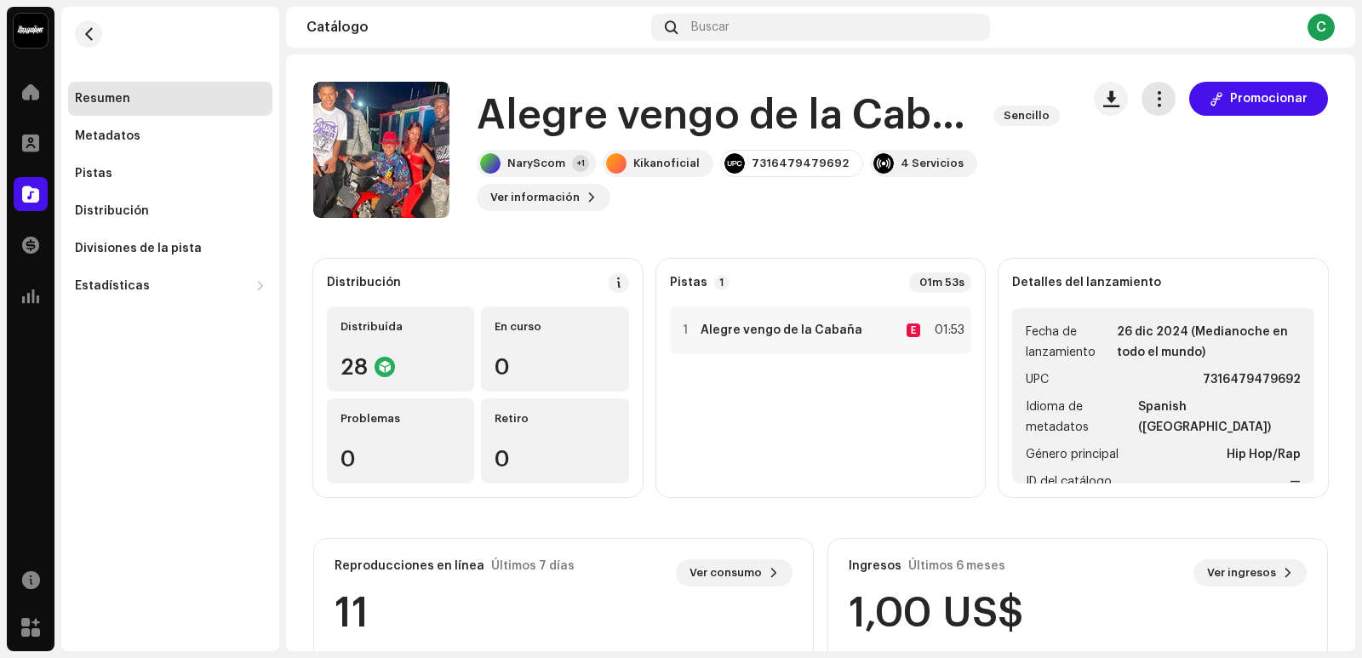
click at [1158, 104] on span "button" at bounding box center [1159, 99] width 16 height 14
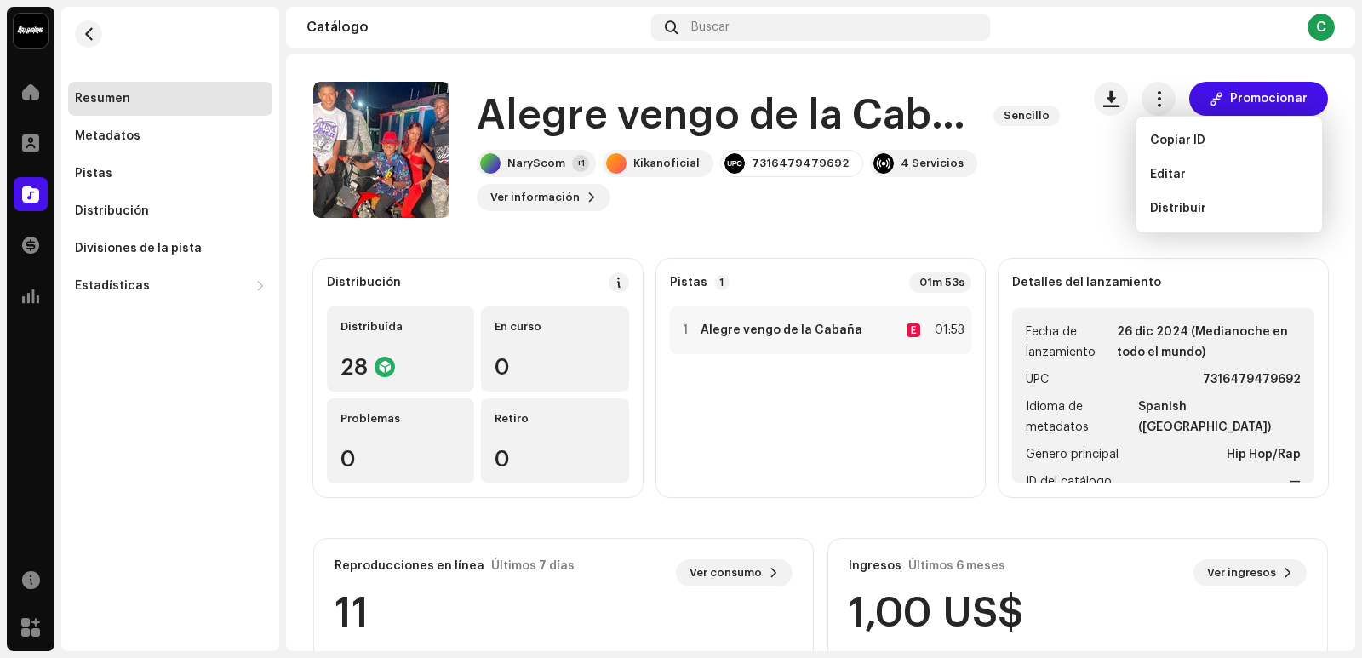
click at [1068, 187] on div "Alegre vengo de la Cabaña Sencillo NaryScom +1 Kikanoficial 7316479479692 4 Ser…" at bounding box center [820, 150] width 1015 height 136
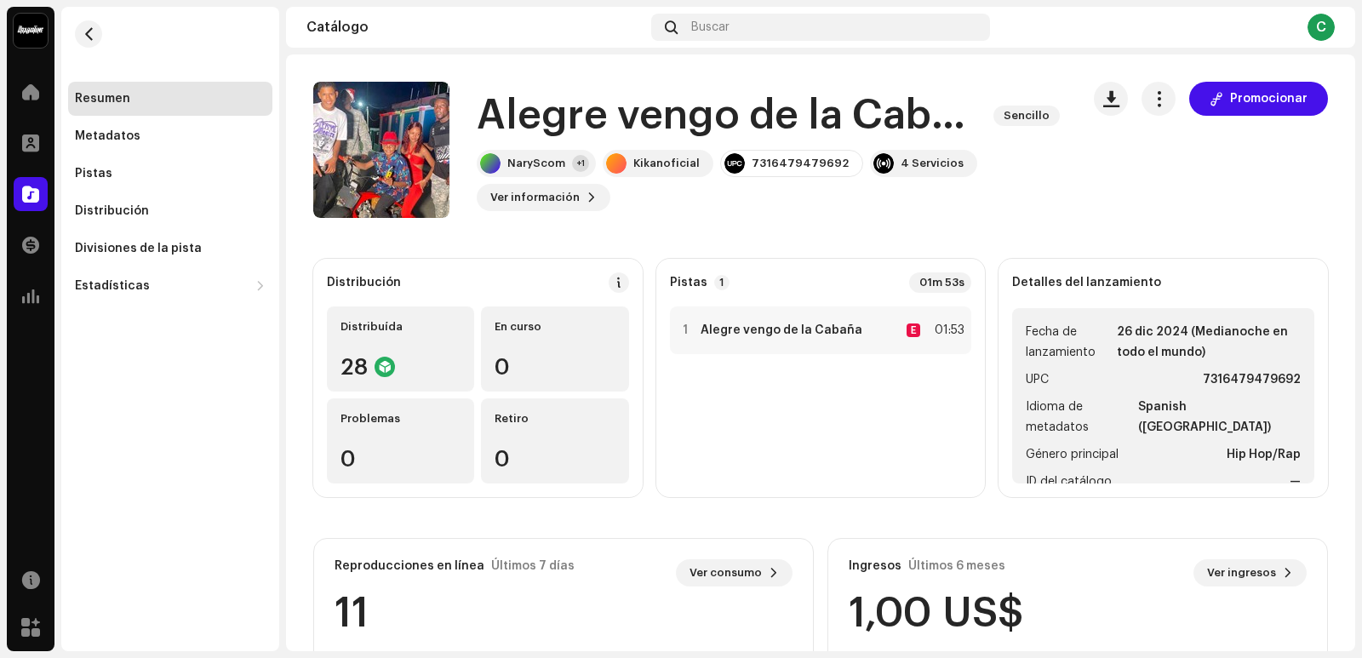
click at [105, 36] on re-m-nav-back at bounding box center [88, 44] width 41 height 75
click at [161, 288] on div "Estadísticas" at bounding box center [162, 286] width 174 height 14
click at [138, 422] on div "Geo" at bounding box center [170, 436] width 204 height 34
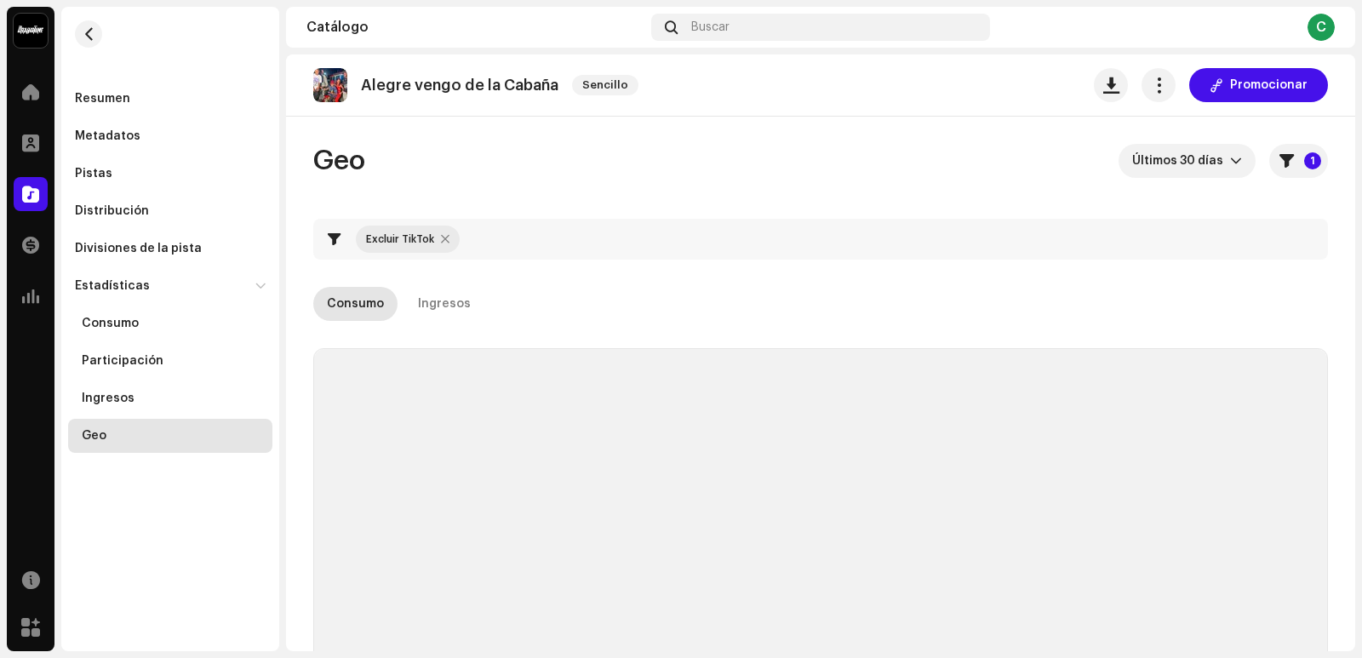
checkbox input "true"
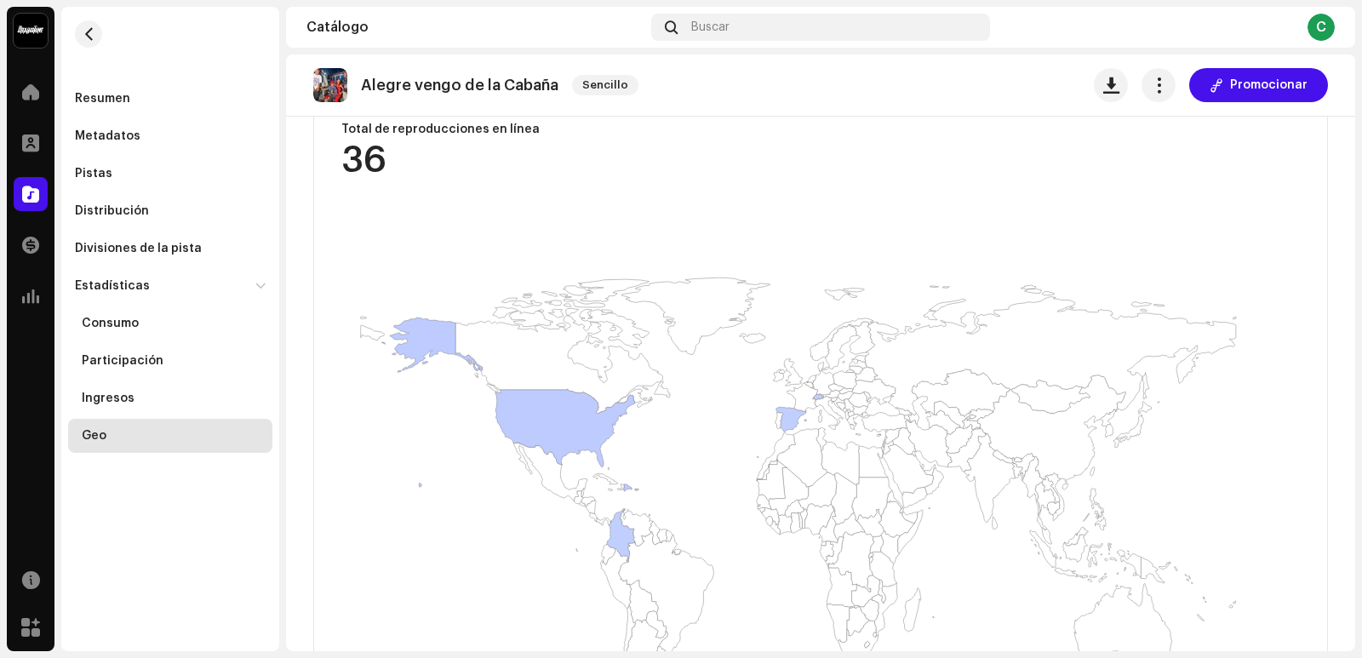
scroll to position [255, 0]
